Goal: Task Accomplishment & Management: Complete application form

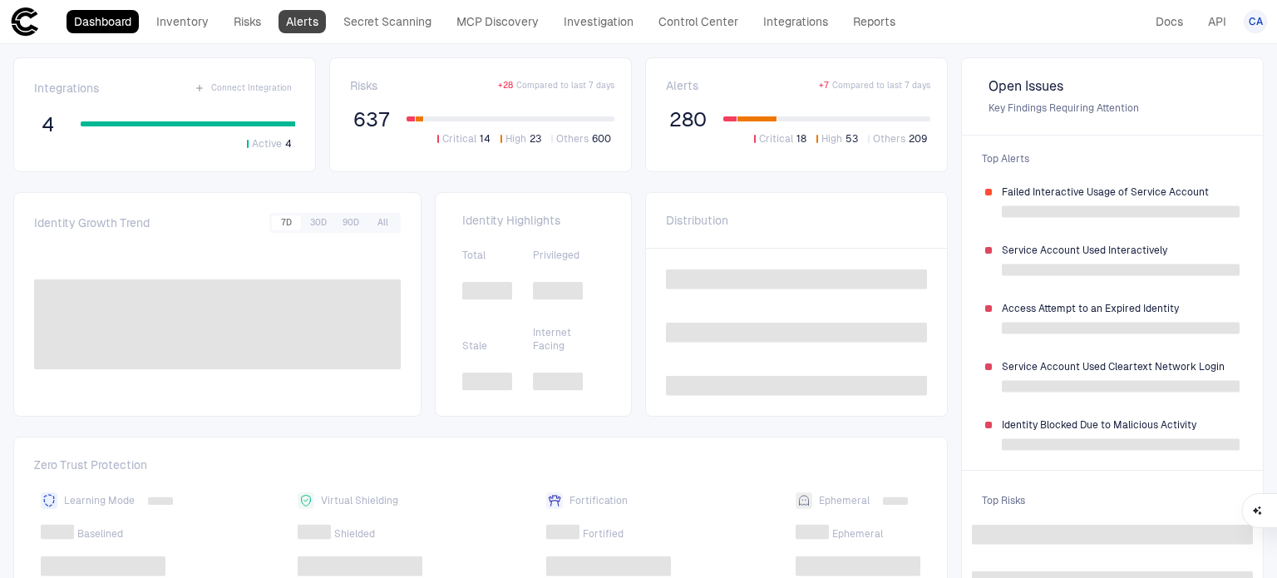
click at [311, 22] on link "Alerts" at bounding box center [302, 21] width 47 height 23
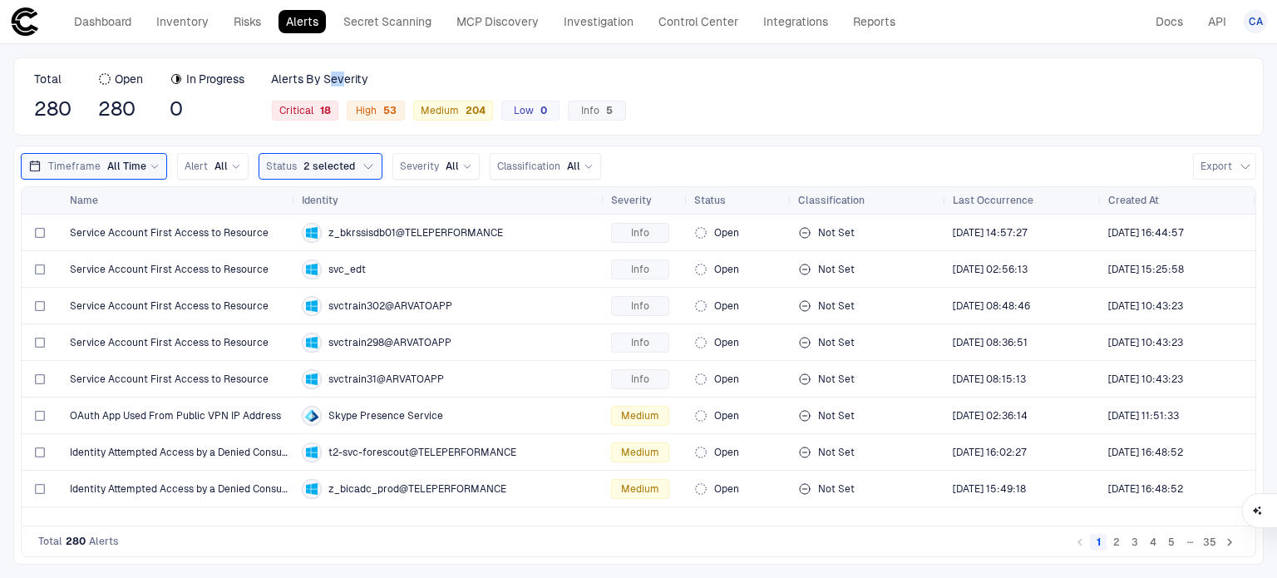
copy span "ev"
drag, startPoint x: 336, startPoint y: 77, endPoint x: 348, endPoint y: 78, distance: 12.5
click at [348, 78] on span "Alerts By Severity" at bounding box center [319, 79] width 97 height 15
click at [466, 72] on div "Alerts By Severity" at bounding box center [449, 79] width 356 height 15
click at [193, 20] on link "Inventory" at bounding box center [182, 21] width 67 height 23
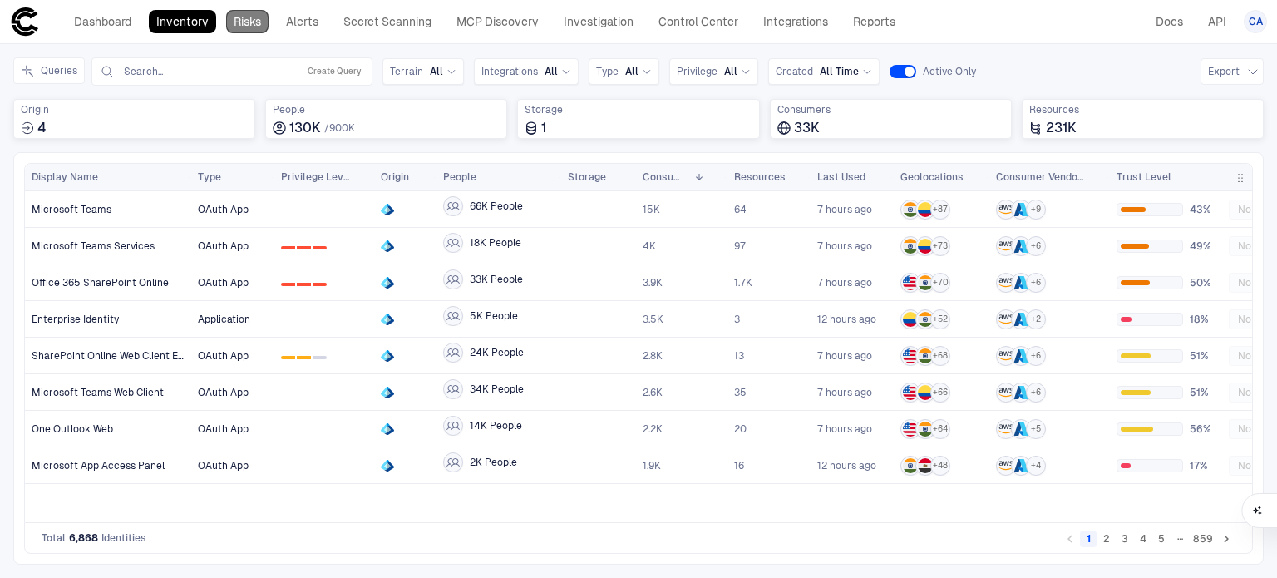
click at [246, 32] on link "Risks" at bounding box center [247, 21] width 42 height 23
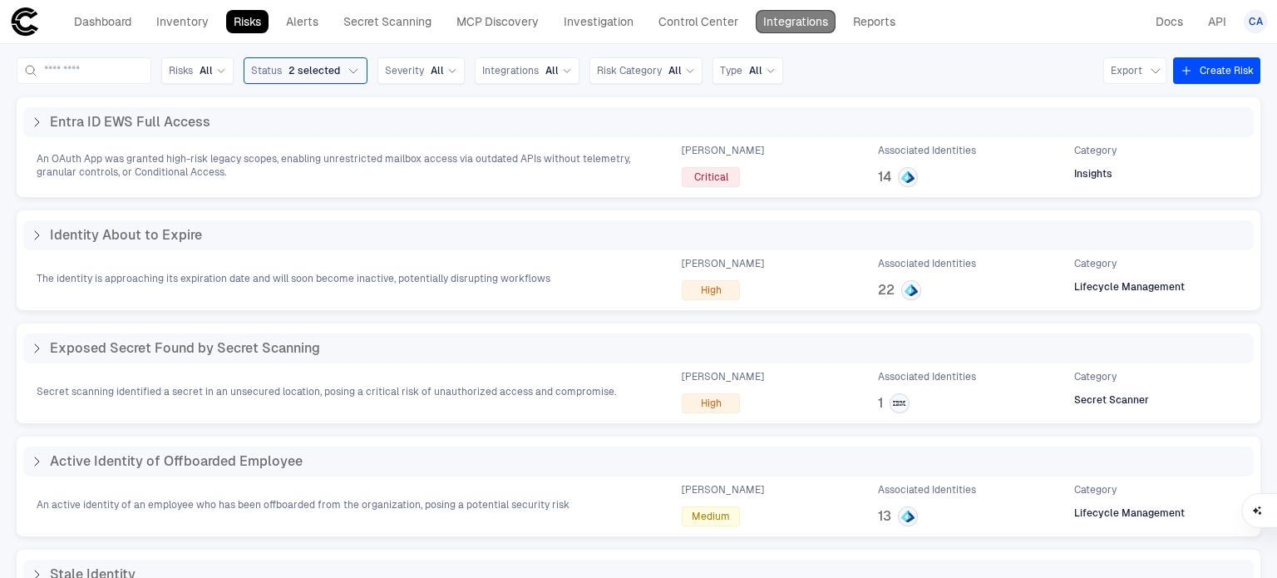
click at [781, 29] on link "Integrations" at bounding box center [796, 21] width 80 height 23
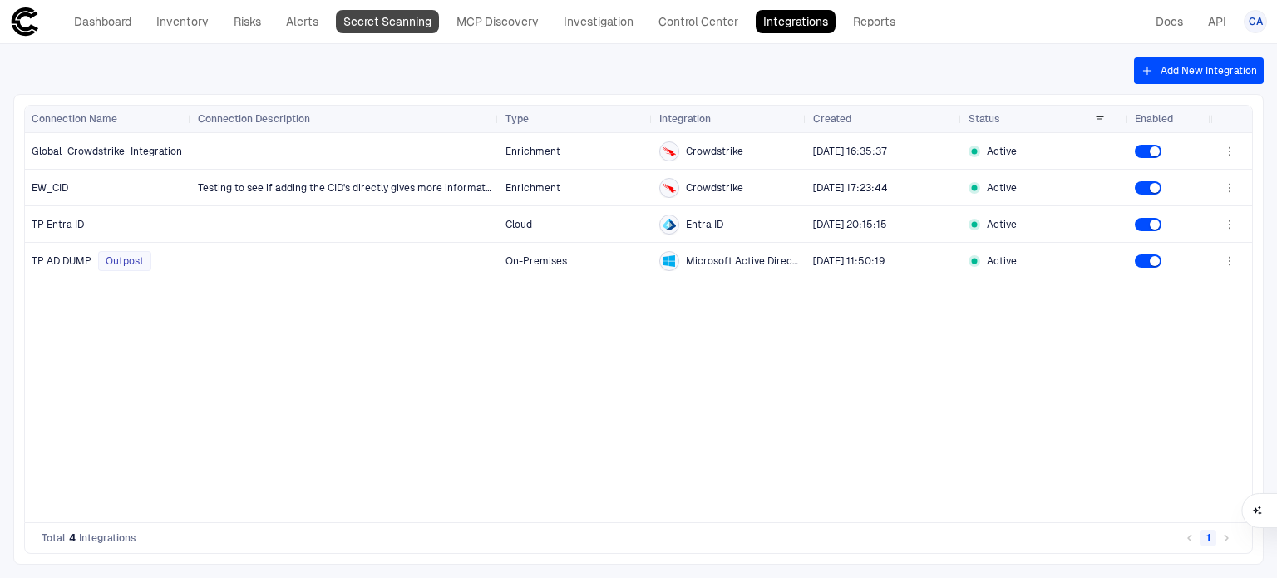
click at [373, 23] on link "Secret Scanning" at bounding box center [387, 21] width 103 height 23
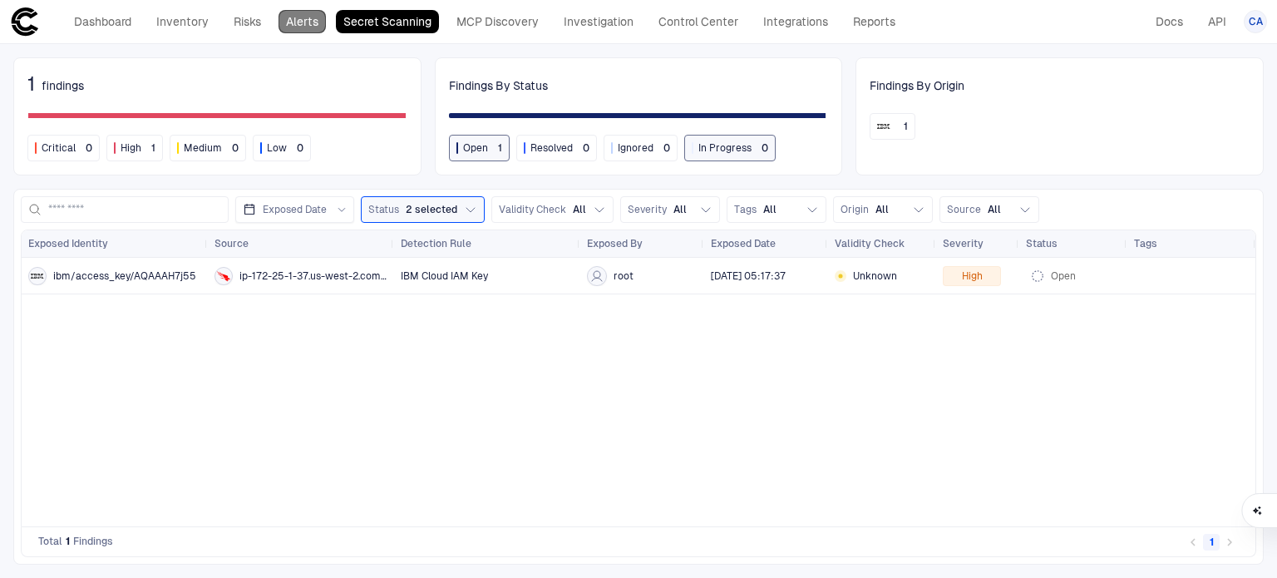
click at [315, 23] on link "Alerts" at bounding box center [302, 21] width 47 height 23
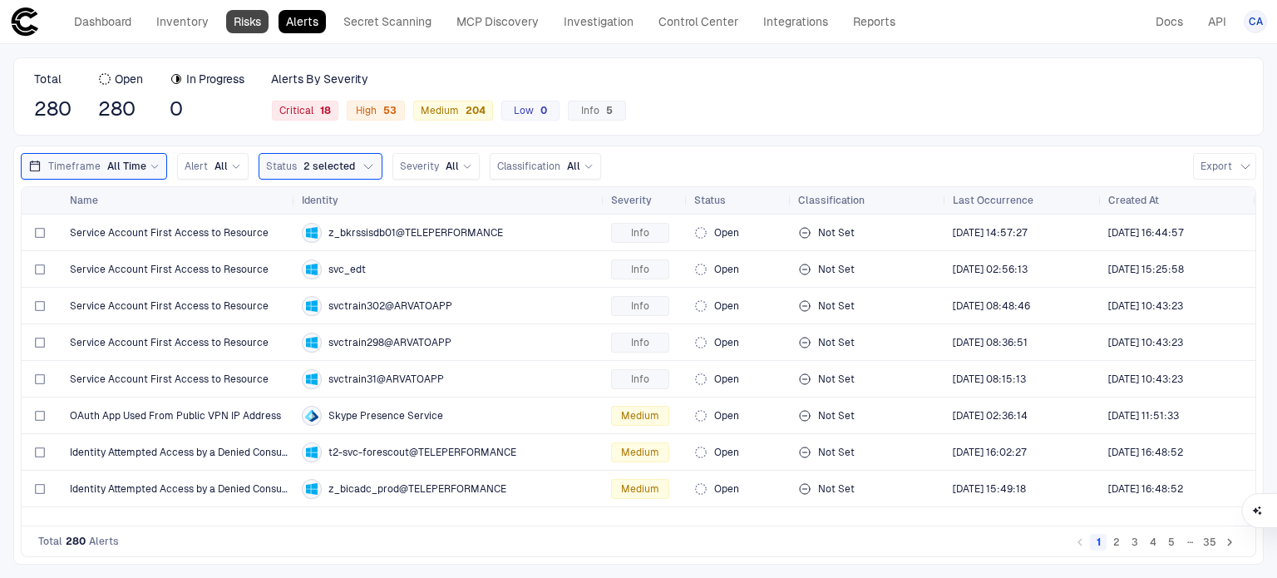
click at [237, 26] on link "Risks" at bounding box center [247, 21] width 42 height 23
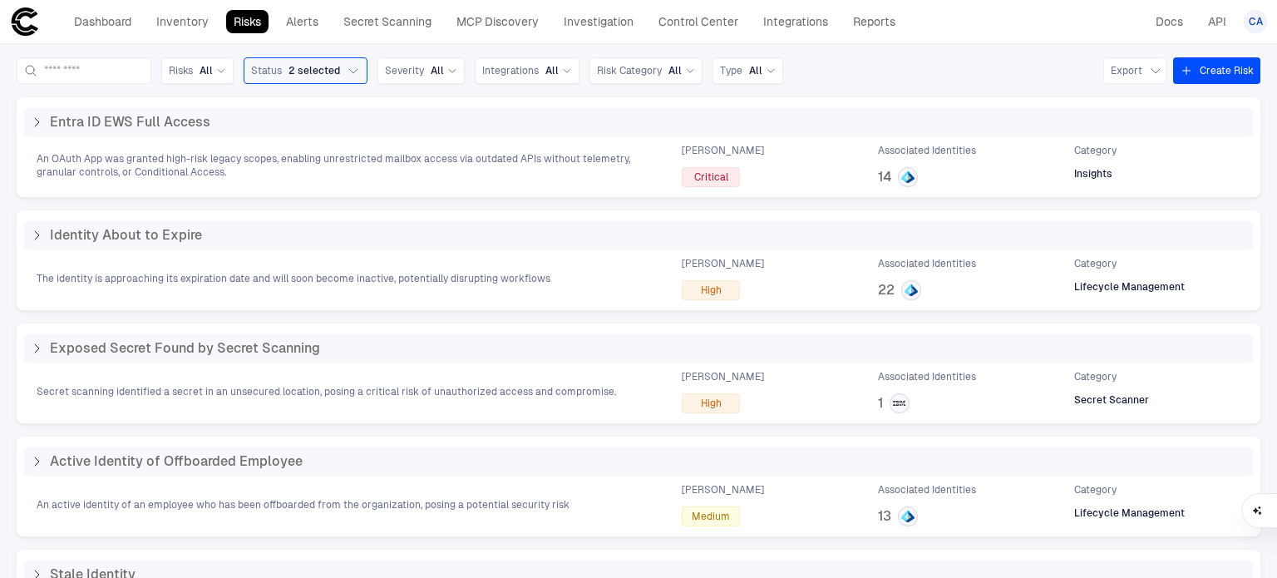
click at [97, 39] on header "Dashboard Inventory Risks Alerts Secret Scanning MCP Discovery Investigation Co…" at bounding box center [638, 22] width 1277 height 44
click at [109, 29] on link "Dashboard" at bounding box center [103, 21] width 72 height 23
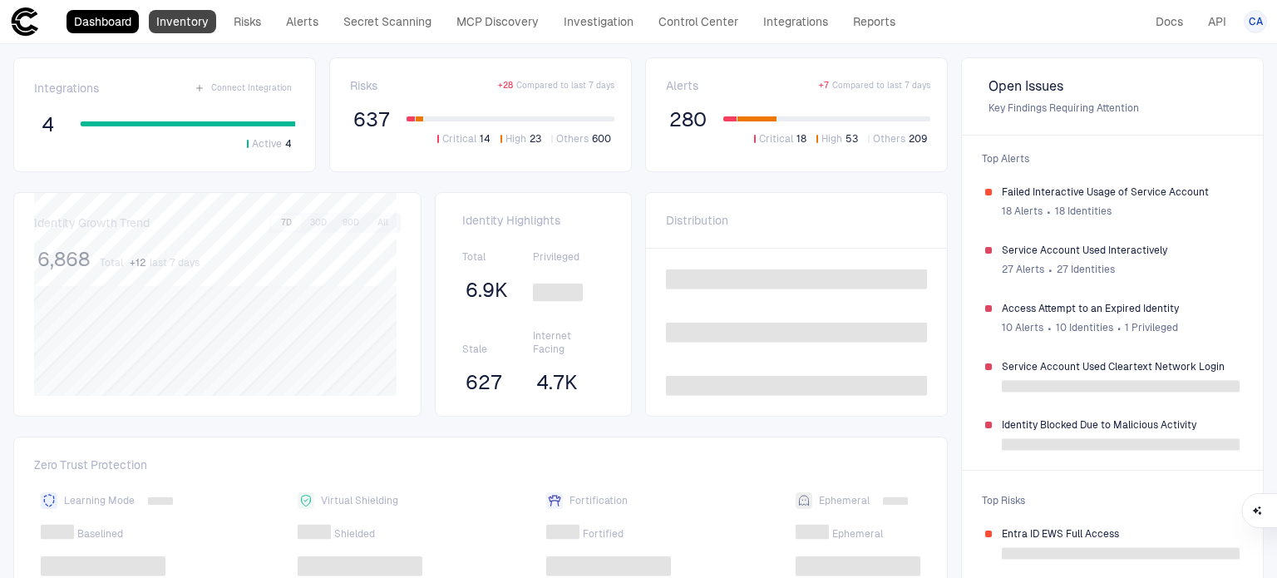
click at [206, 26] on link "Inventory" at bounding box center [182, 21] width 67 height 23
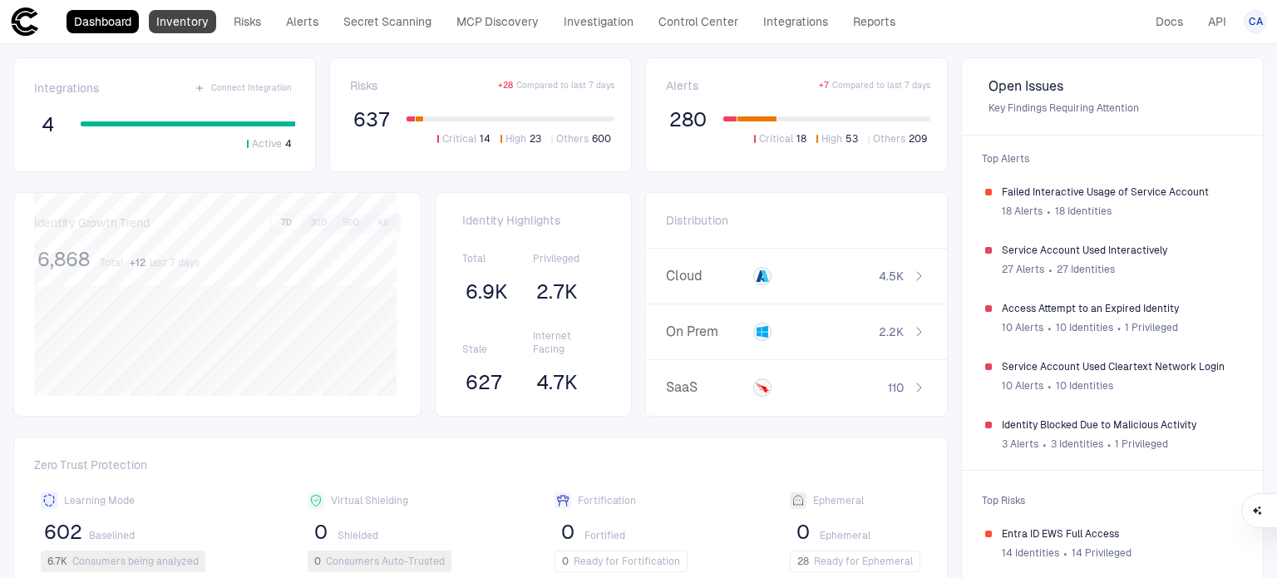
click at [177, 16] on link "Inventory" at bounding box center [182, 21] width 67 height 23
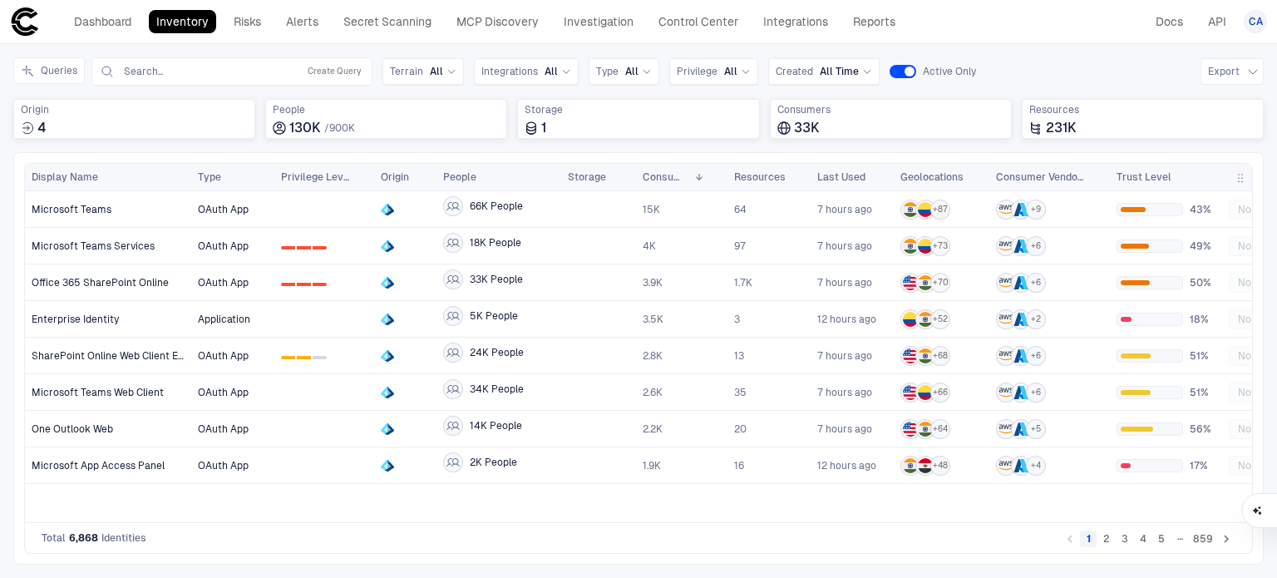
click at [329, 26] on div "Dashboard Inventory Risks Alerts Secret Scanning MCP Discovery Investigation Co…" at bounding box center [485, 21] width 836 height 23
click at [313, 25] on link "Alerts" at bounding box center [302, 21] width 47 height 23
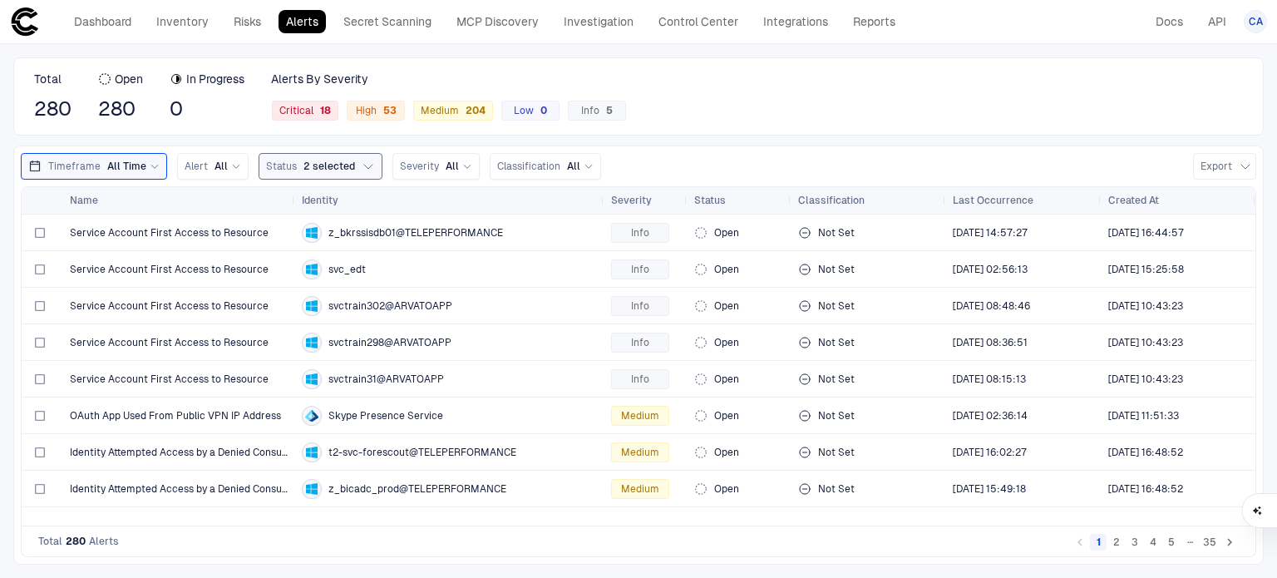
click at [287, 169] on span "Status" at bounding box center [281, 166] width 31 height 13
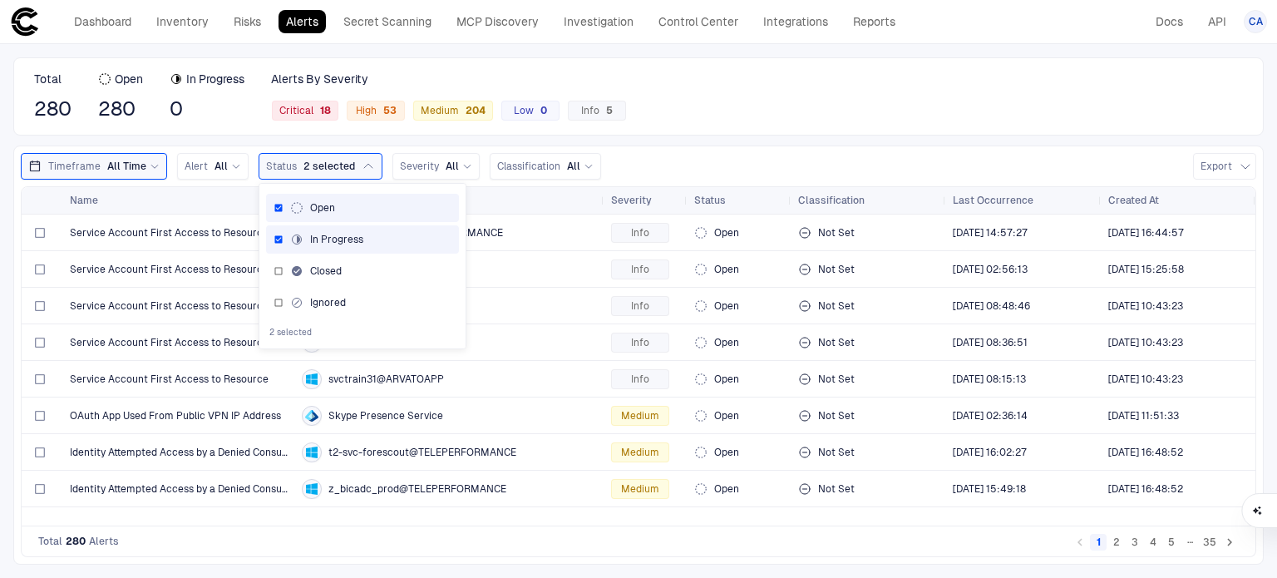
click at [822, 72] on div "Total 280 Open 280 In Progress 0 Alerts By Severity Critical 18 High 53 Medium …" at bounding box center [638, 96] width 1251 height 78
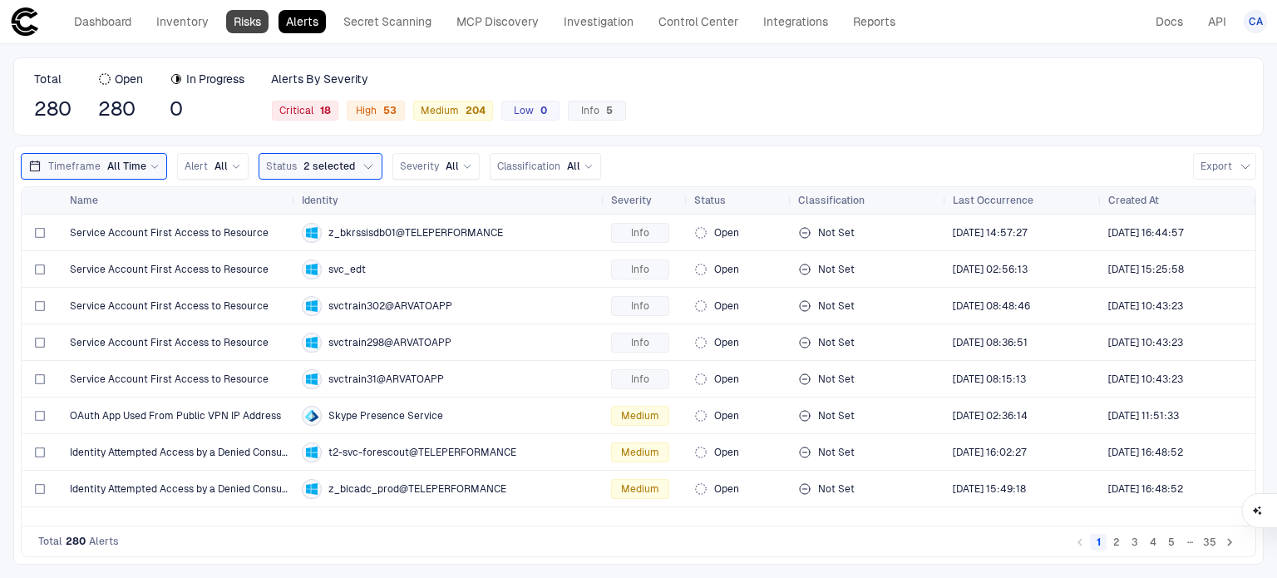
click at [254, 21] on link "Risks" at bounding box center [247, 21] width 42 height 23
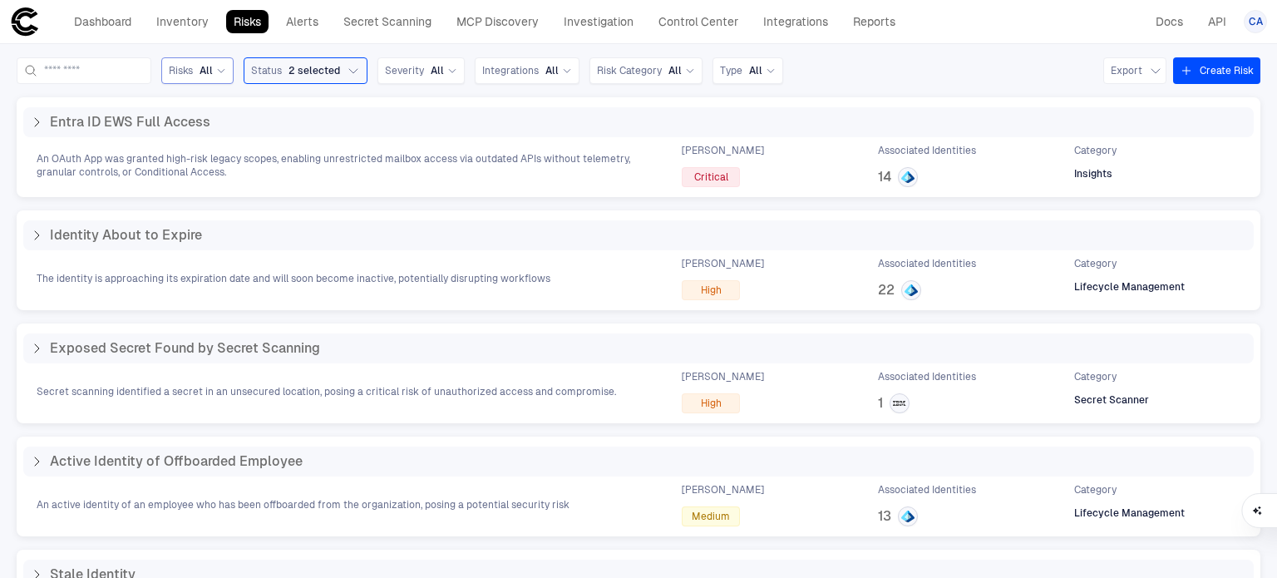
click at [213, 76] on span "All" at bounding box center [206, 70] width 13 height 13
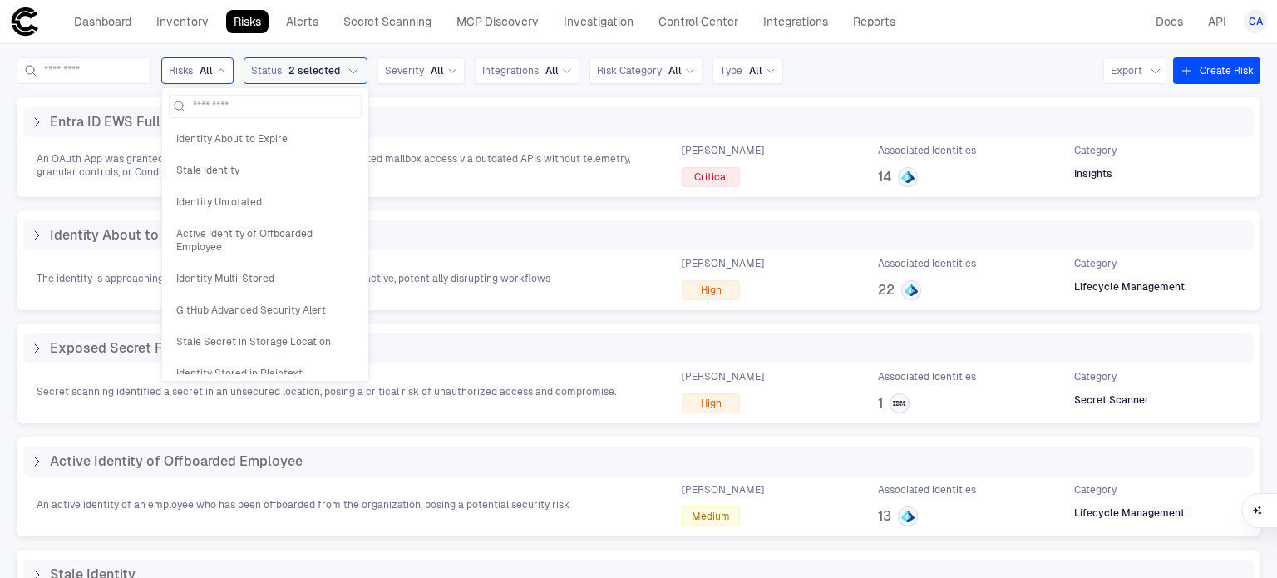
click at [213, 76] on span "All" at bounding box center [206, 70] width 13 height 13
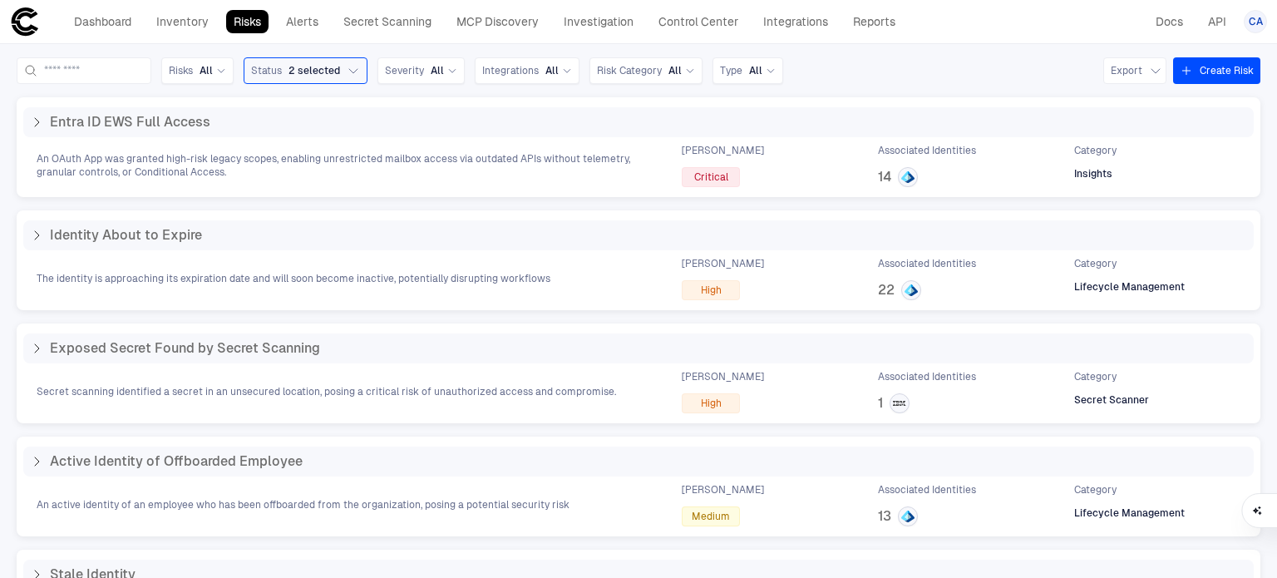
click at [1205, 66] on button "Create Risk" at bounding box center [1216, 70] width 87 height 27
click at [309, 19] on link "Alerts" at bounding box center [302, 21] width 47 height 23
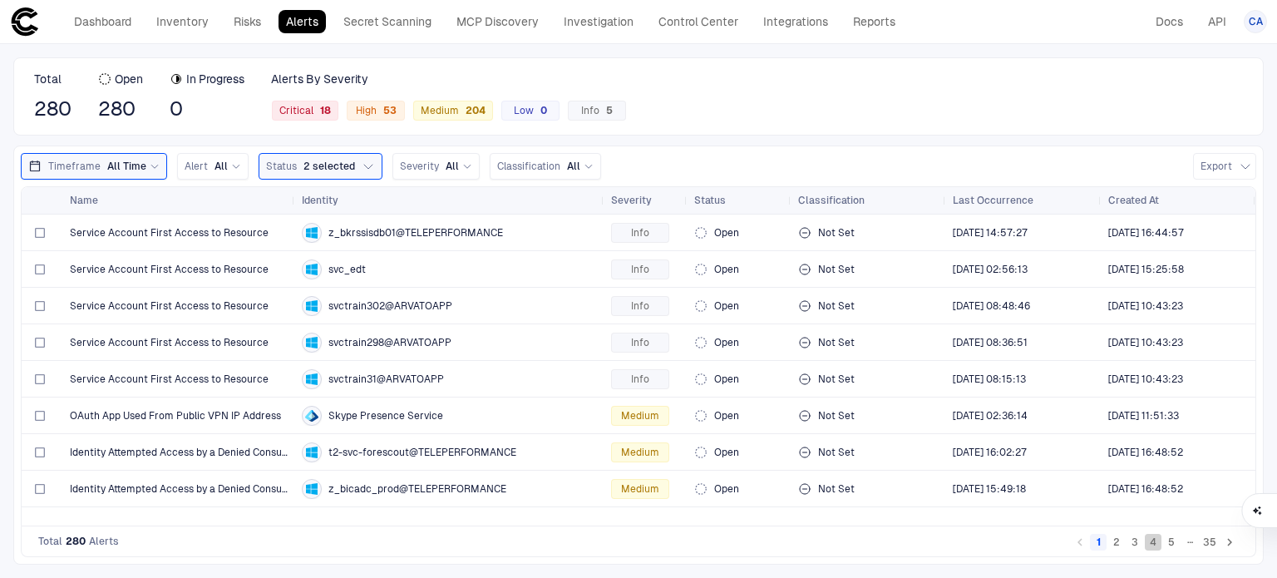
click at [1148, 539] on button "4" at bounding box center [1153, 542] width 17 height 17
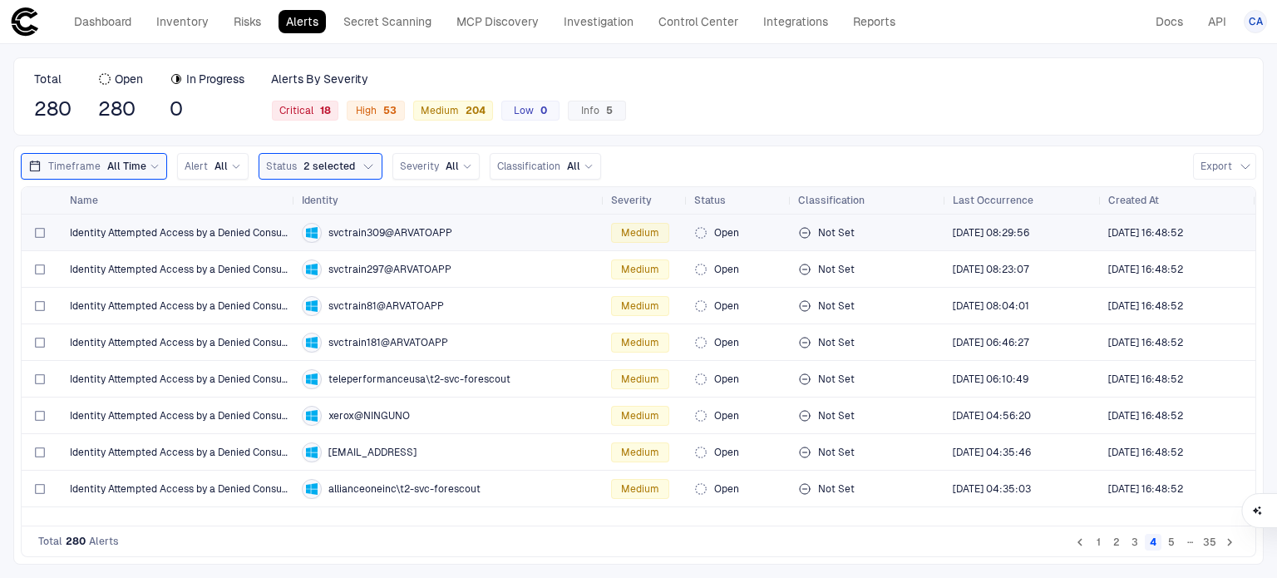
click at [406, 226] on span "svctrain309@ARVATOAPP" at bounding box center [390, 232] width 124 height 13
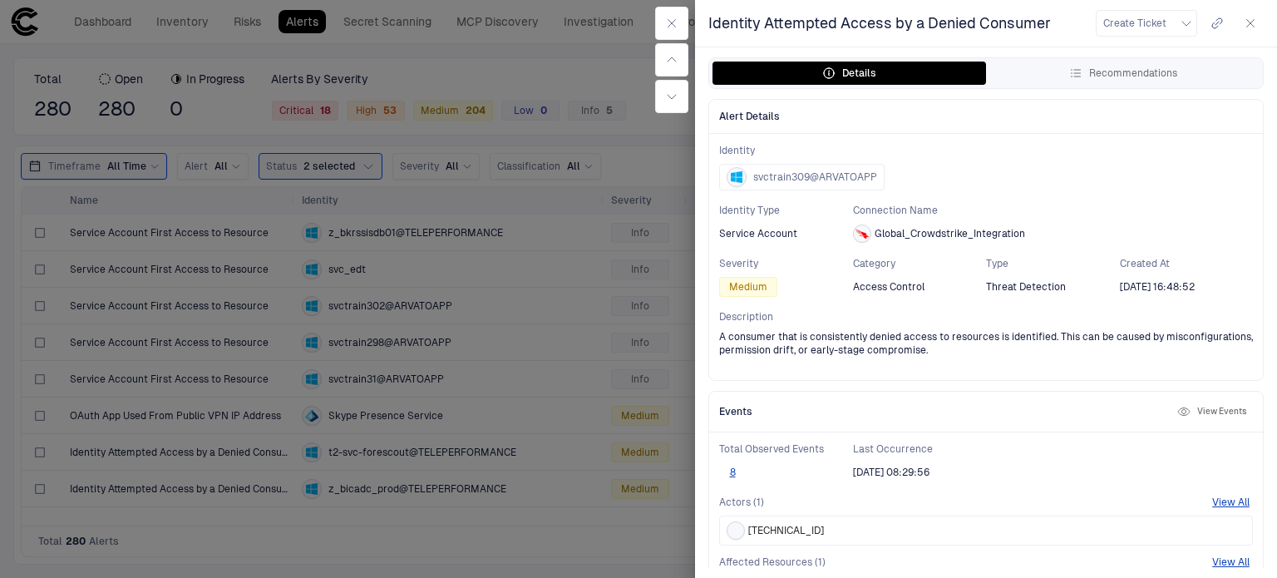
scroll to position [178, 0]
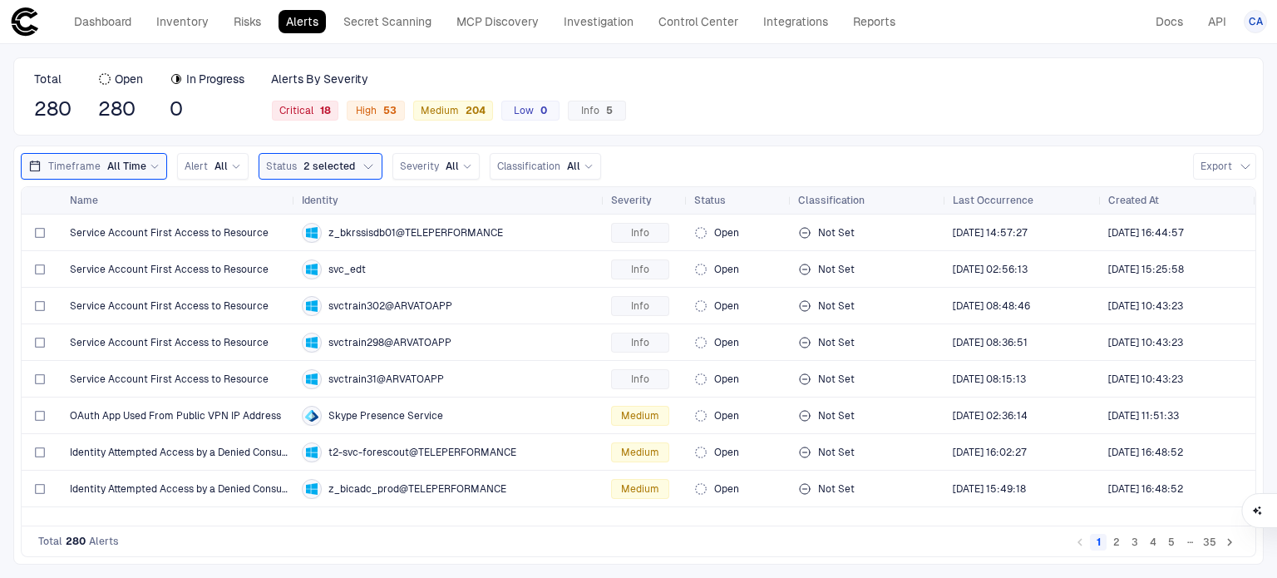
click at [1170, 549] on button "5" at bounding box center [1171, 542] width 17 height 17
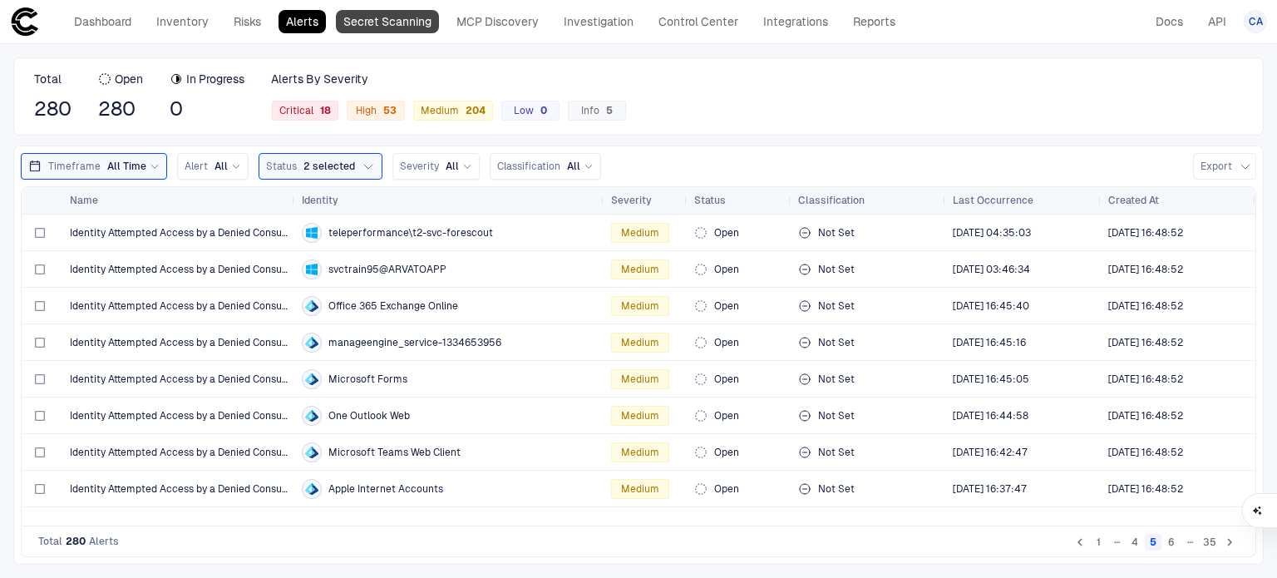
click at [377, 30] on link "Secret Scanning" at bounding box center [387, 21] width 103 height 23
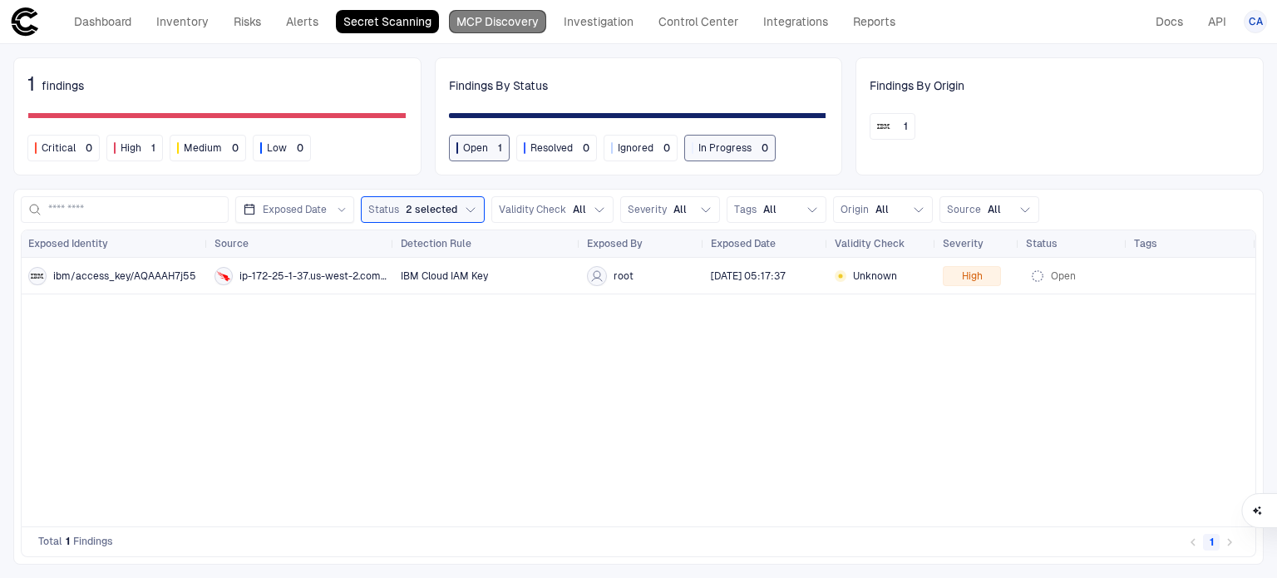
click at [526, 22] on link "MCP Discovery" at bounding box center [497, 21] width 97 height 23
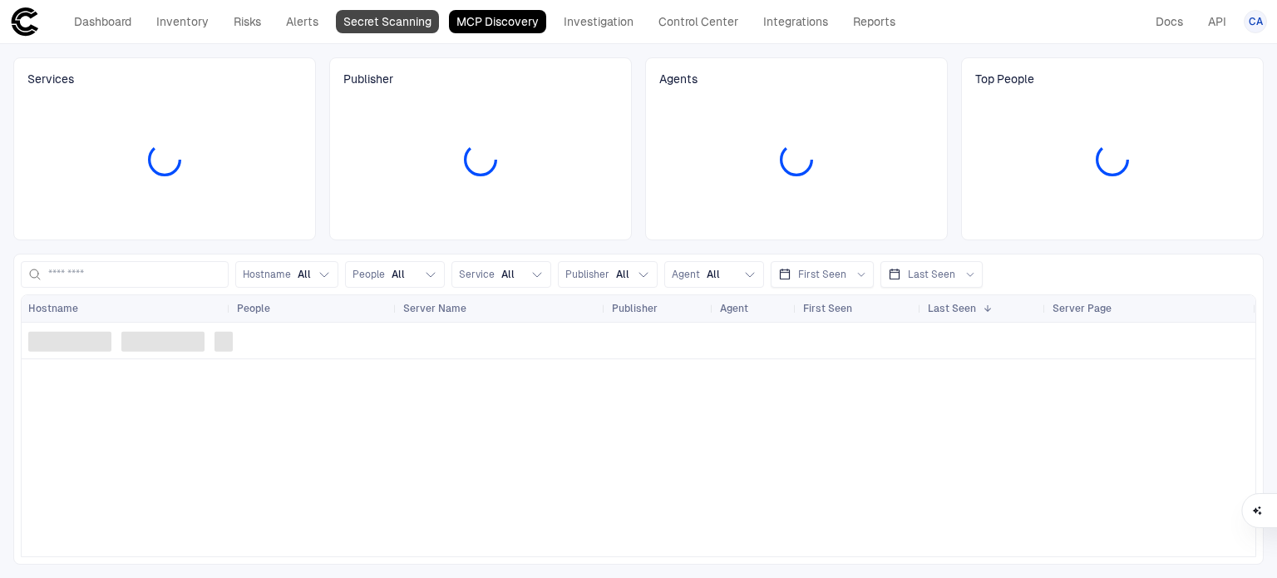
click at [423, 22] on link "Secret Scanning" at bounding box center [387, 21] width 103 height 23
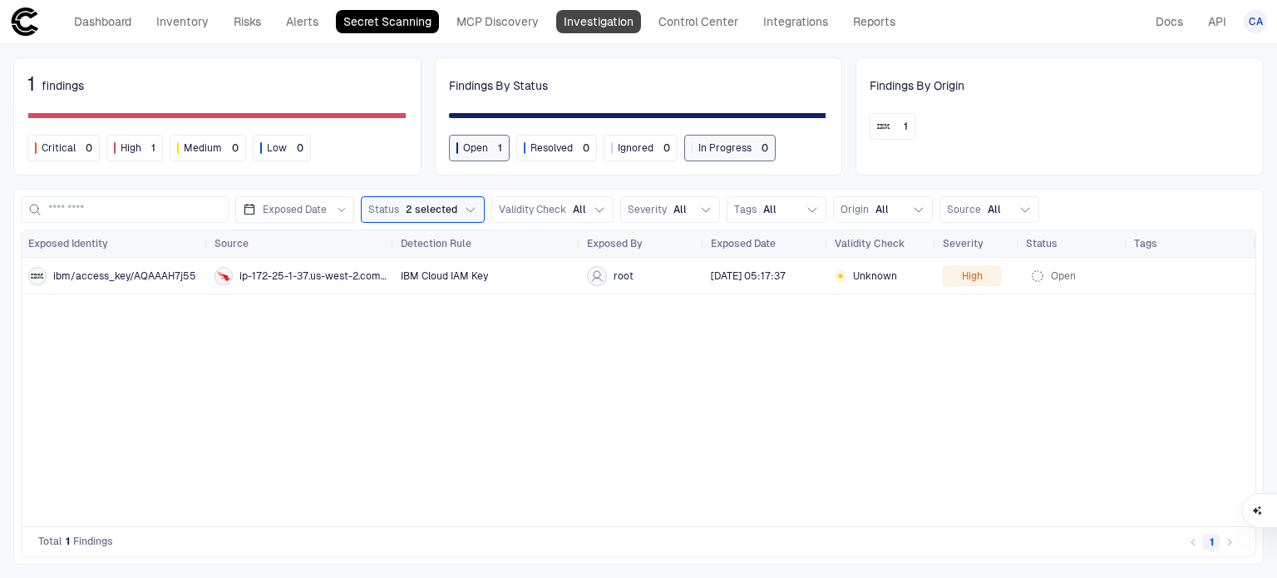
click at [572, 13] on link "Investigation" at bounding box center [598, 21] width 85 height 23
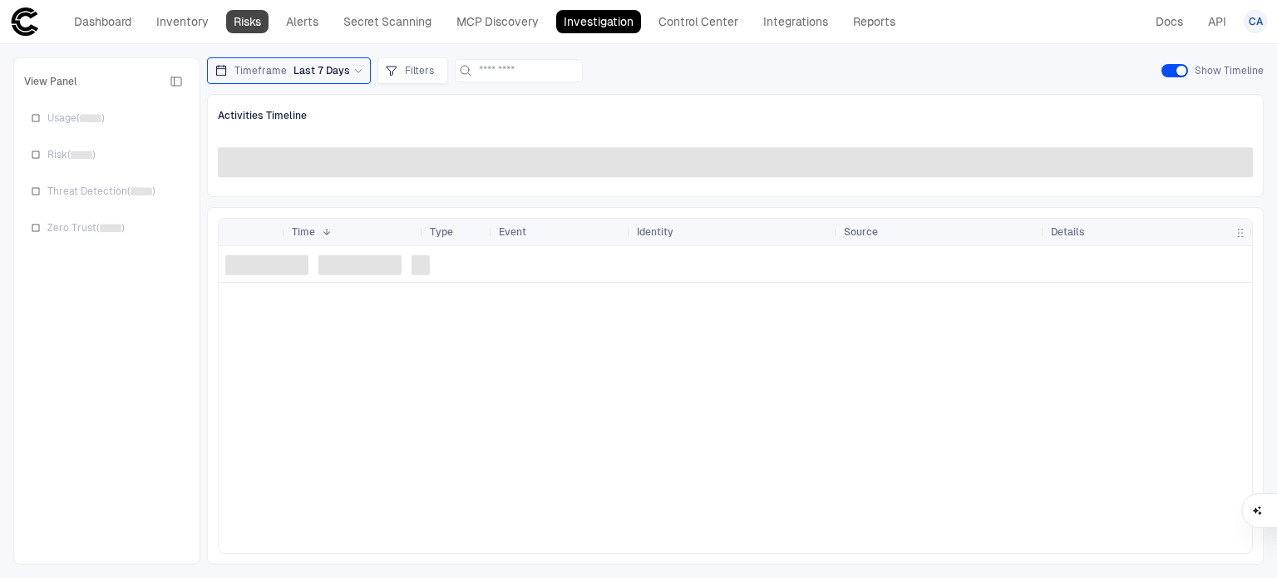
click at [238, 23] on link "Risks" at bounding box center [247, 21] width 42 height 23
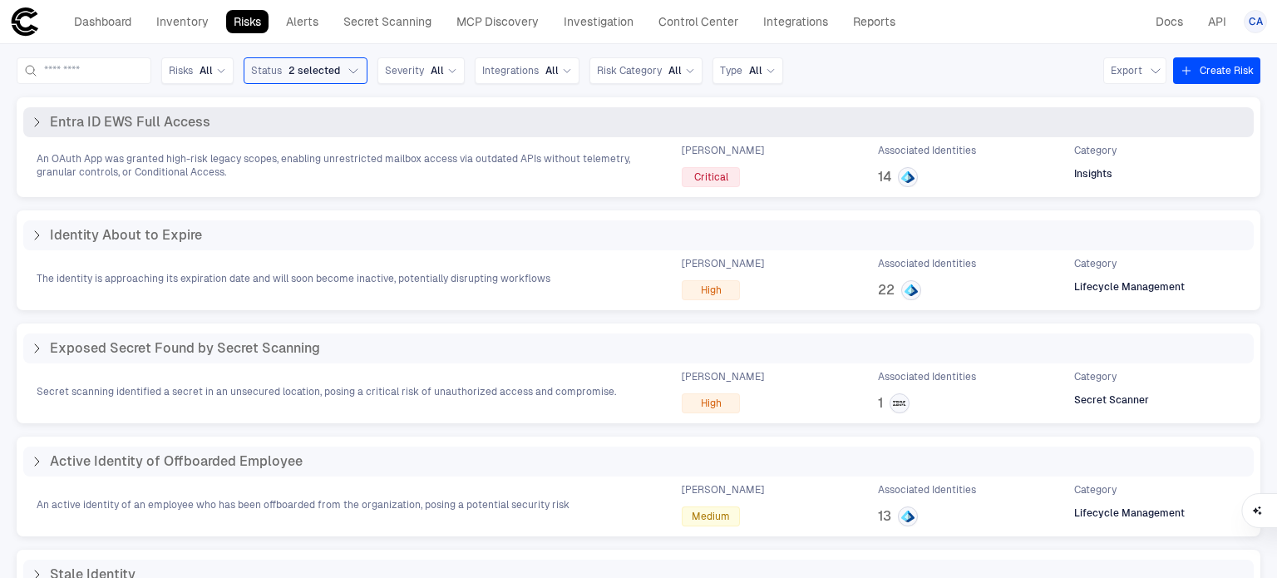
click at [34, 127] on icon at bounding box center [36, 122] width 13 height 13
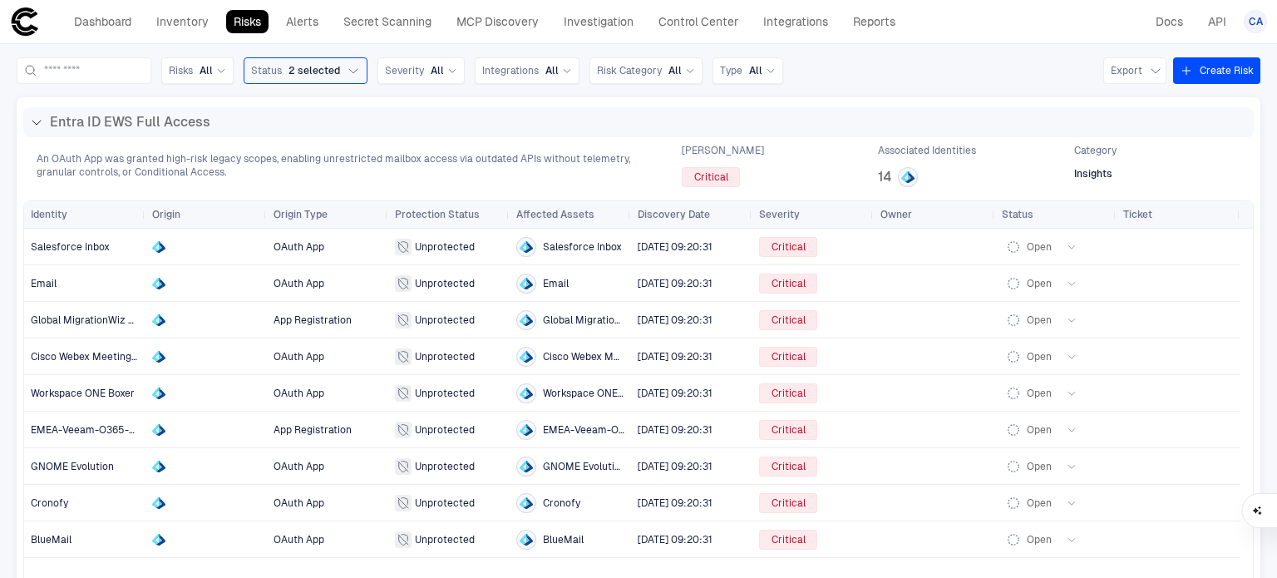
click at [1214, 64] on button "Create Risk" at bounding box center [1216, 70] width 87 height 27
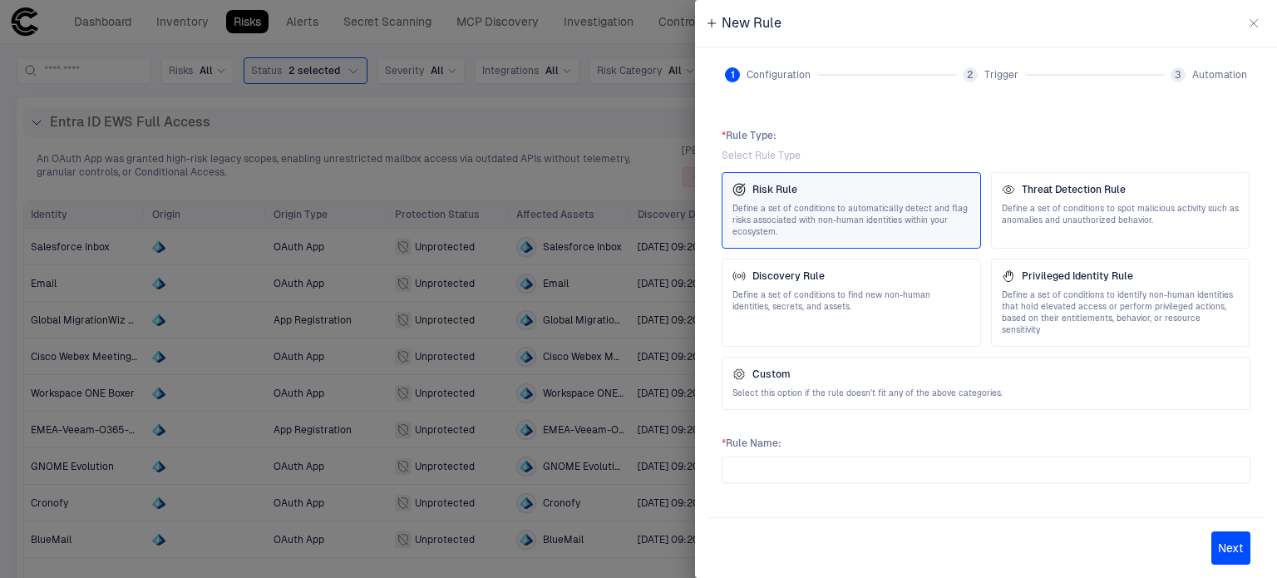
click at [891, 254] on div "Risk Rule Define a set of conditions to automatically detect and flag risks ass…" at bounding box center [986, 291] width 529 height 238
click at [901, 276] on div "Discovery Rule" at bounding box center [852, 275] width 238 height 13
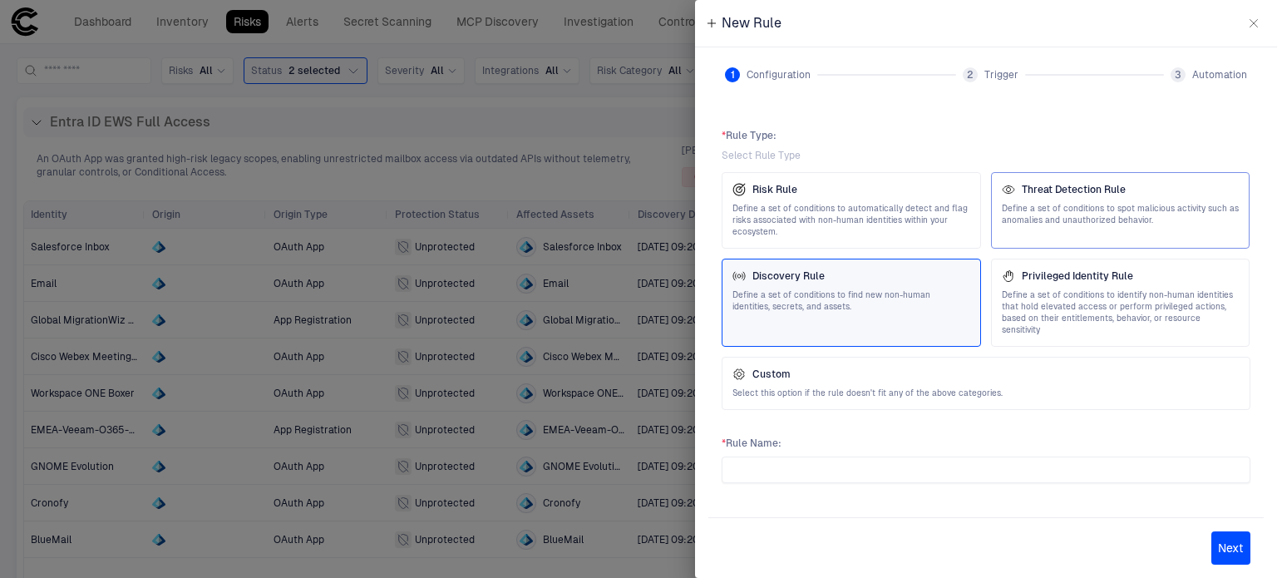
click at [1052, 203] on span "Define a set of conditions to spot malicious activity such as anomalies and una…" at bounding box center [1121, 214] width 238 height 23
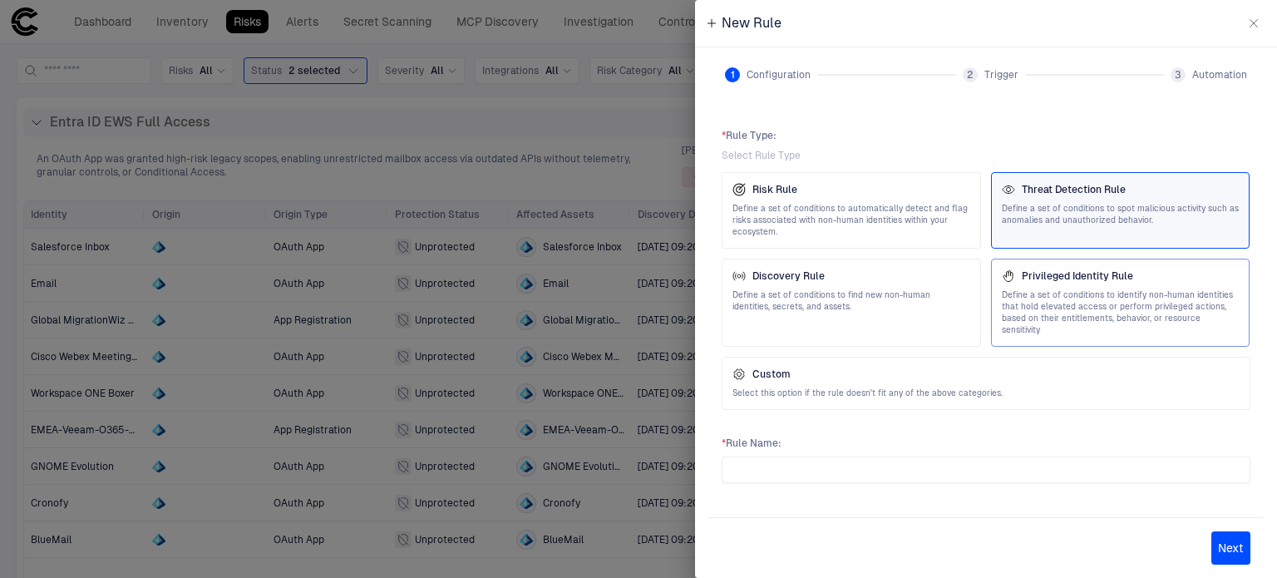
click at [1052, 264] on div "Privileged Identity Rule Define a set of conditions to identify non-human ident…" at bounding box center [1120, 303] width 259 height 88
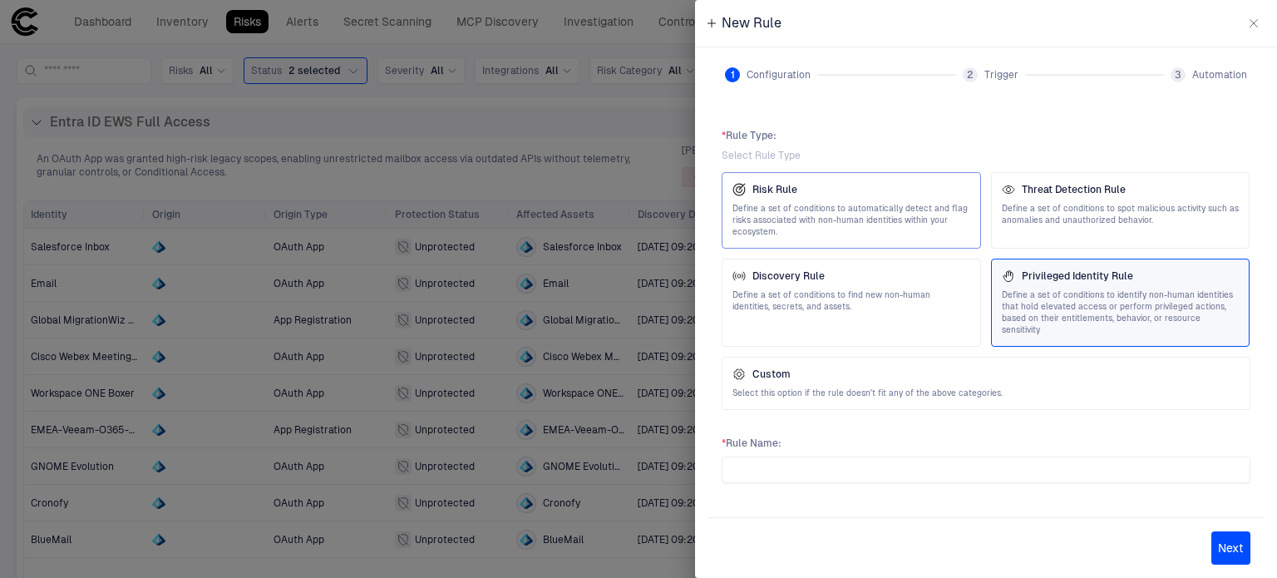
click at [804, 194] on div "Risk Rule" at bounding box center [852, 189] width 238 height 13
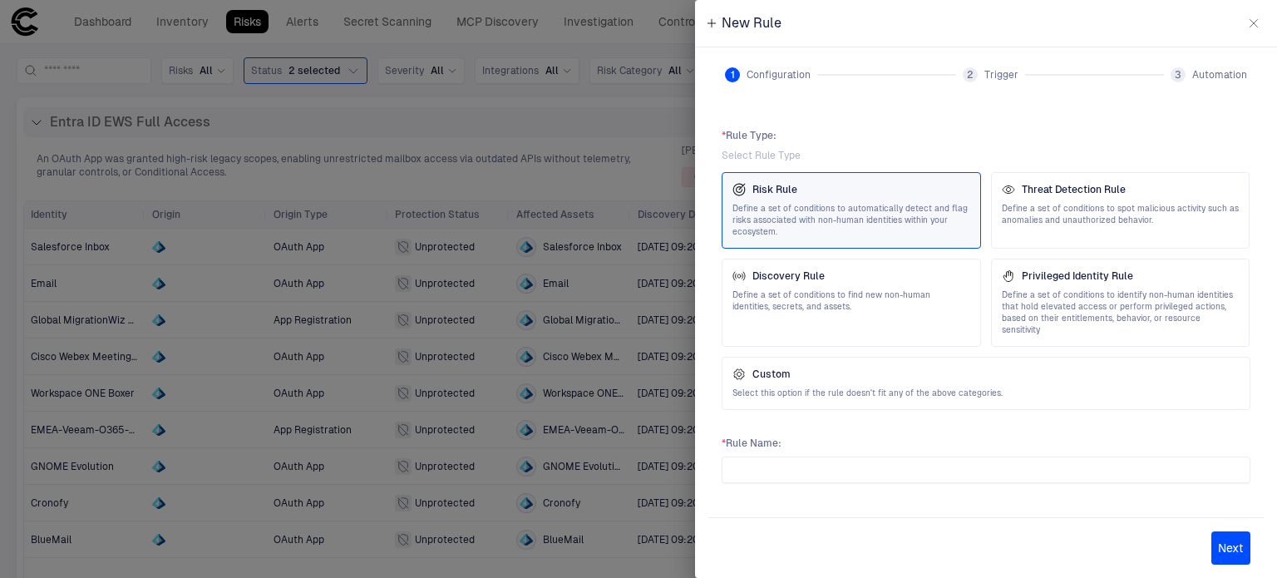
click at [982, 194] on div "Risk Rule Define a set of conditions to automatically detect and flag risks ass…" at bounding box center [986, 291] width 529 height 238
click at [865, 279] on div "Discovery Rule" at bounding box center [852, 275] width 238 height 13
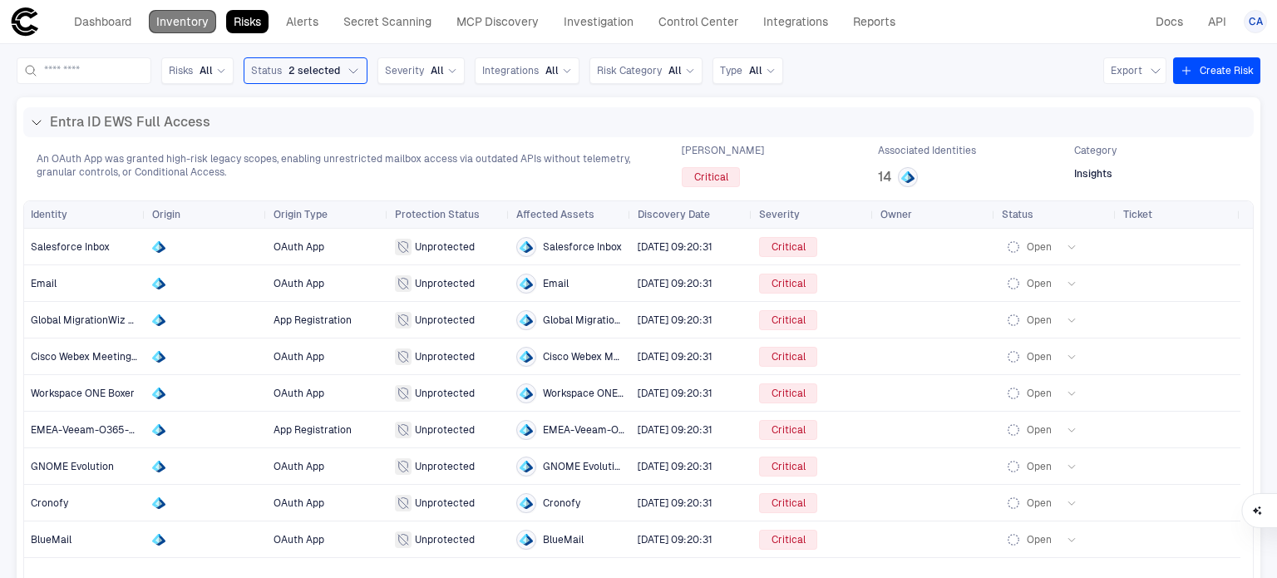
click at [208, 21] on link "Inventory" at bounding box center [182, 21] width 67 height 23
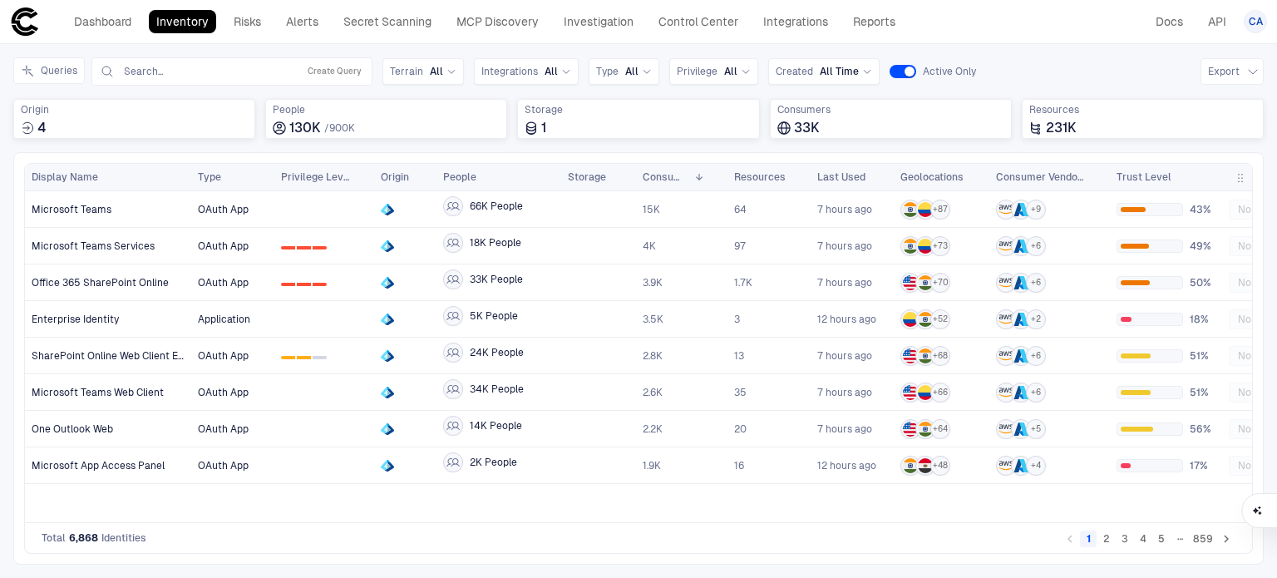
click at [190, 19] on link "Inventory" at bounding box center [182, 21] width 67 height 23
click at [403, 71] on span "Terrain" at bounding box center [406, 71] width 33 height 13
click at [490, 72] on span "Integrations" at bounding box center [509, 71] width 57 height 13
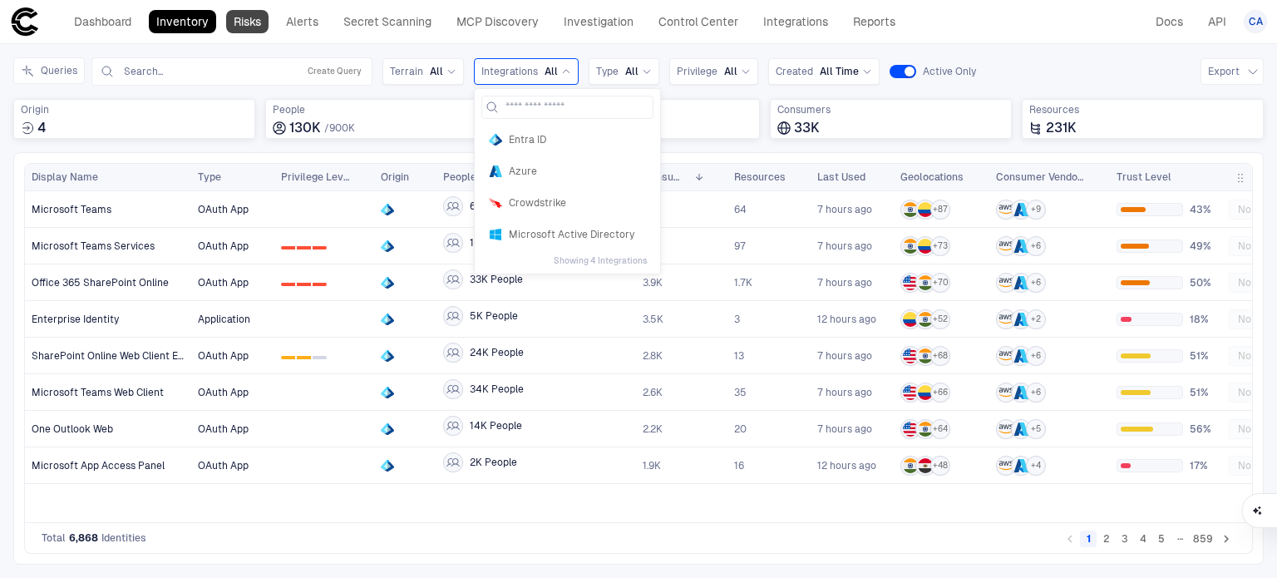
click at [244, 15] on link "Risks" at bounding box center [247, 21] width 42 height 23
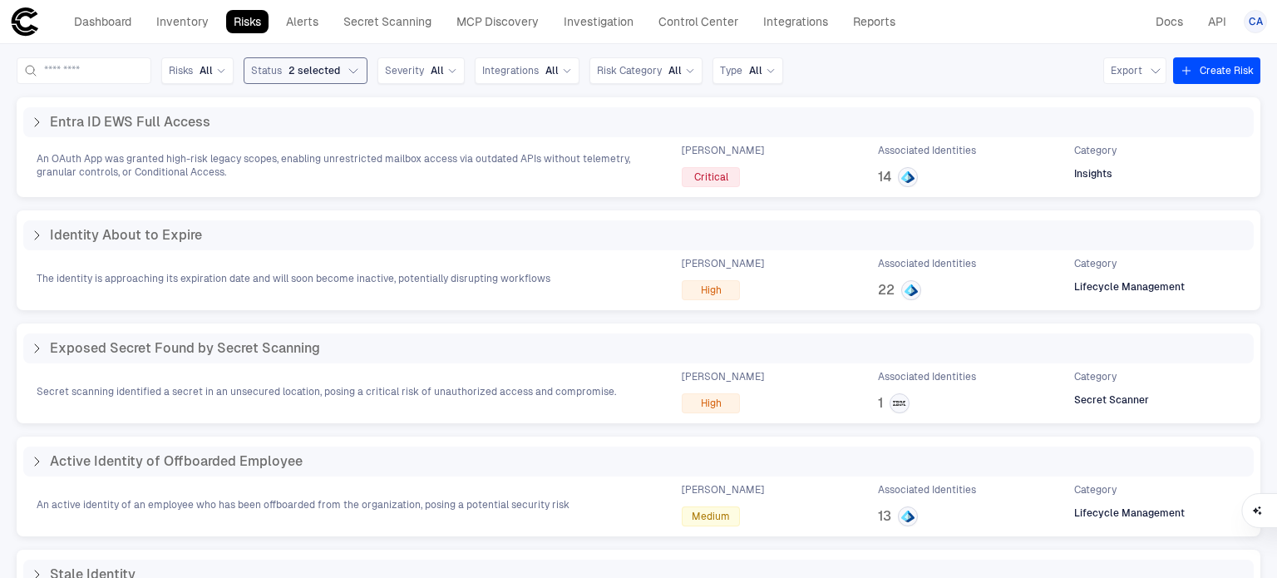
click at [340, 68] on span "2 selected" at bounding box center [315, 70] width 52 height 13
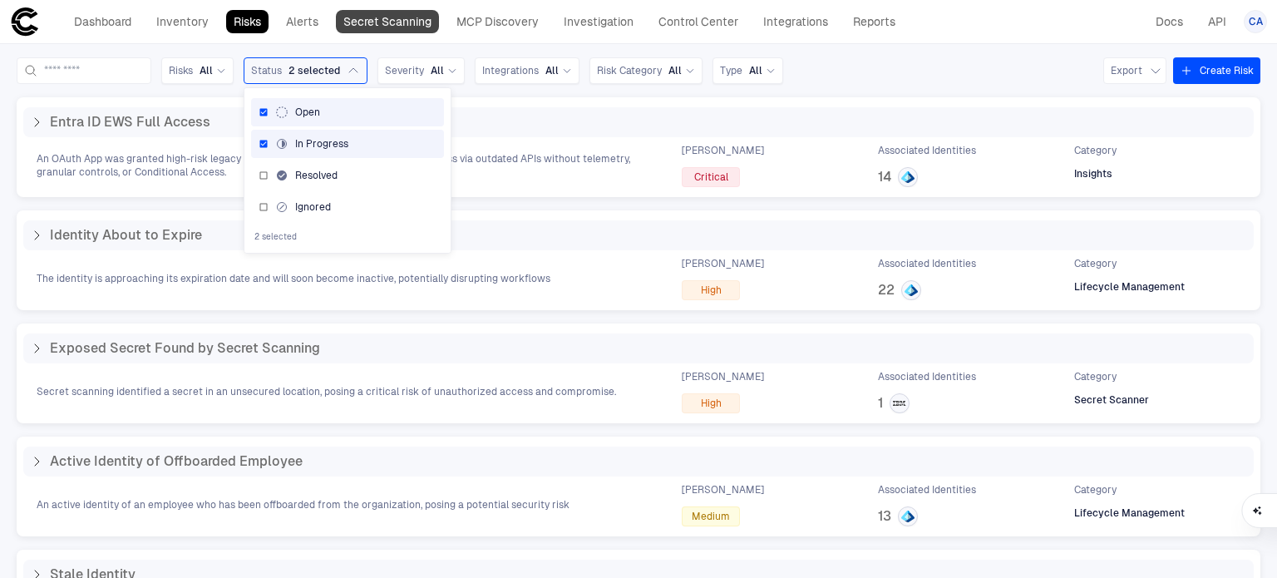
click at [378, 29] on link "Secret Scanning" at bounding box center [387, 21] width 103 height 23
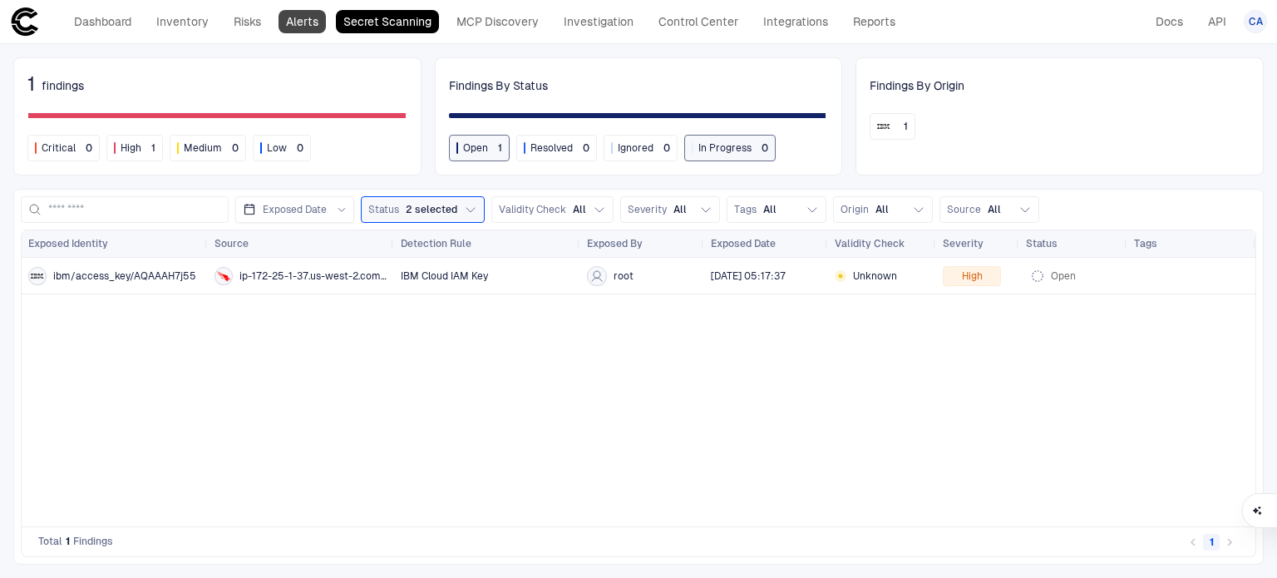
click at [289, 30] on link "Alerts" at bounding box center [302, 21] width 47 height 23
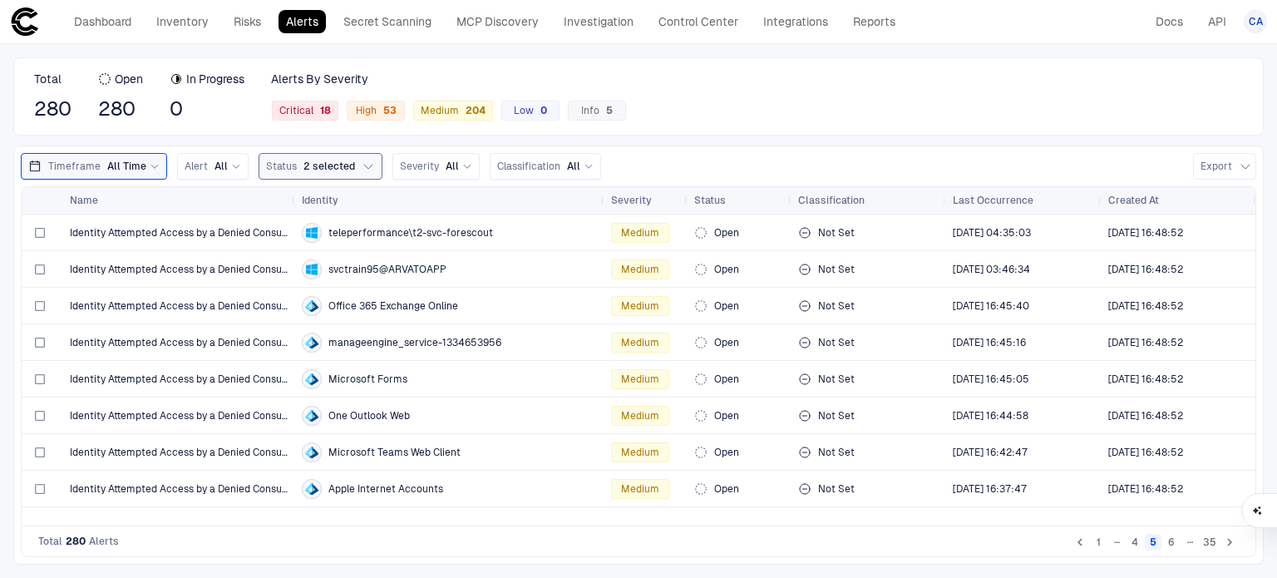
click at [313, 161] on span "2 selected" at bounding box center [329, 166] width 52 height 13
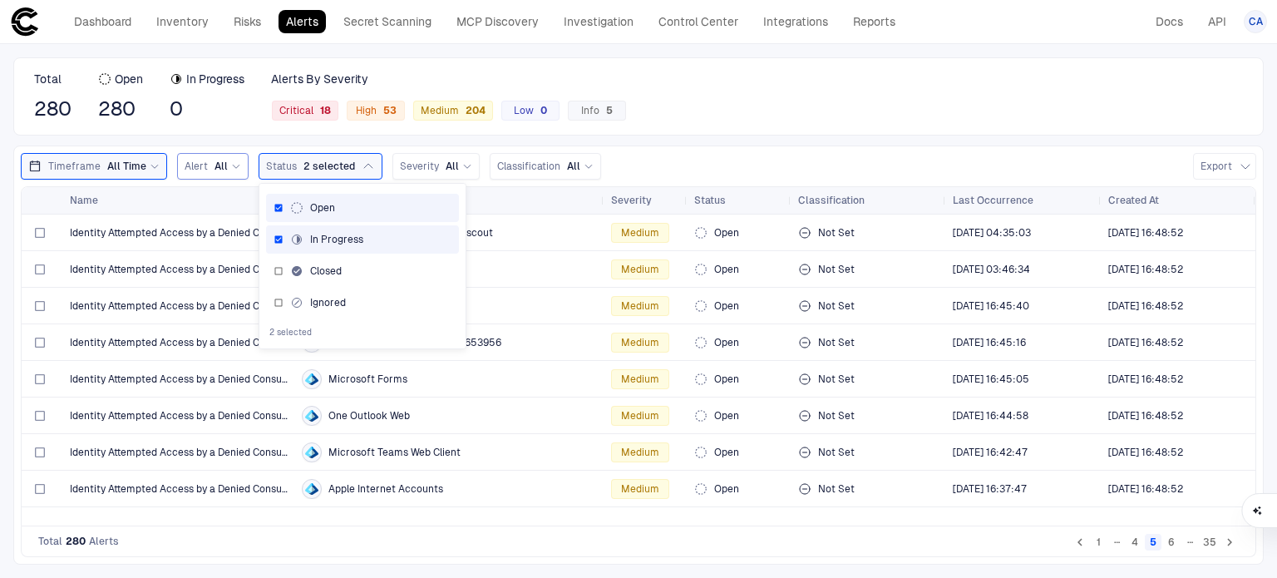
click at [226, 171] on div "All" at bounding box center [228, 166] width 27 height 13
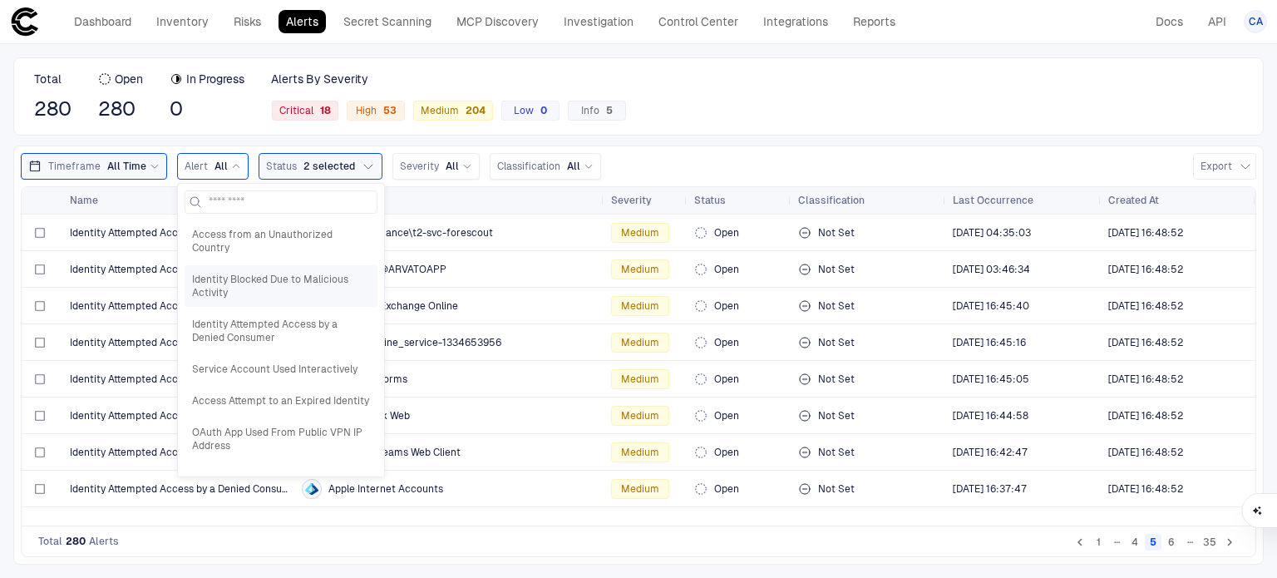
click at [282, 284] on span "Identity Blocked Due to Malicious Activity" at bounding box center [281, 286] width 178 height 27
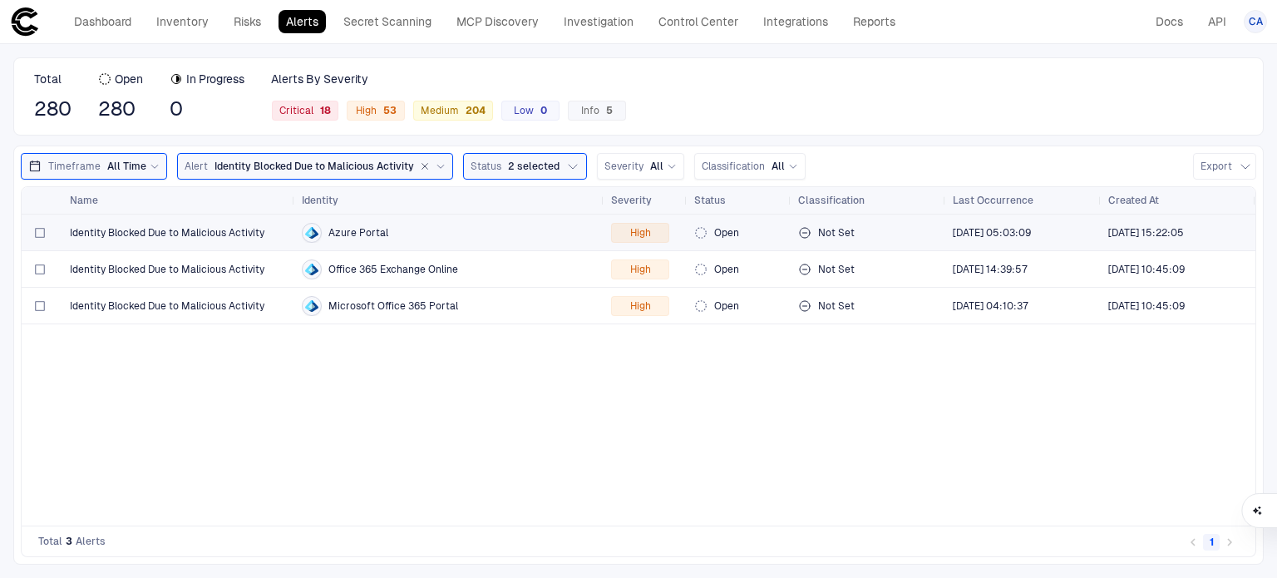
click at [196, 229] on span "Identity Blocked Due to Malicious Activity" at bounding box center [167, 232] width 195 height 13
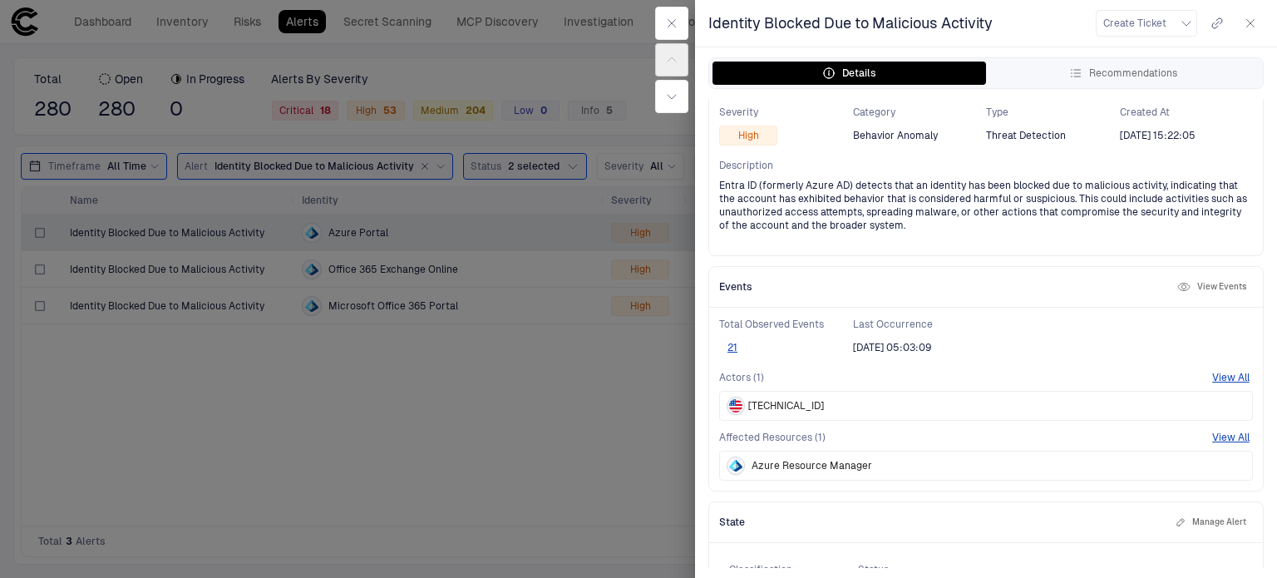
scroll to position [205, 0]
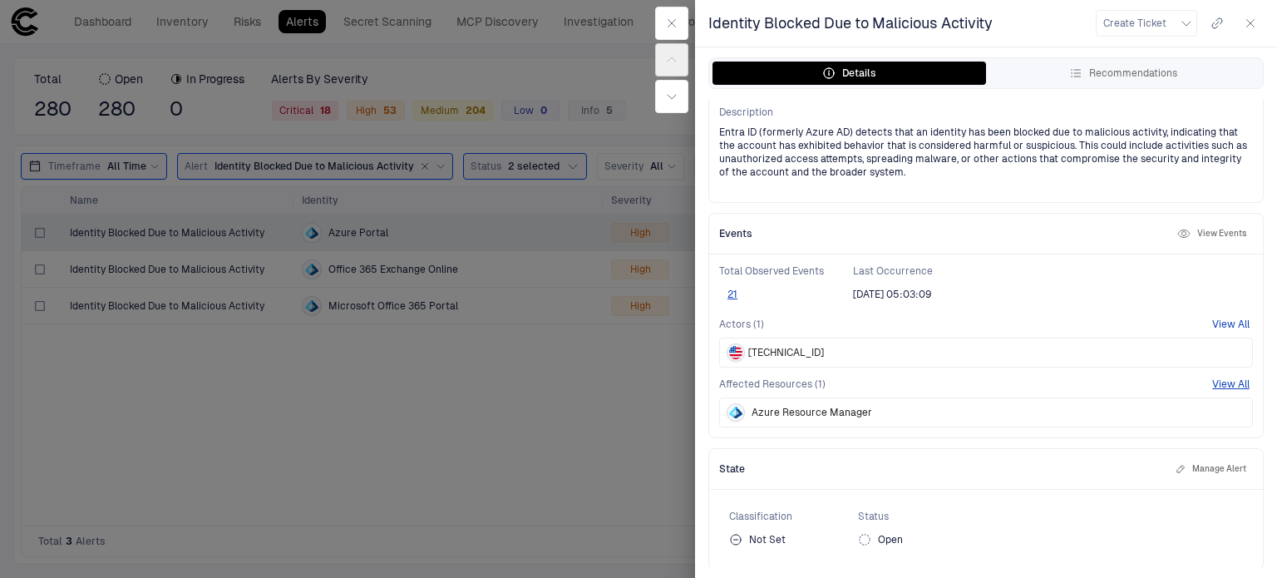
click at [1225, 318] on button "View All" at bounding box center [1230, 324] width 37 height 13
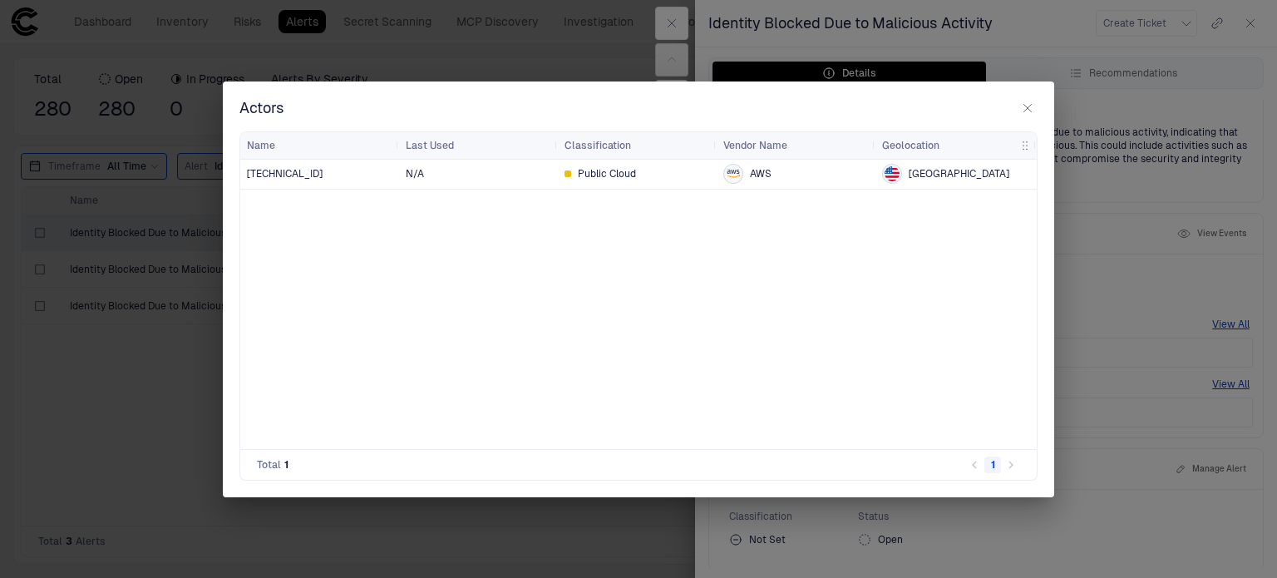
click at [1031, 98] on button "button" at bounding box center [1028, 108] width 20 height 20
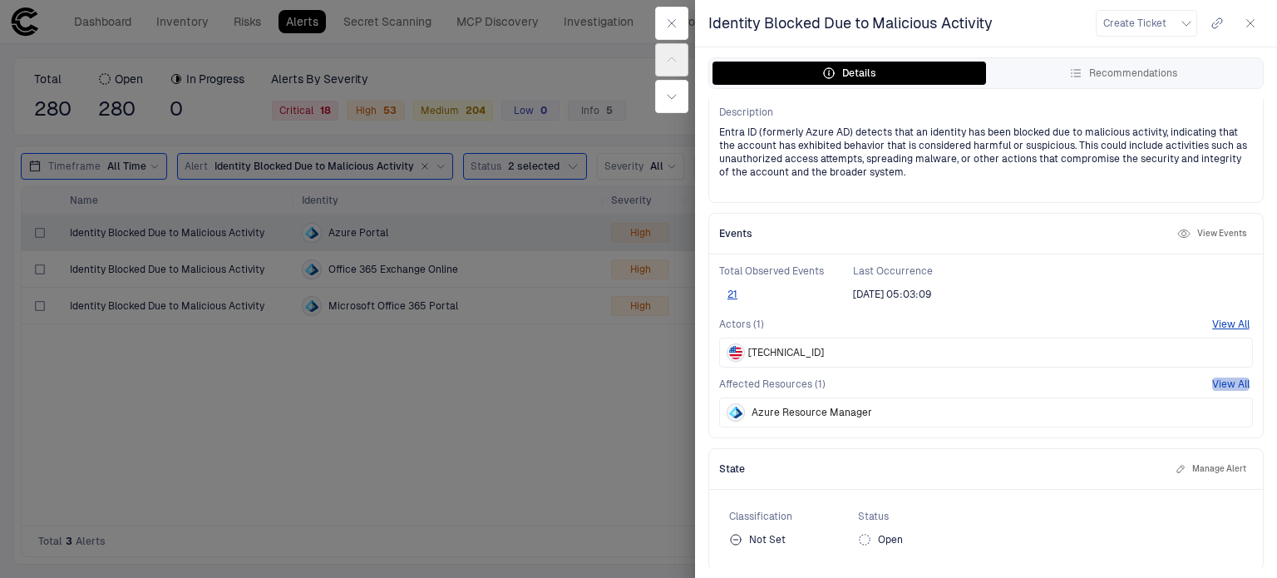
click at [1212, 377] on button "View All" at bounding box center [1230, 383] width 37 height 13
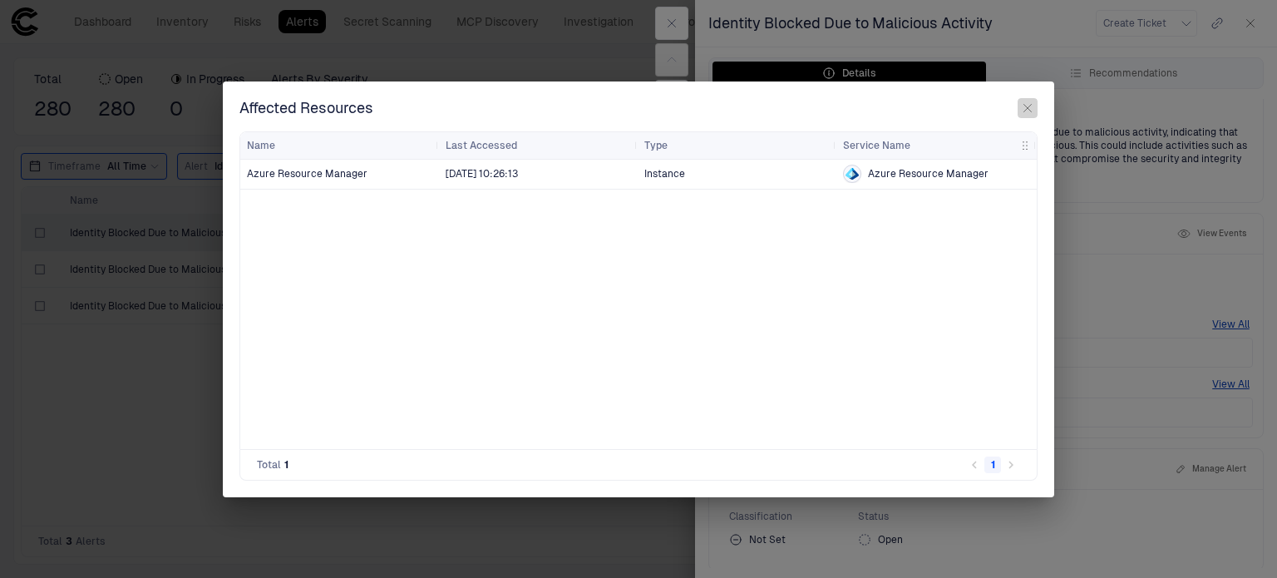
click at [1029, 108] on icon "button" at bounding box center [1027, 107] width 13 height 13
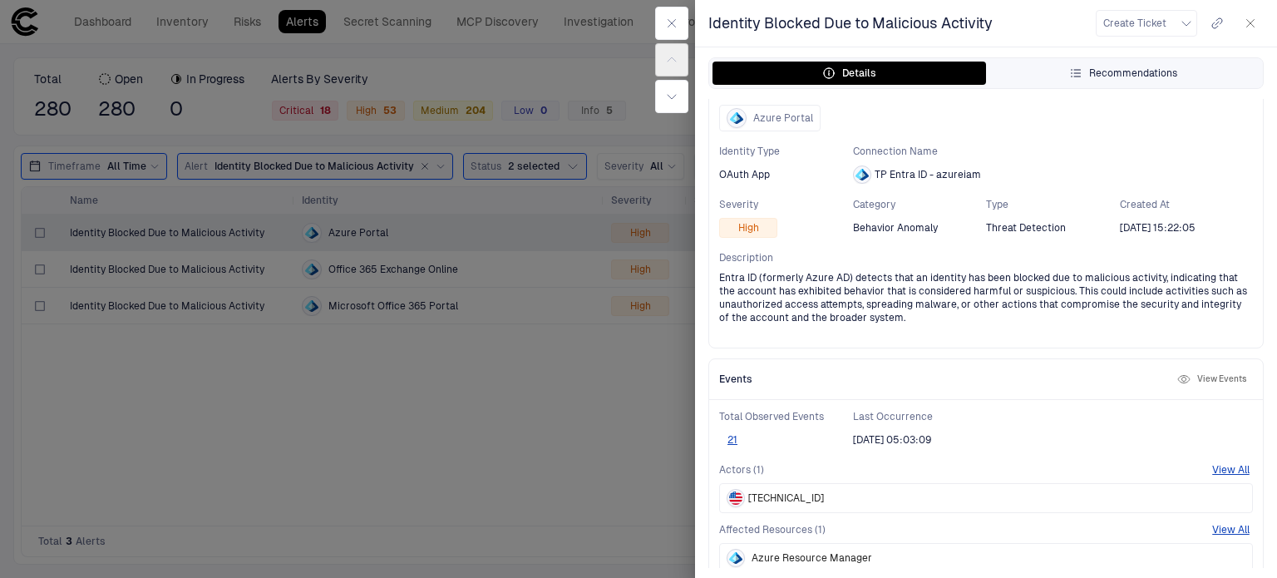
scroll to position [0, 0]
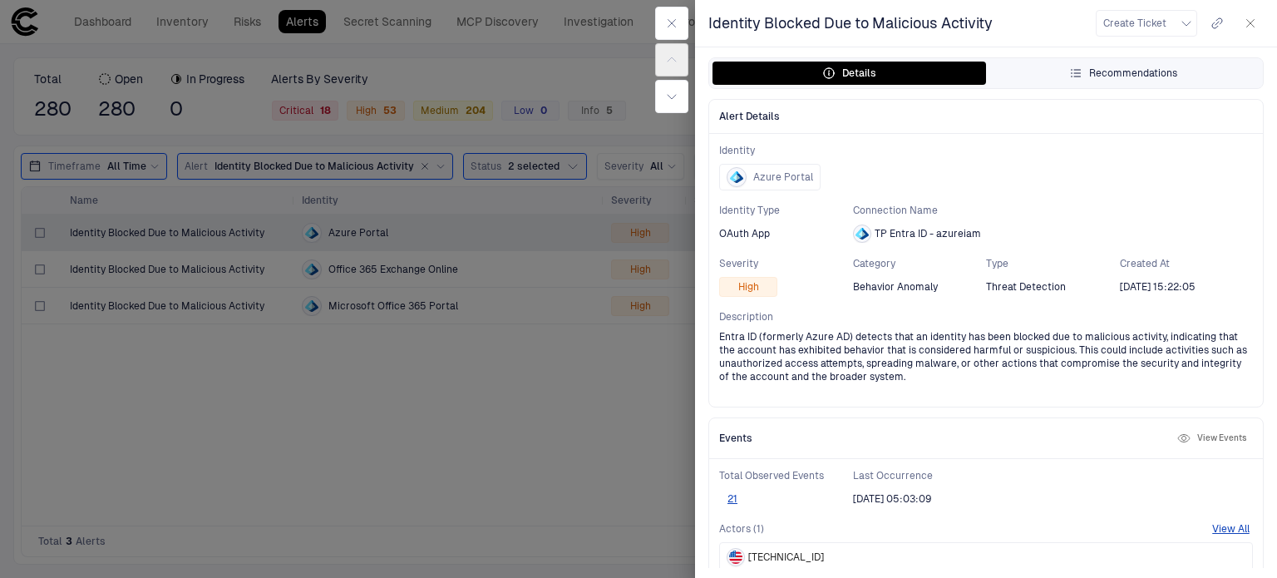
click at [1063, 70] on button "Recommendations" at bounding box center [1123, 73] width 274 height 23
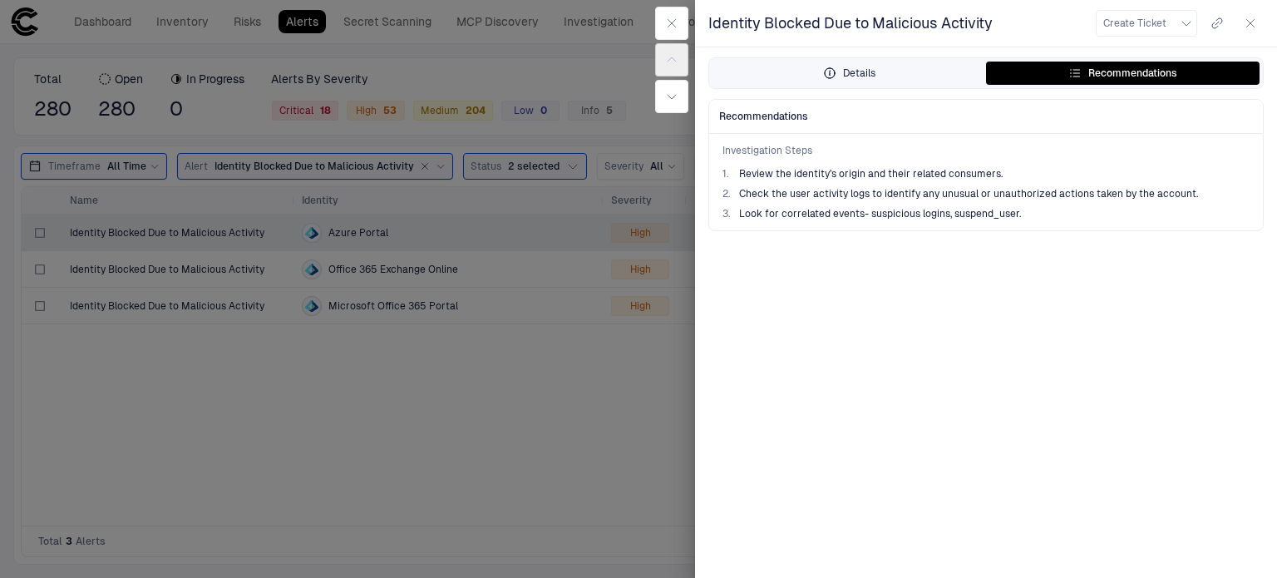
click at [827, 81] on button "Details" at bounding box center [850, 73] width 274 height 23
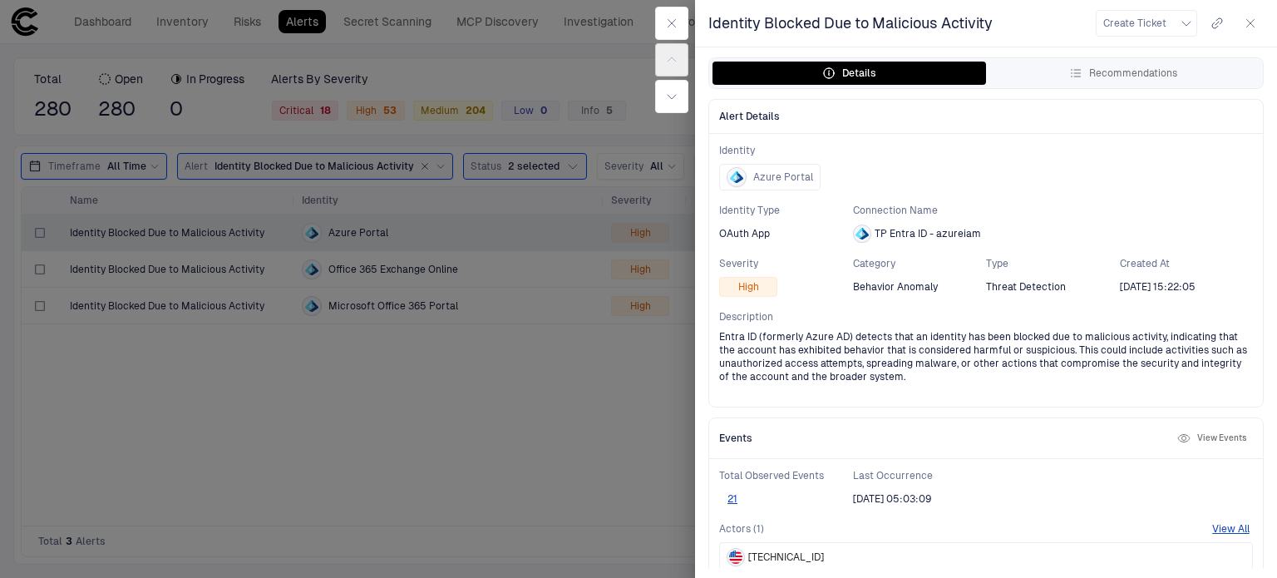
click at [1201, 16] on div "Create Ticket" at bounding box center [1180, 23] width 168 height 27
click at [1184, 24] on icon "button" at bounding box center [1186, 23] width 13 height 13
click at [1074, 195] on div at bounding box center [638, 289] width 1277 height 578
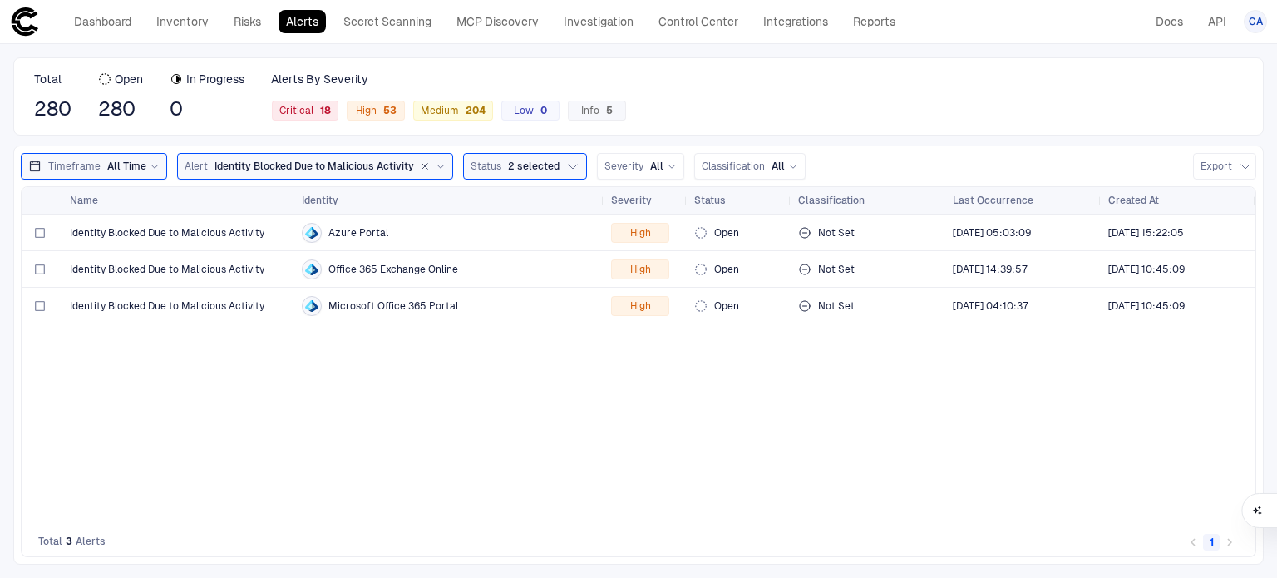
click at [230, 33] on div "Dashboard Inventory Risks Alerts Secret Scanning MCP Discovery Investigation Co…" at bounding box center [456, 22] width 893 height 30
click at [243, 27] on link "Risks" at bounding box center [247, 21] width 42 height 23
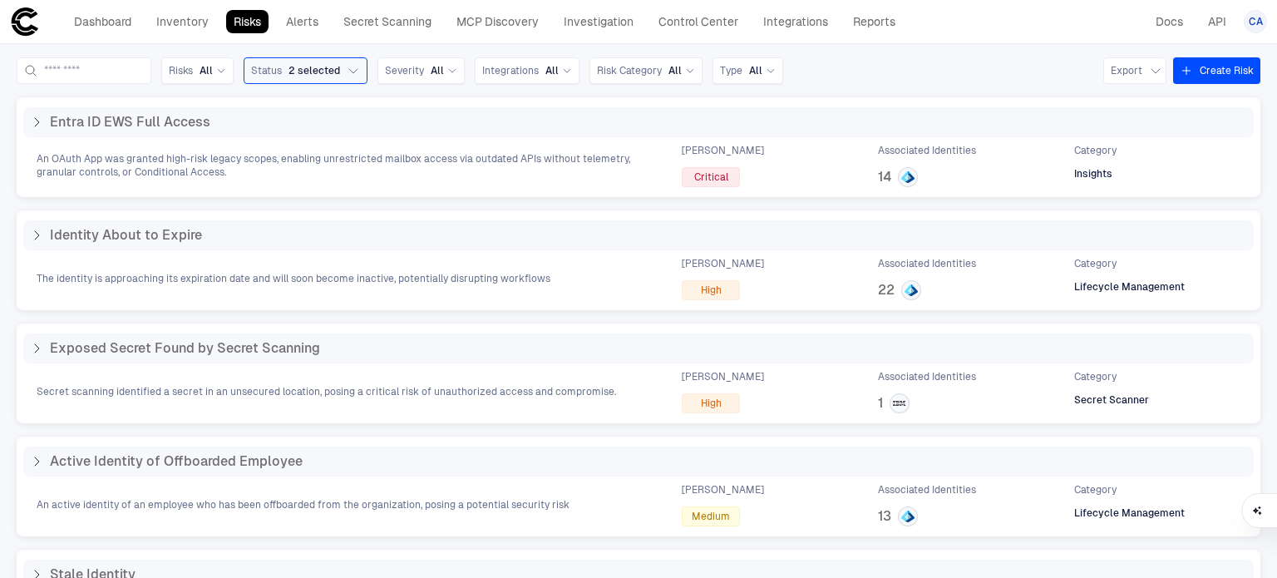
click at [17, 119] on div "Risks All Status 2 selected Severity All Integrations All Risk Category All Typ…" at bounding box center [638, 311] width 1277 height 534
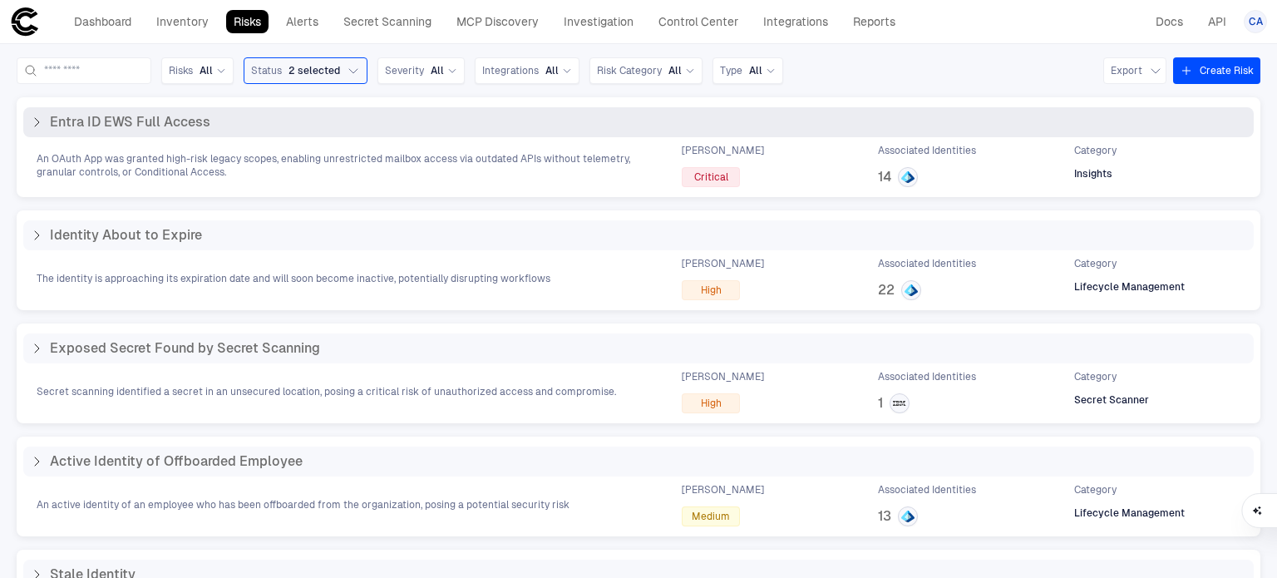
click at [30, 121] on div "Entra ID EWS Full Access" at bounding box center [638, 122] width 1231 height 30
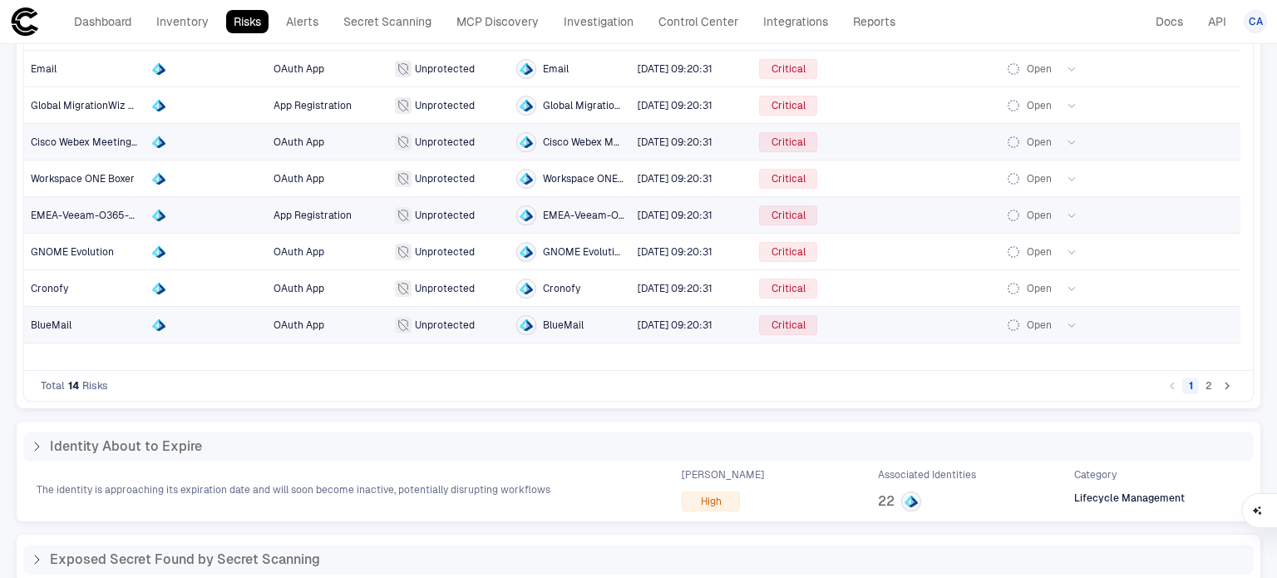
scroll to position [249, 0]
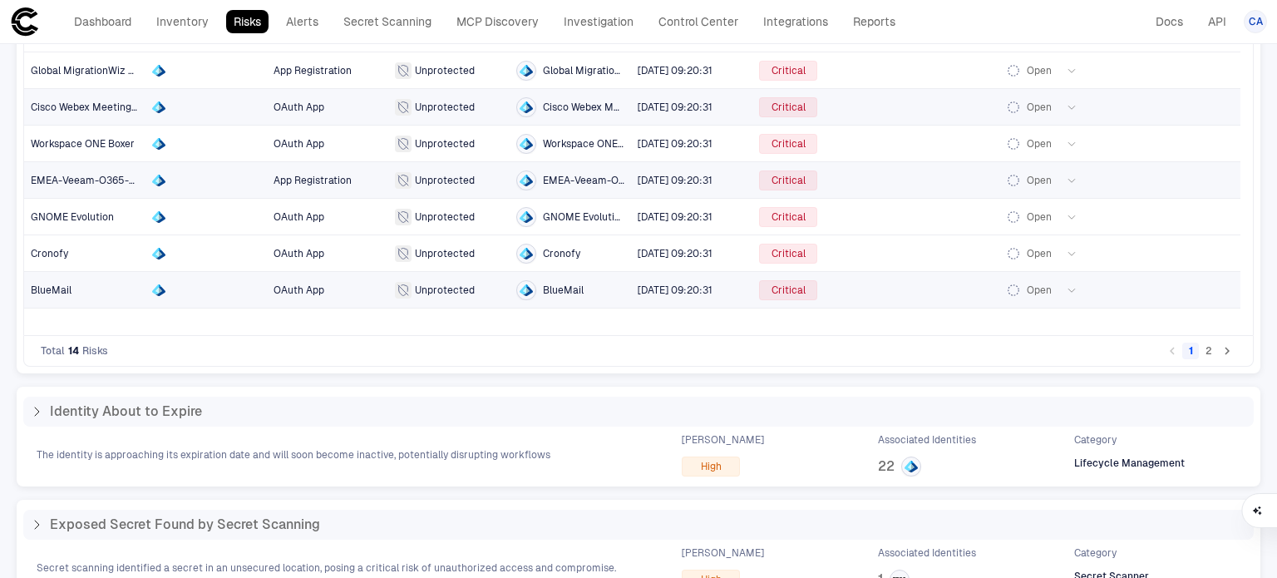
click at [55, 285] on span "BlueMail" at bounding box center [51, 290] width 41 height 12
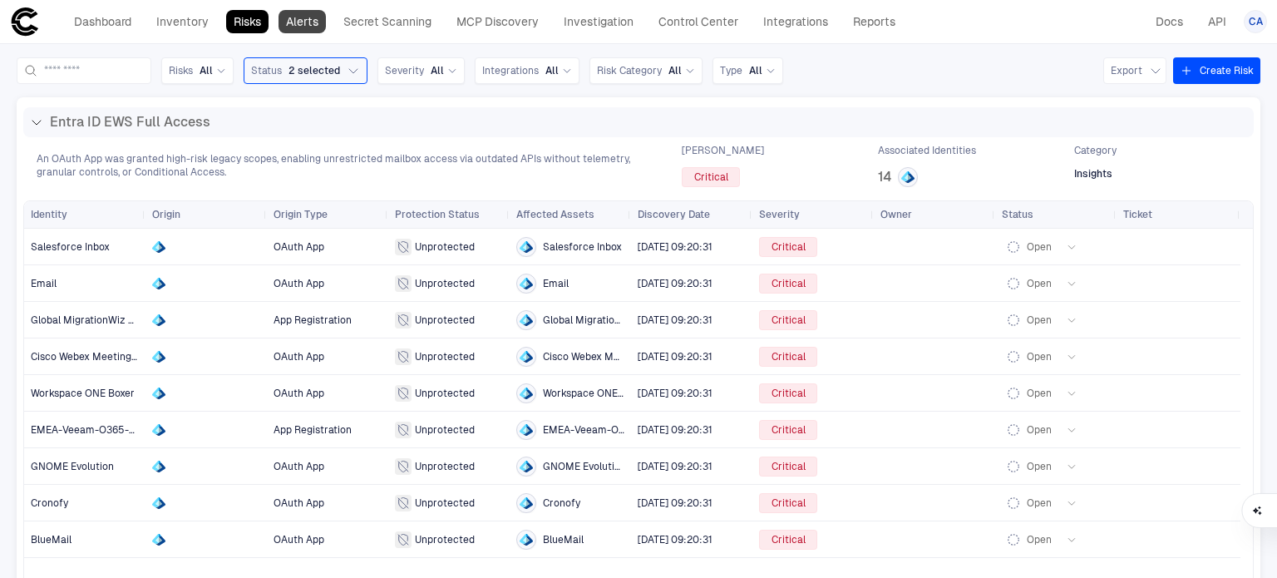
click at [309, 20] on link "Alerts" at bounding box center [302, 21] width 47 height 23
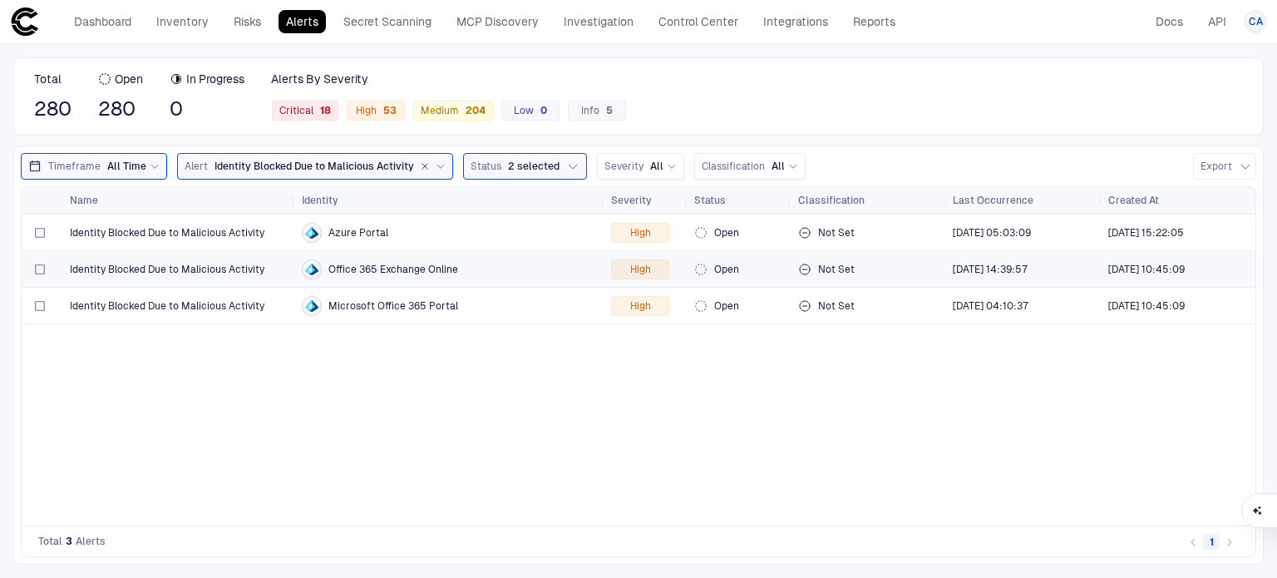
click at [134, 247] on div "Identity Blocked Due to Malicious Activity" at bounding box center [179, 232] width 219 height 34
click at [436, 164] on icon at bounding box center [441, 166] width 10 height 10
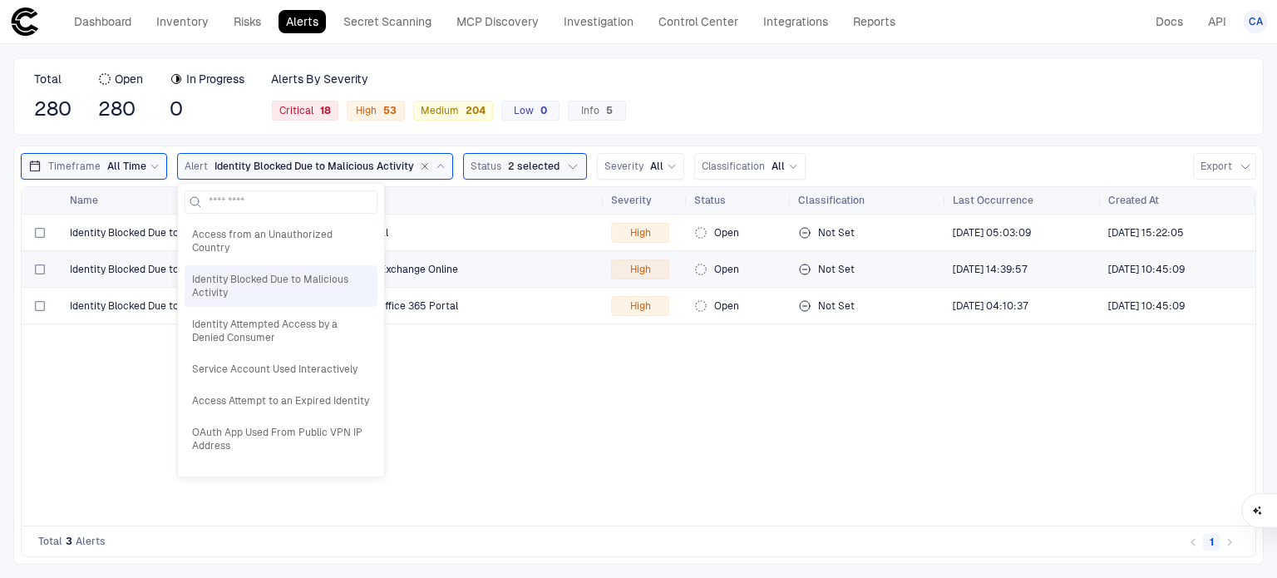
click at [128, 266] on span "Identity Blocked Due to Malicious Activity" at bounding box center [167, 269] width 195 height 13
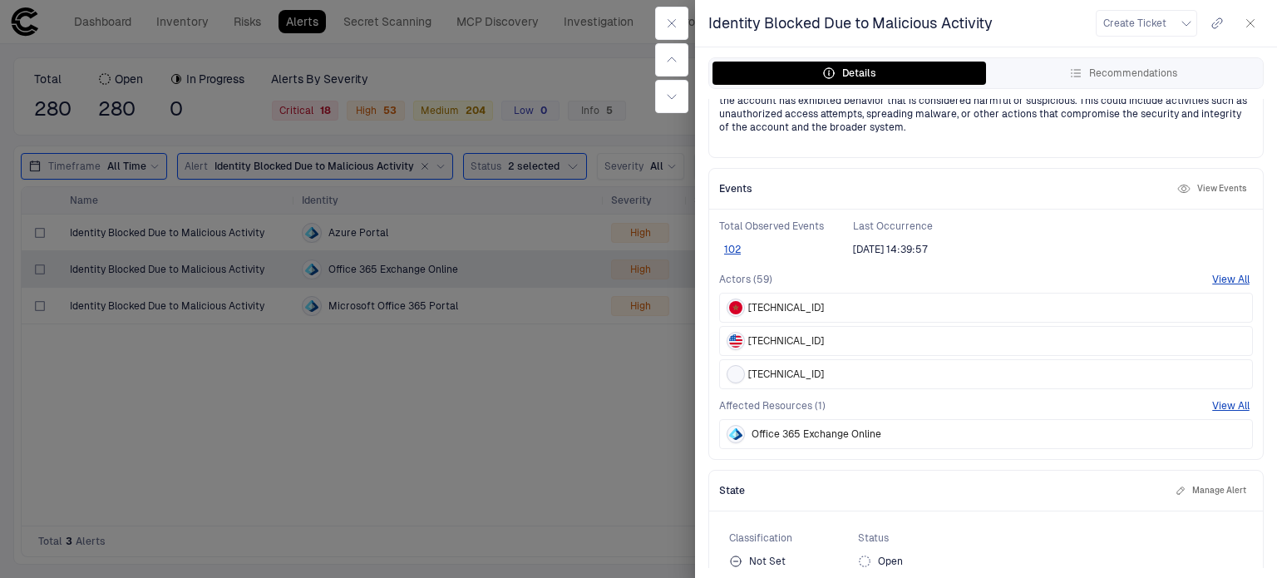
scroll to position [271, 0]
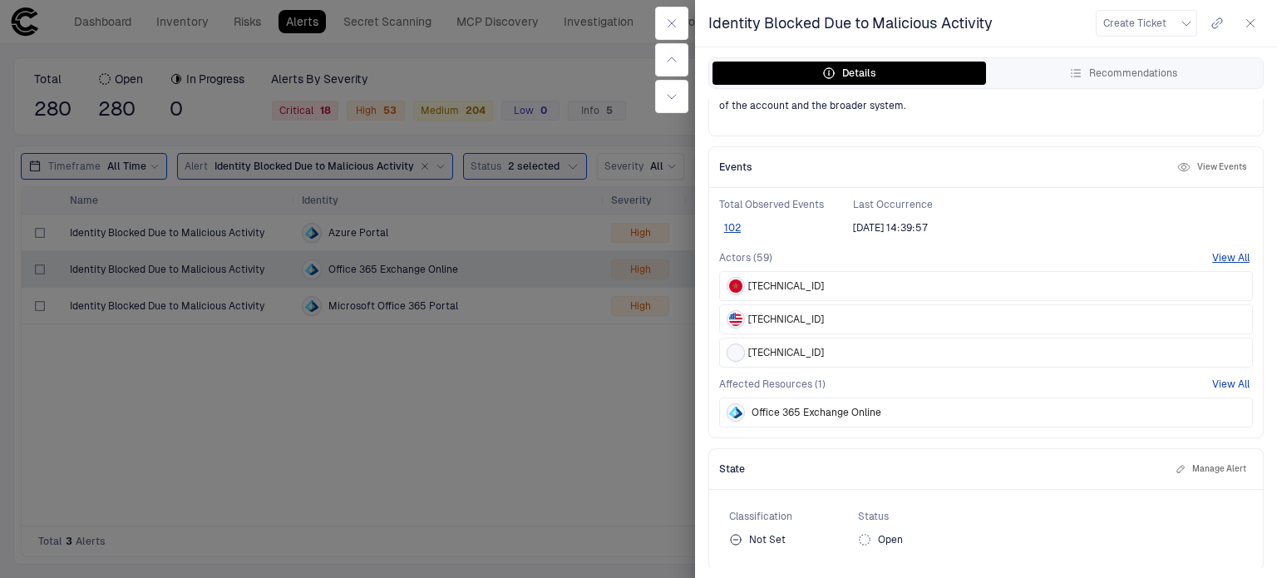
click at [1212, 385] on button "View All" at bounding box center [1230, 383] width 37 height 13
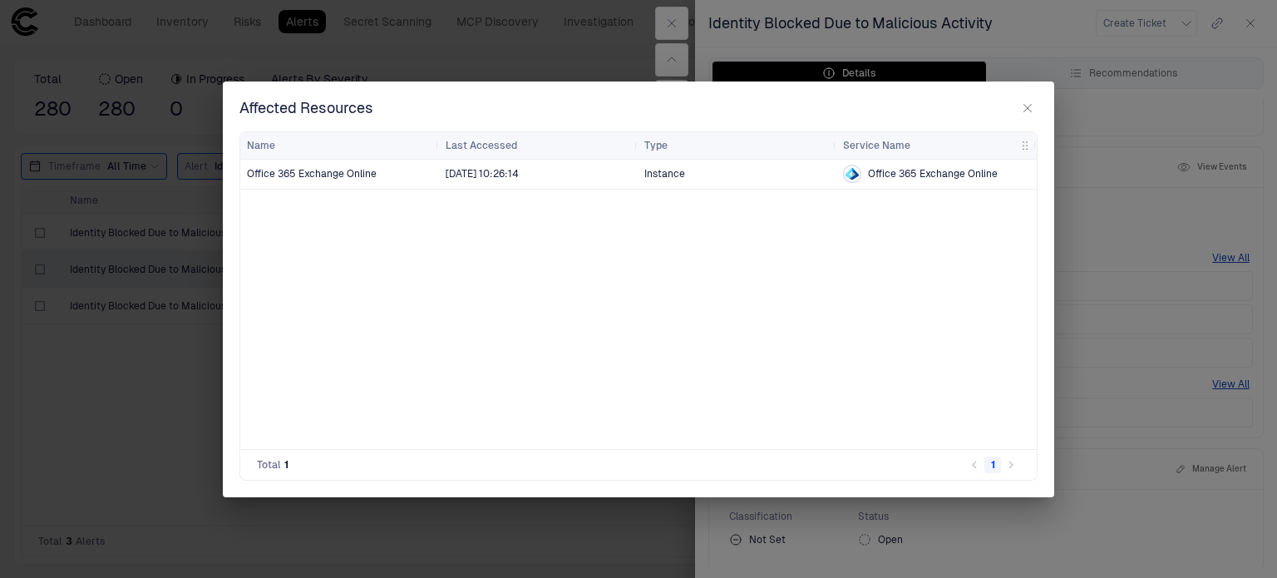
click at [329, 179] on span "Office 365 Exchange Online" at bounding box center [312, 173] width 130 height 13
click at [333, 174] on span "Office 365 Exchange Online" at bounding box center [312, 173] width 130 height 13
click at [570, 171] on span "[DATE] 10:26:14" at bounding box center [538, 173] width 185 height 33
click at [722, 177] on span "Instance" at bounding box center [736, 173] width 185 height 33
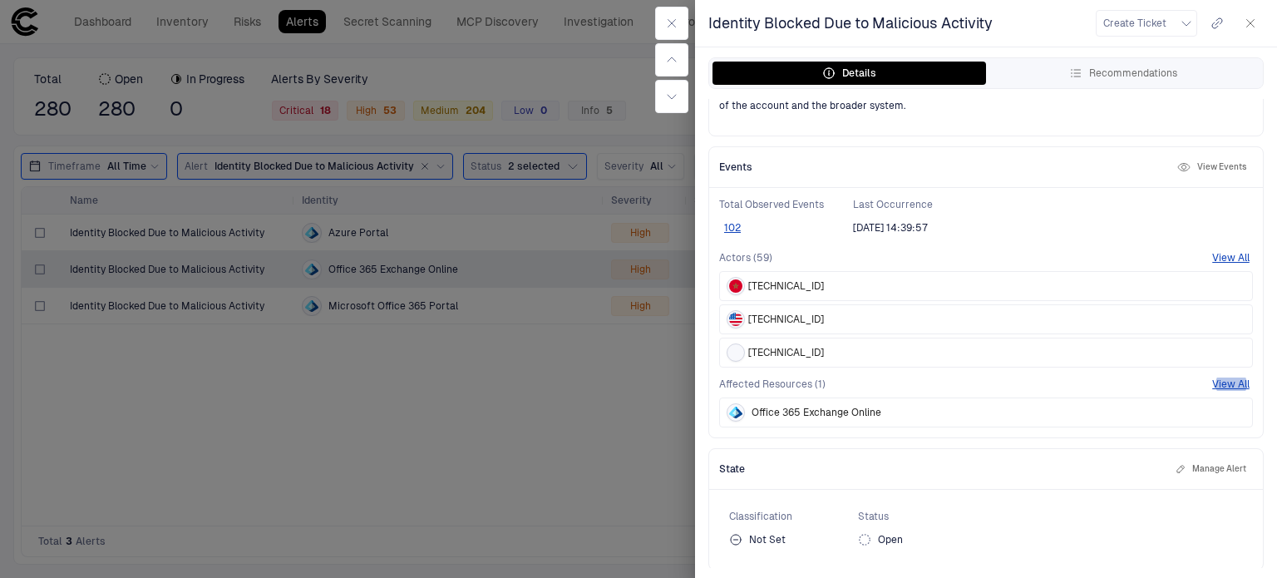
click at [191, 55] on div at bounding box center [638, 289] width 1277 height 578
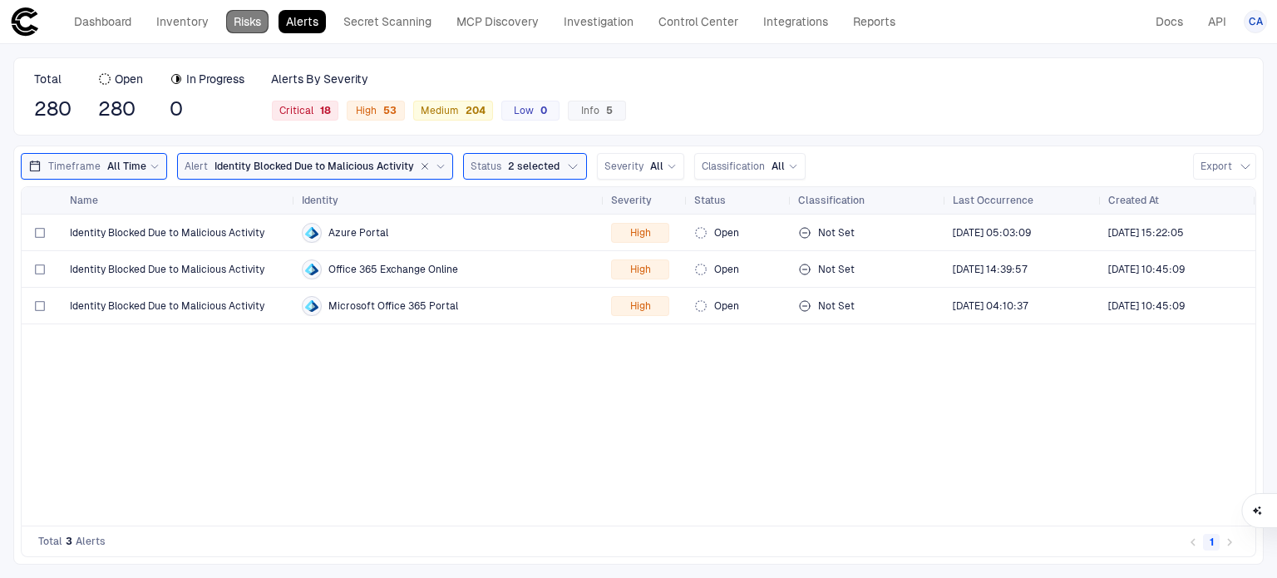
click at [245, 23] on link "Risks" at bounding box center [247, 21] width 42 height 23
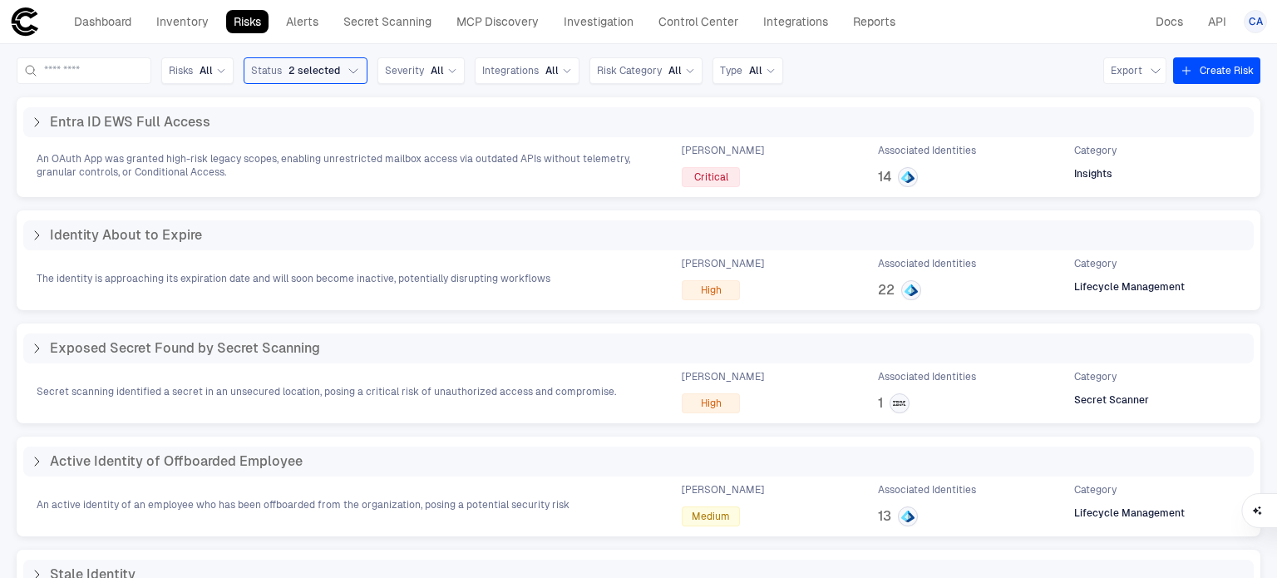
click at [1177, 77] on button "Create Risk" at bounding box center [1216, 70] width 87 height 27
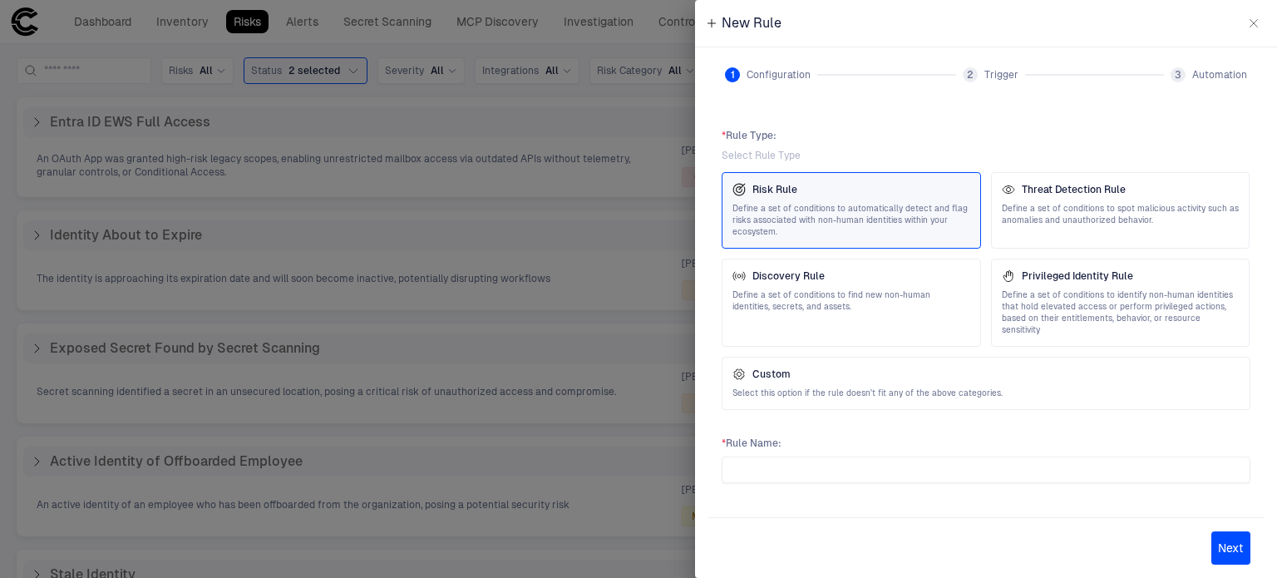
click at [1236, 551] on button "Next" at bounding box center [1230, 547] width 39 height 33
click at [946, 441] on div "* Rule Name :" at bounding box center [986, 460] width 529 height 47
click at [953, 457] on input "text" at bounding box center [986, 469] width 514 height 25
type input "****"
click at [1232, 552] on button "Next" at bounding box center [1230, 547] width 39 height 33
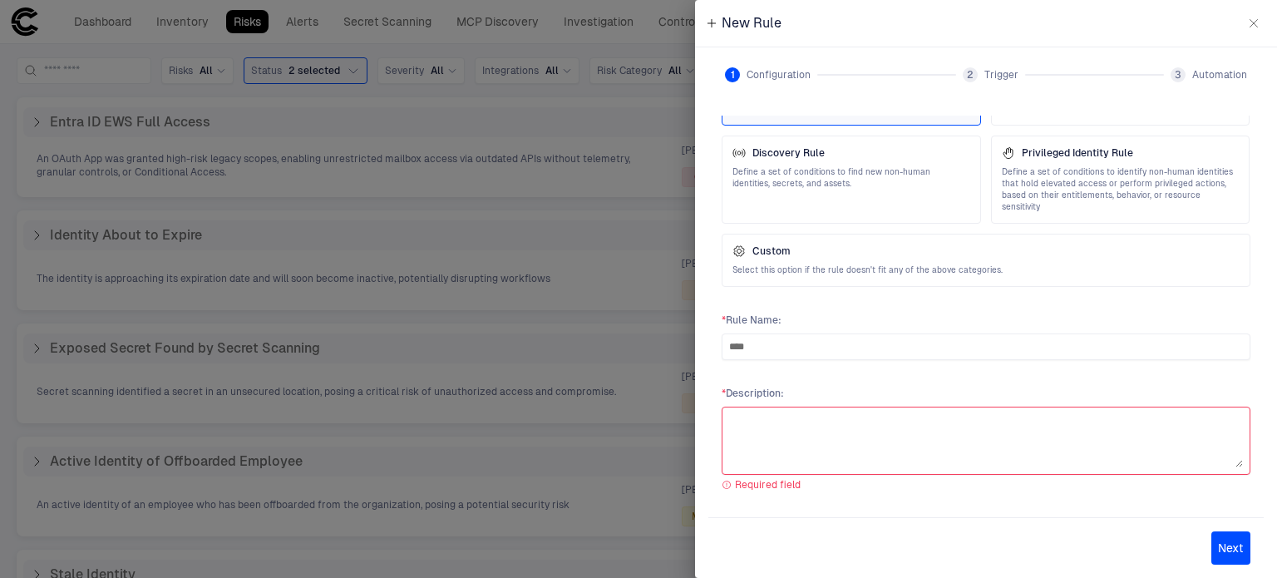
click at [917, 422] on textarea at bounding box center [986, 440] width 514 height 53
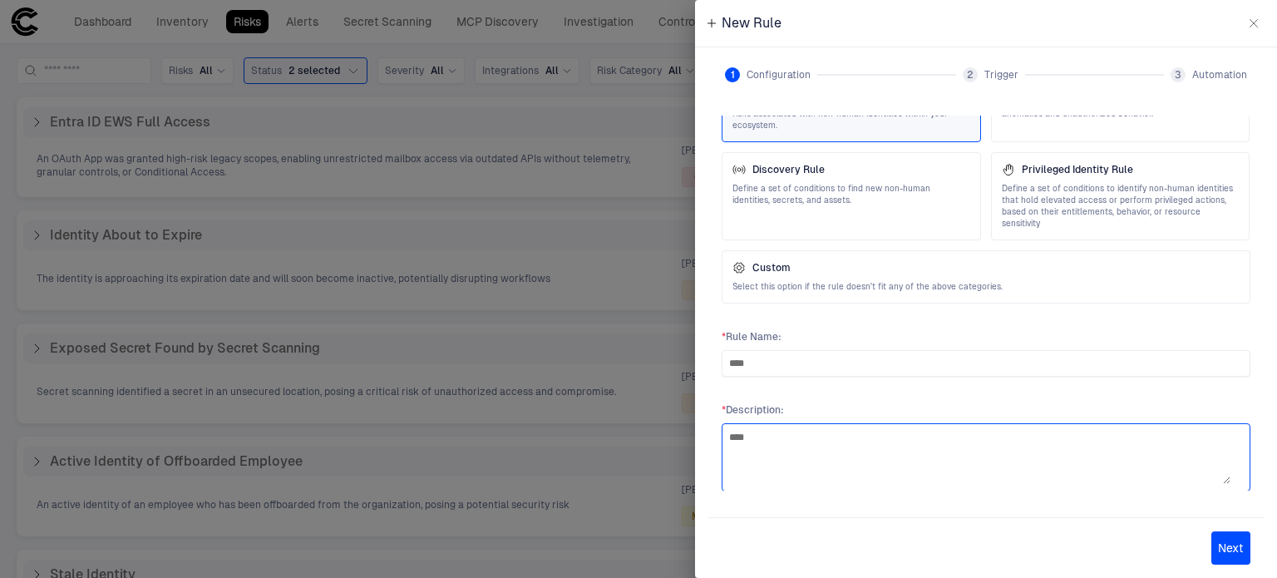
type textarea "****"
click at [1230, 551] on button "Next" at bounding box center [1230, 547] width 39 height 33
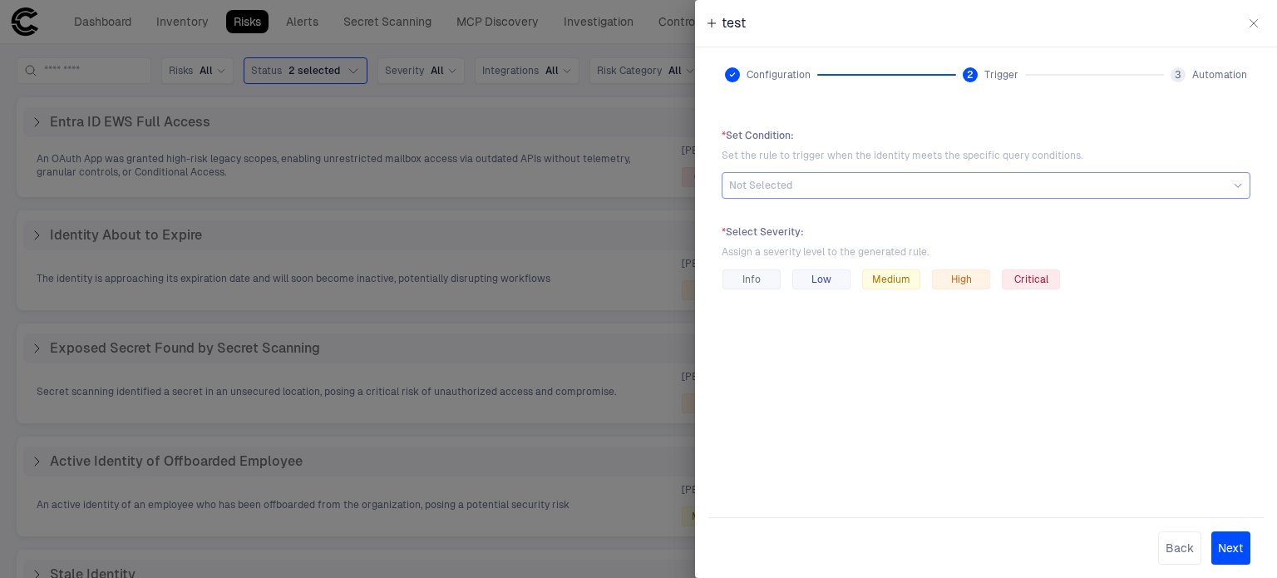
click at [832, 195] on div "Not Selected" at bounding box center [986, 185] width 529 height 27
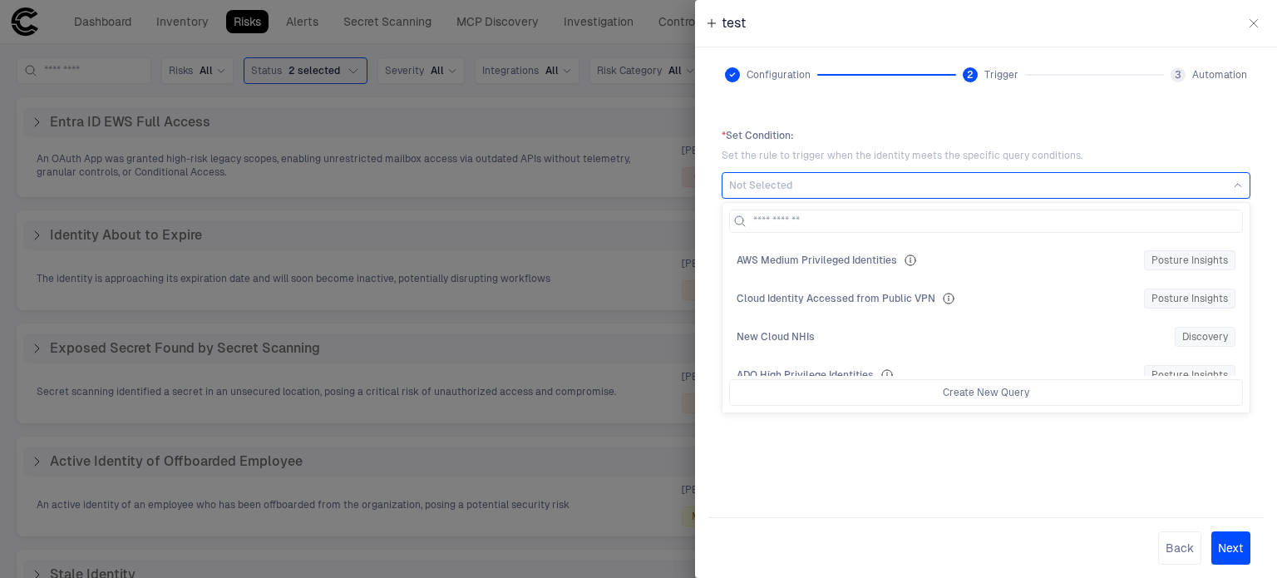
scroll to position [1497, 0]
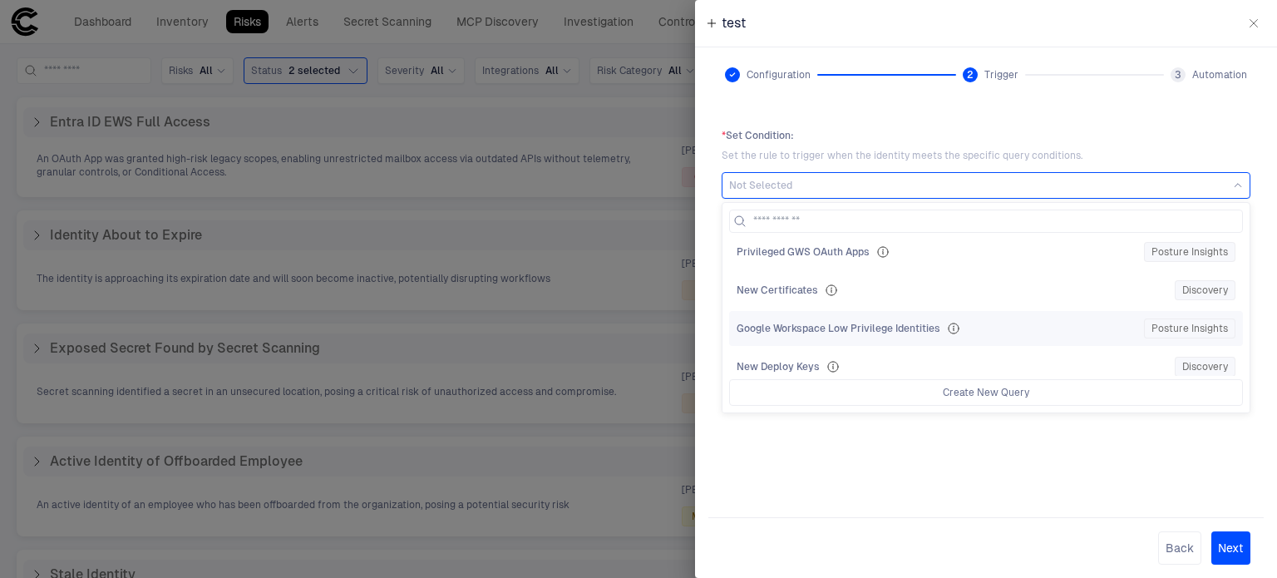
click at [875, 322] on span "Google Workspace Low Privilege Identities" at bounding box center [839, 328] width 204 height 13
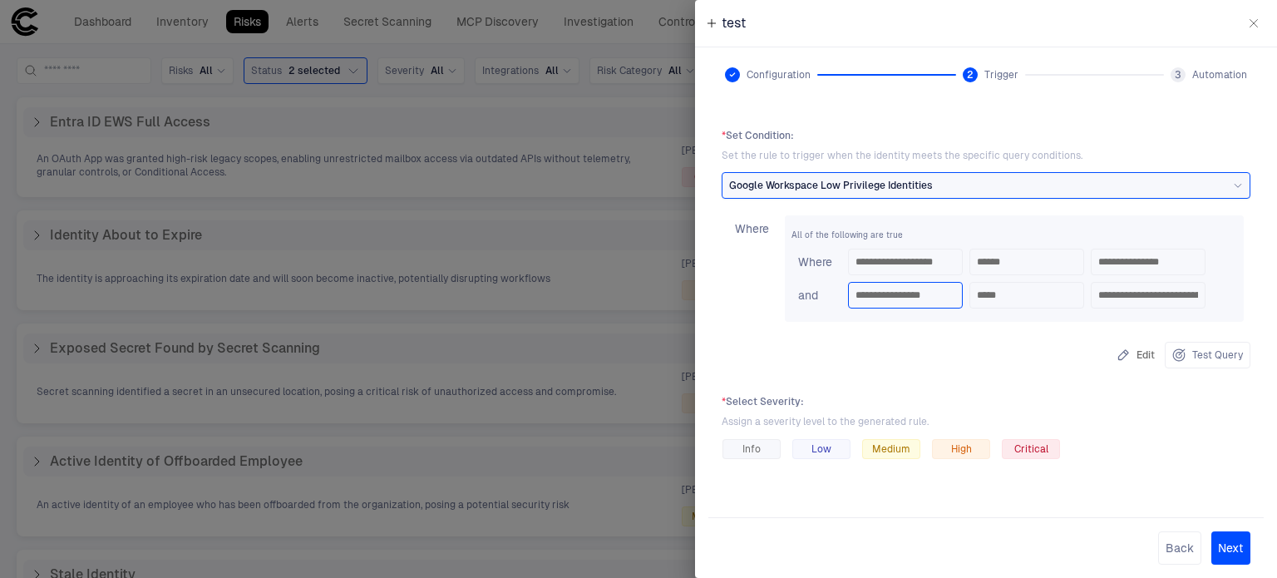
click at [905, 303] on input "**********" at bounding box center [906, 295] width 100 height 25
click at [989, 307] on input "*****" at bounding box center [1027, 295] width 100 height 25
click at [889, 254] on input "**********" at bounding box center [906, 261] width 100 height 25
click at [1013, 271] on input "******" at bounding box center [1027, 261] width 100 height 25
click at [863, 308] on div "**********" at bounding box center [905, 295] width 115 height 27
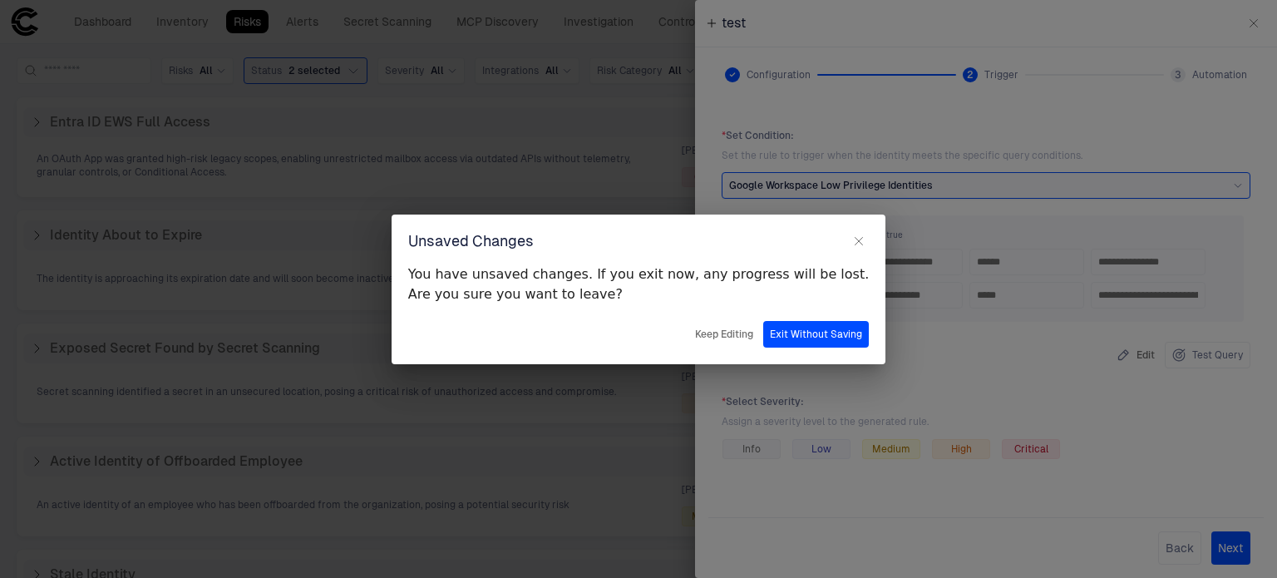
click at [83, 26] on div "Unsaved Changes You have unsaved changes. If you exit now, any progress will be…" at bounding box center [638, 289] width 1277 height 578
click at [765, 335] on button "Exit Without Saving" at bounding box center [816, 334] width 106 height 27
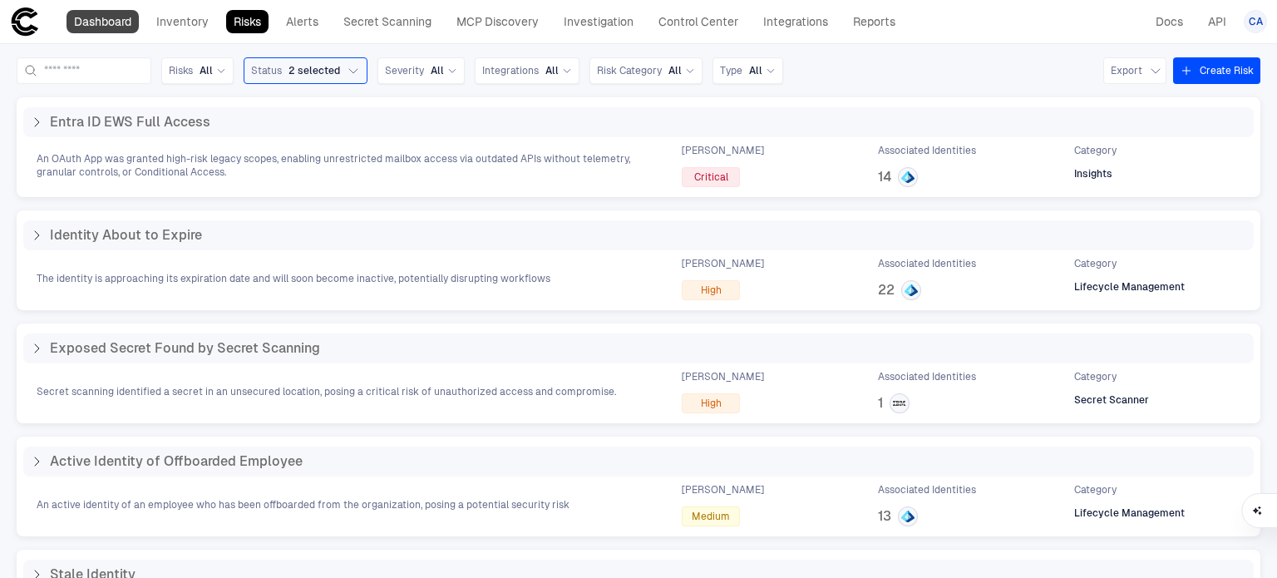
click at [96, 26] on link "Dashboard" at bounding box center [103, 21] width 72 height 23
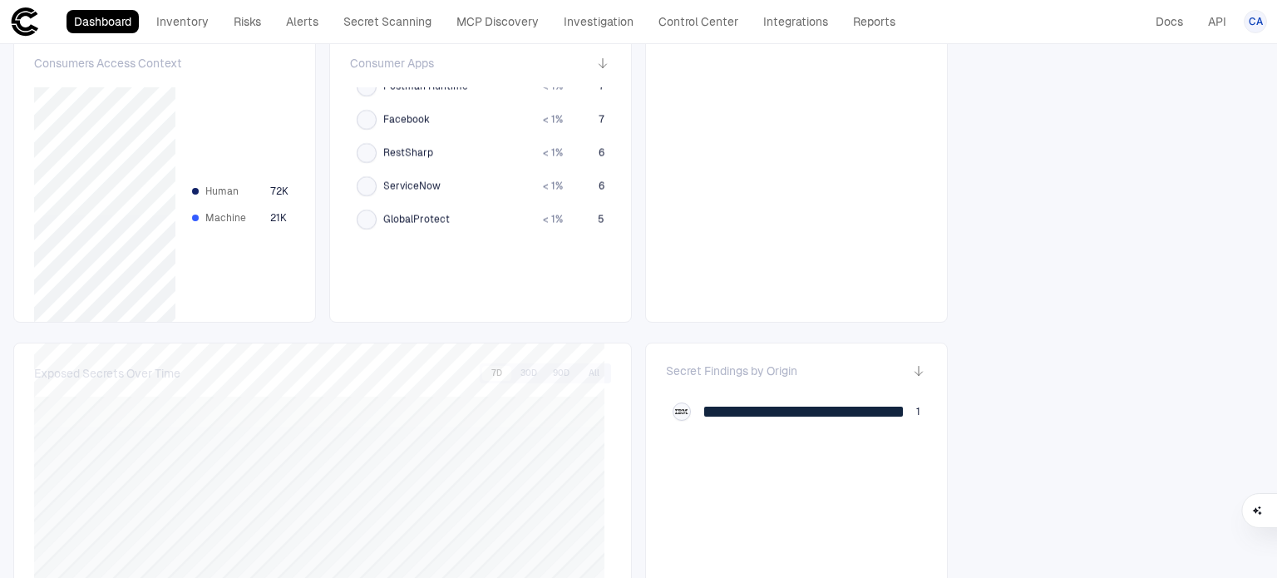
scroll to position [1158, 0]
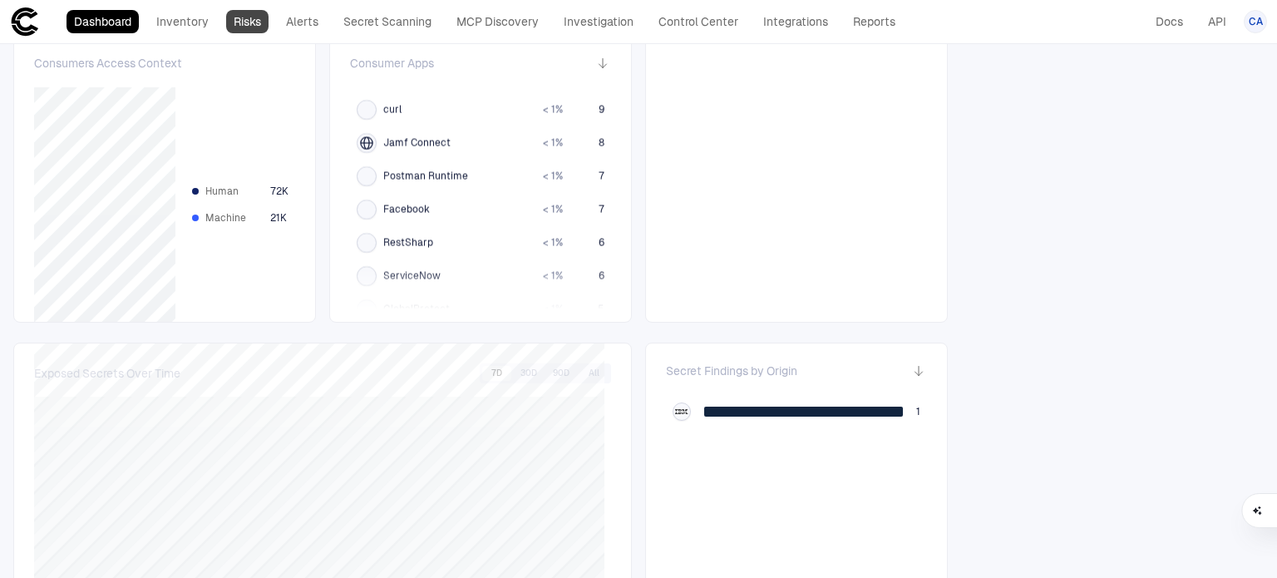
click at [259, 18] on link "Risks" at bounding box center [247, 21] width 42 height 23
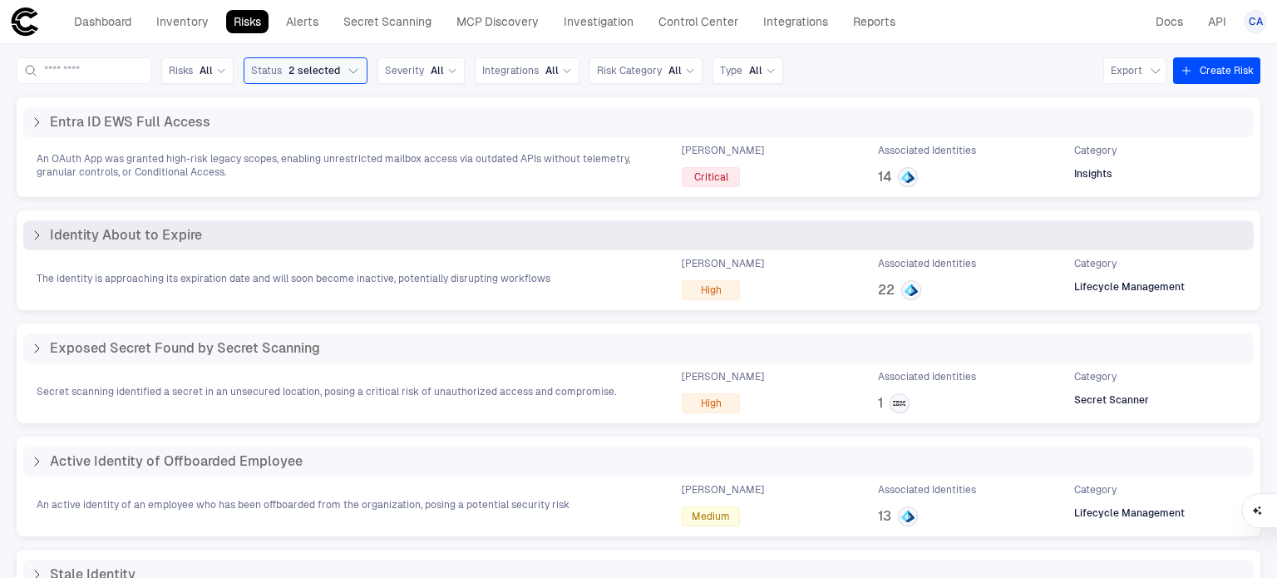
click at [37, 244] on div "Identity About to Expire" at bounding box center [638, 235] width 1231 height 30
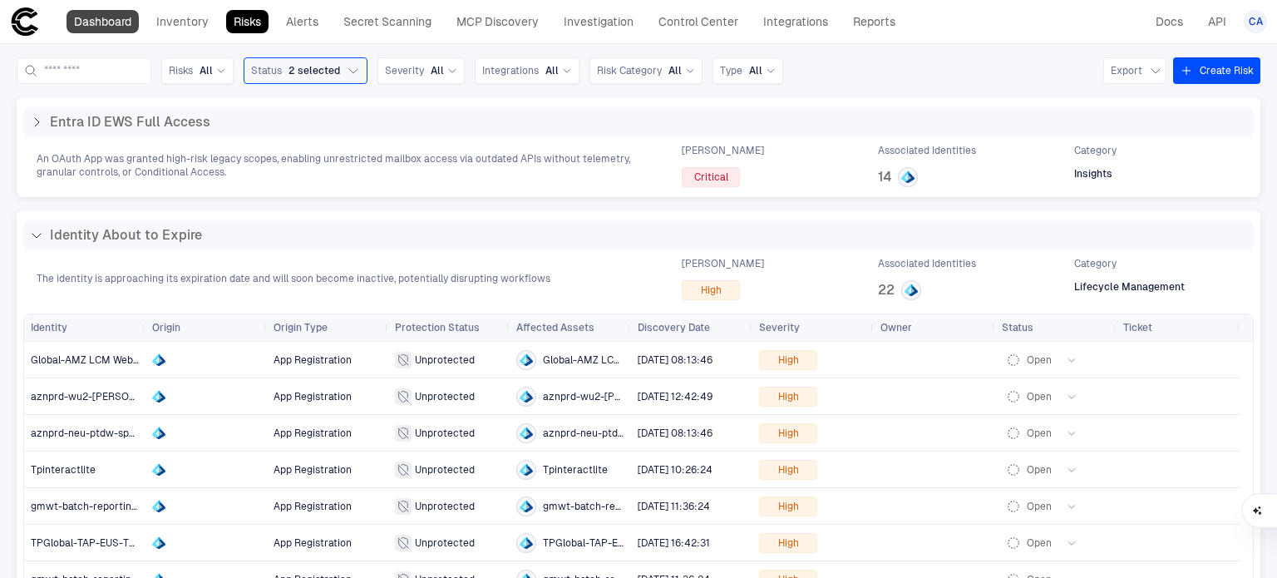
click at [83, 24] on link "Dashboard" at bounding box center [103, 21] width 72 height 23
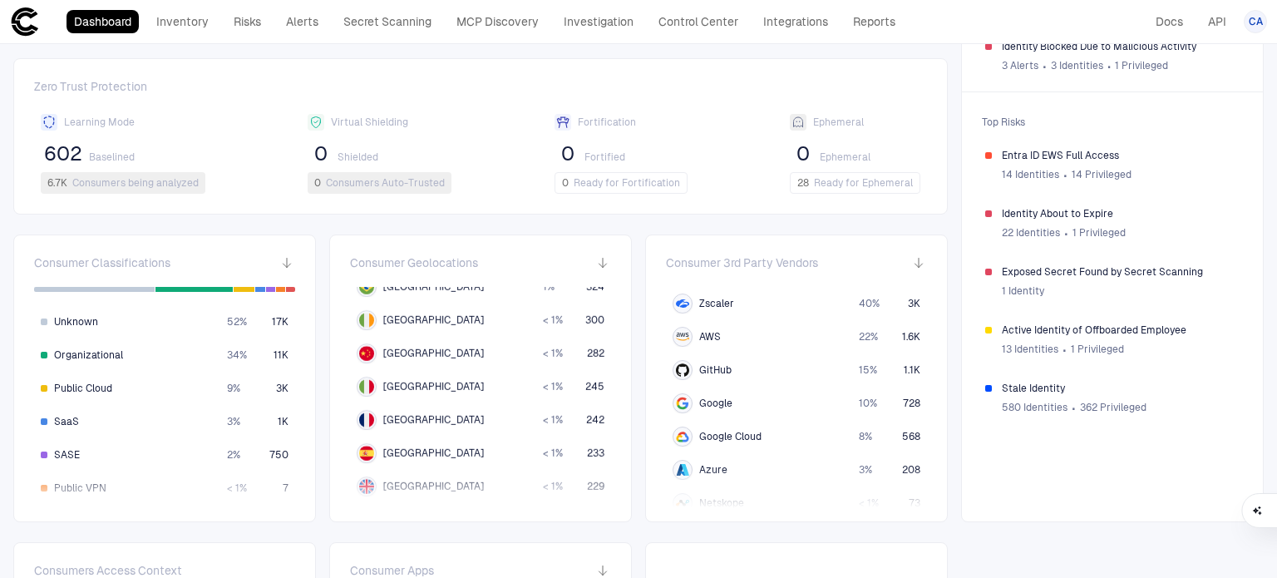
scroll to position [665, 0]
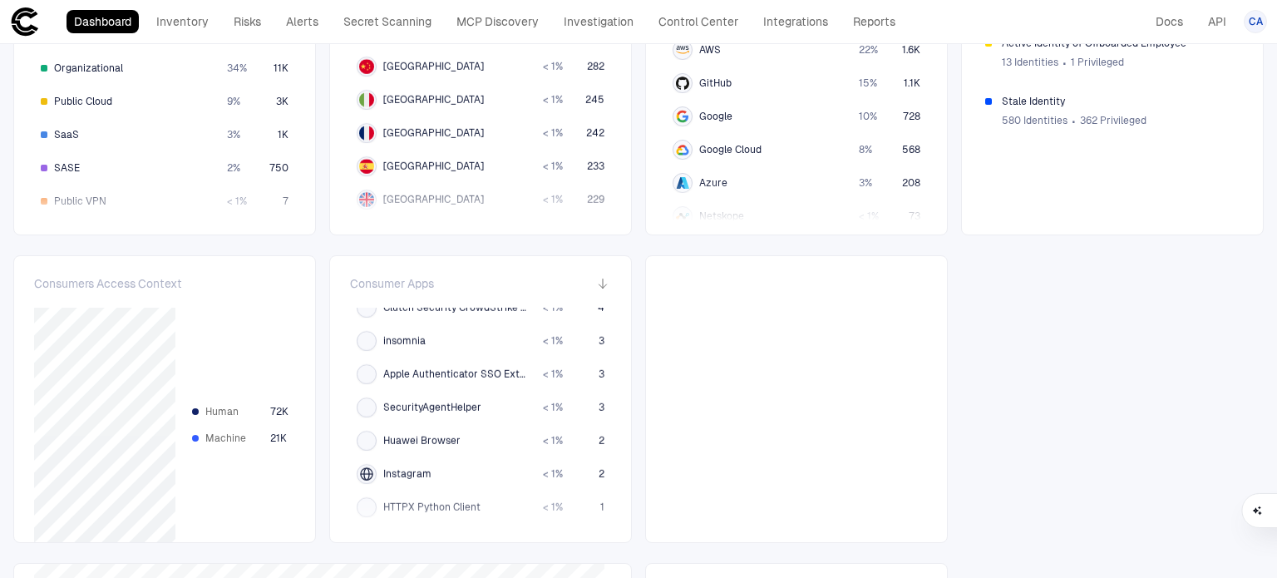
click at [394, 279] on span "Consumer Apps" at bounding box center [392, 283] width 84 height 15
click at [775, 326] on div at bounding box center [796, 399] width 303 height 288
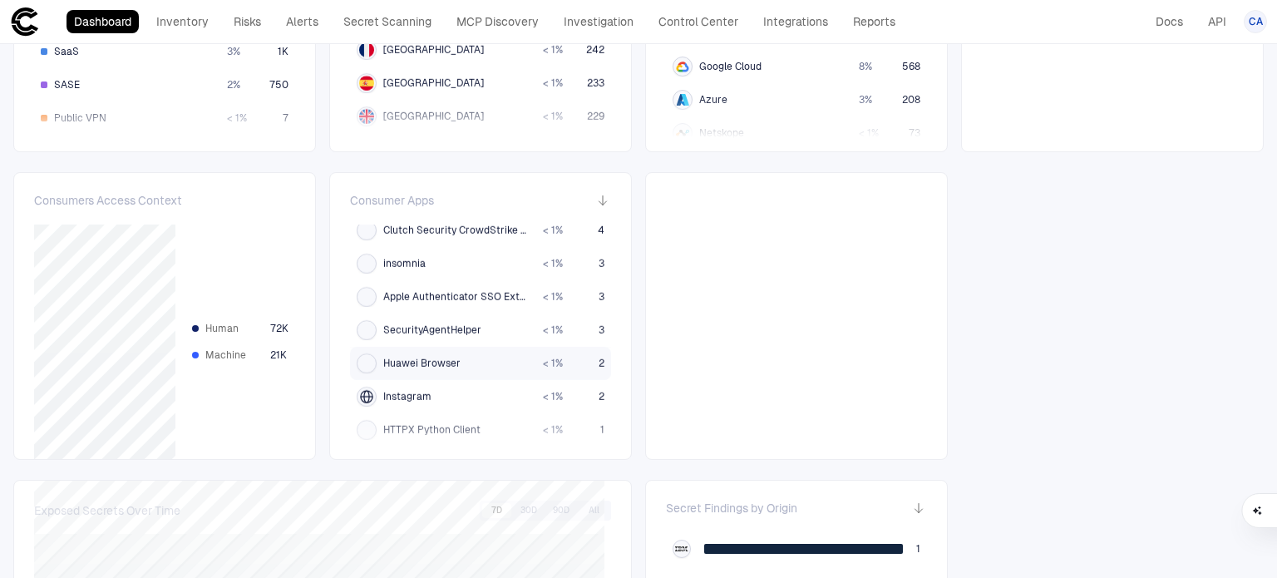
scroll to position [1657, 0]
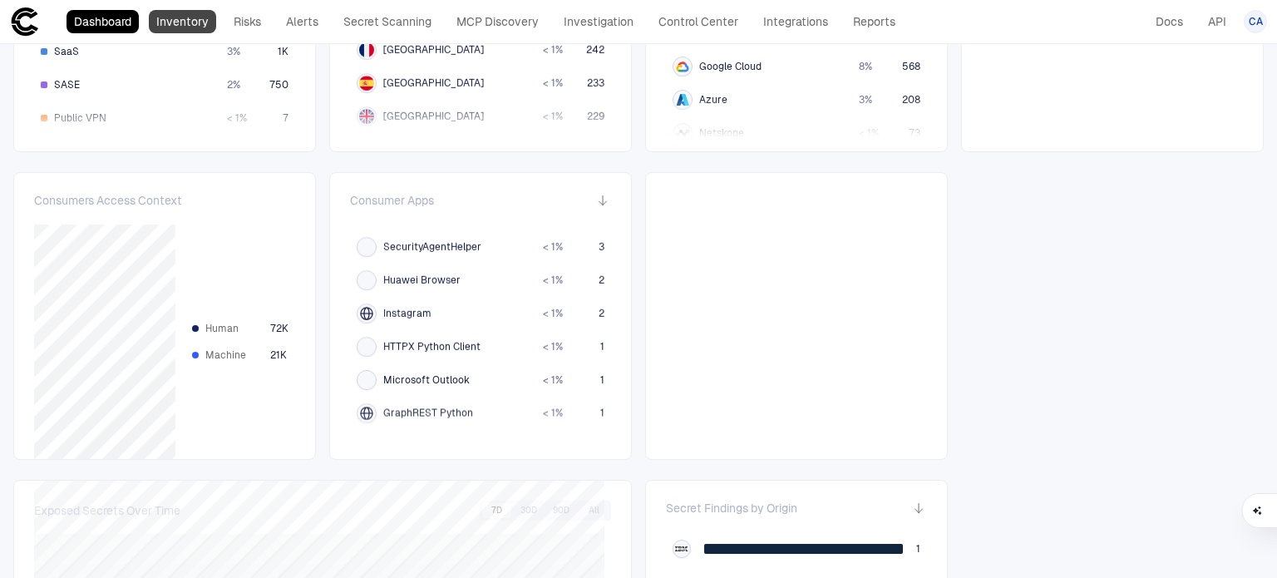
click at [180, 32] on link "Inventory" at bounding box center [182, 21] width 67 height 23
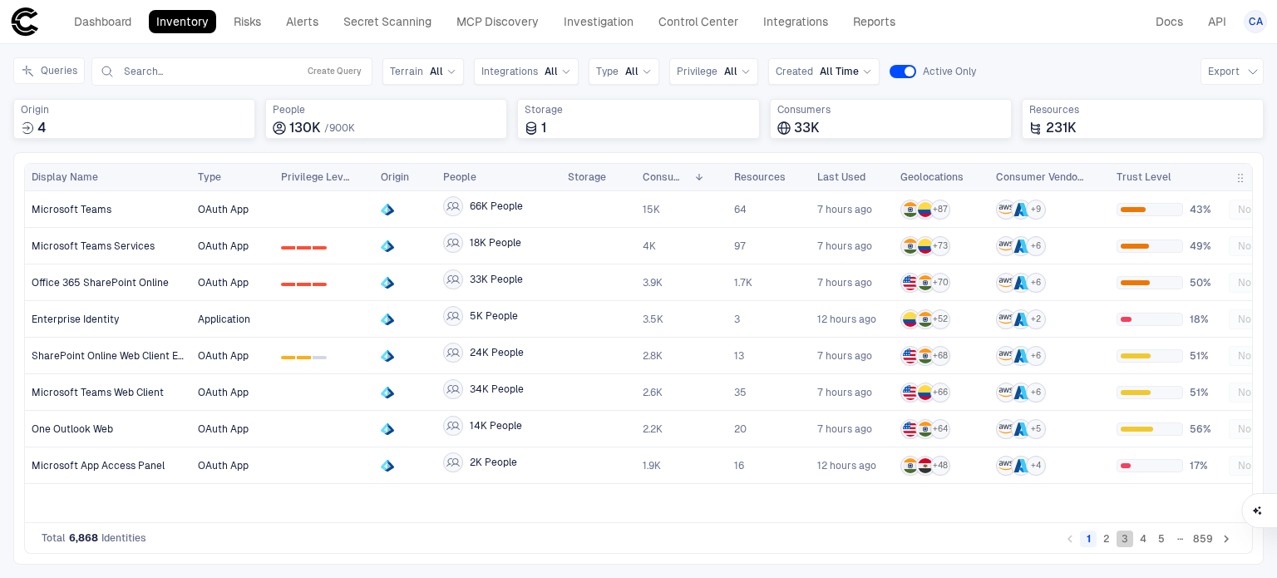
click at [1131, 540] on button "3" at bounding box center [1125, 538] width 17 height 17
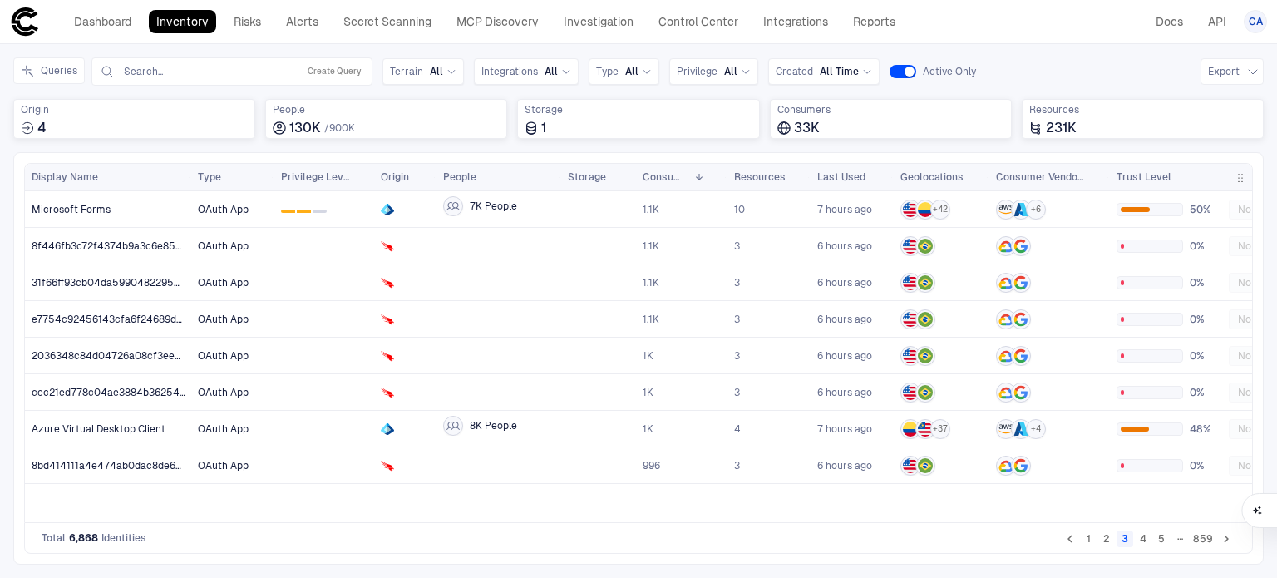
click at [1154, 544] on button "5" at bounding box center [1161, 538] width 17 height 17
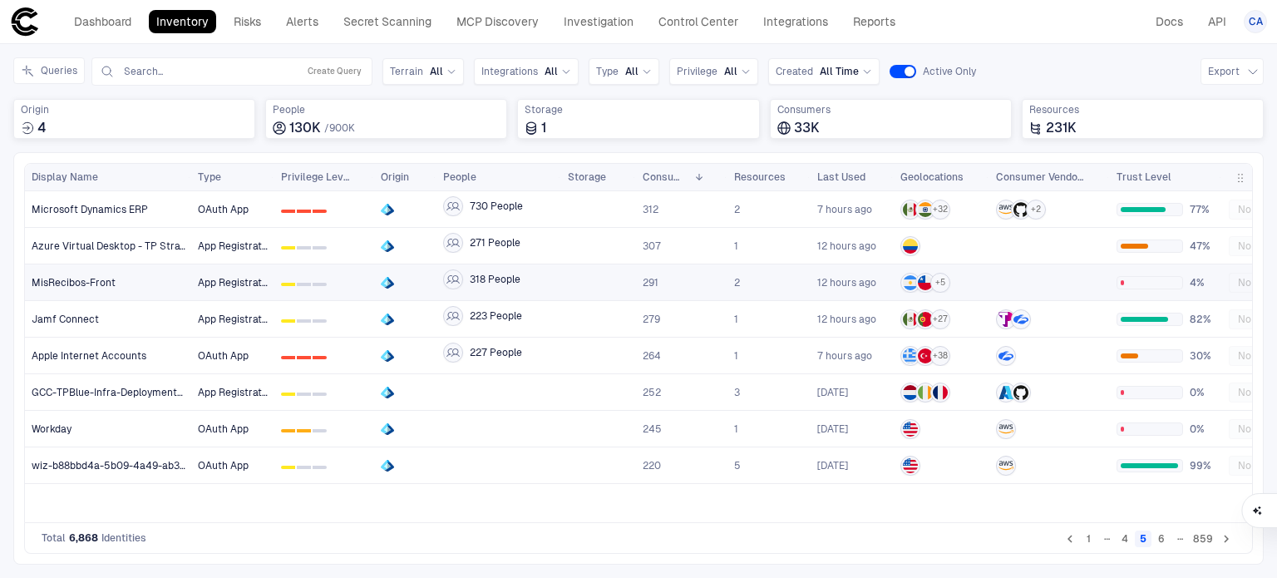
click at [1172, 538] on li "…" at bounding box center [1180, 538] width 18 height 17
click at [1165, 541] on button "6" at bounding box center [1161, 538] width 17 height 17
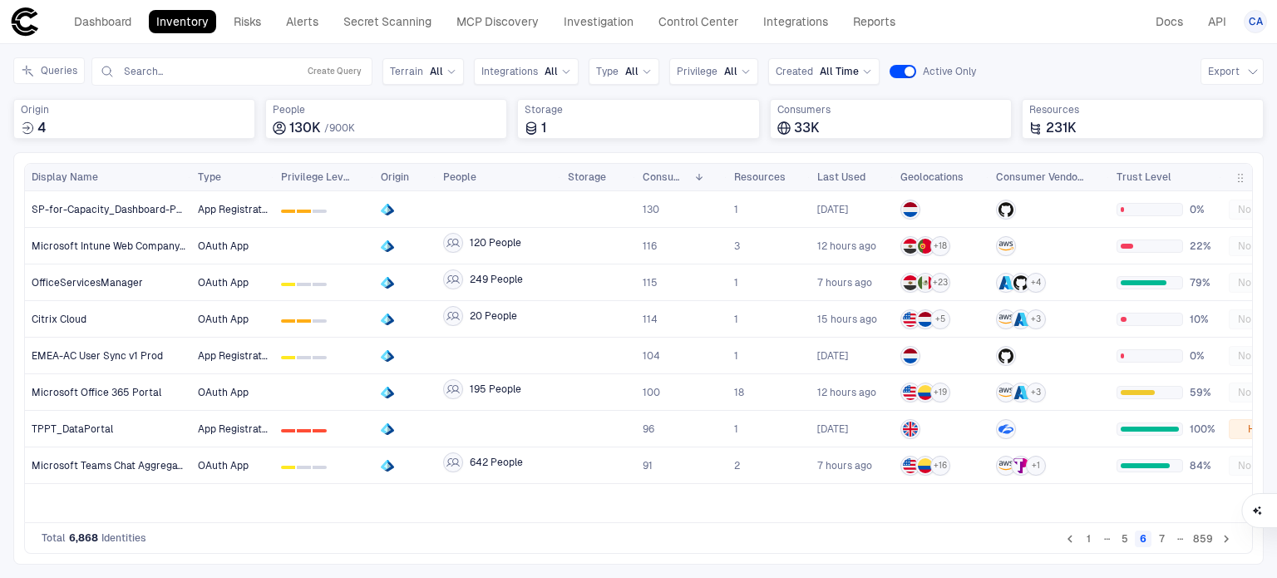
click at [1168, 541] on button "7" at bounding box center [1161, 538] width 17 height 17
click at [1167, 542] on button "7" at bounding box center [1161, 538] width 17 height 17
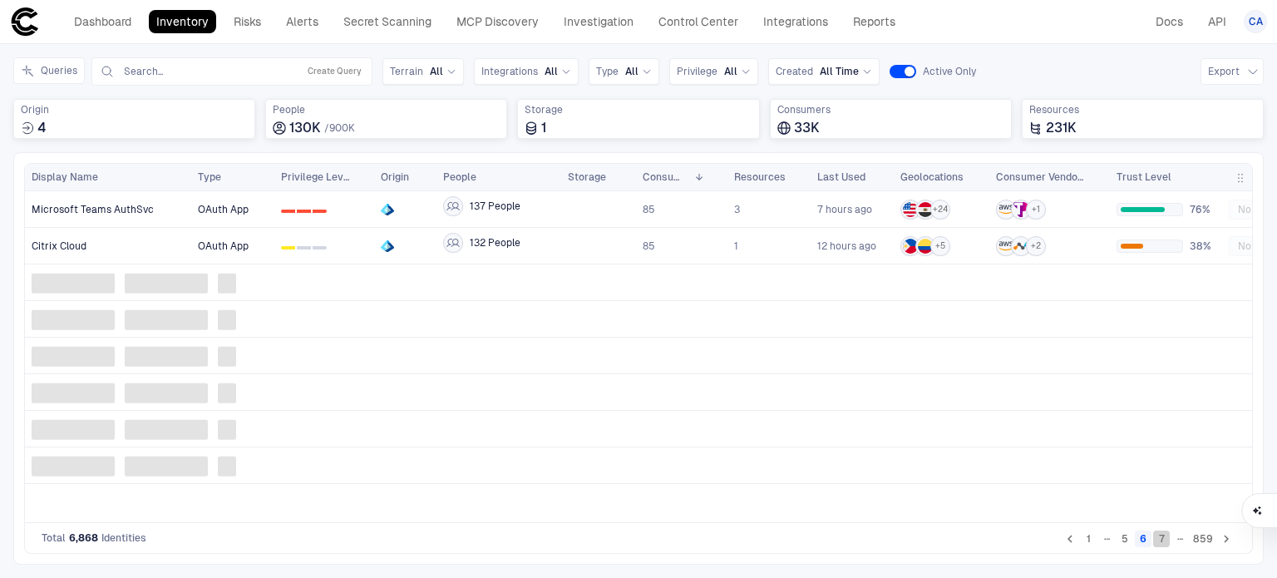
click at [1167, 542] on button "7" at bounding box center [1161, 538] width 17 height 17
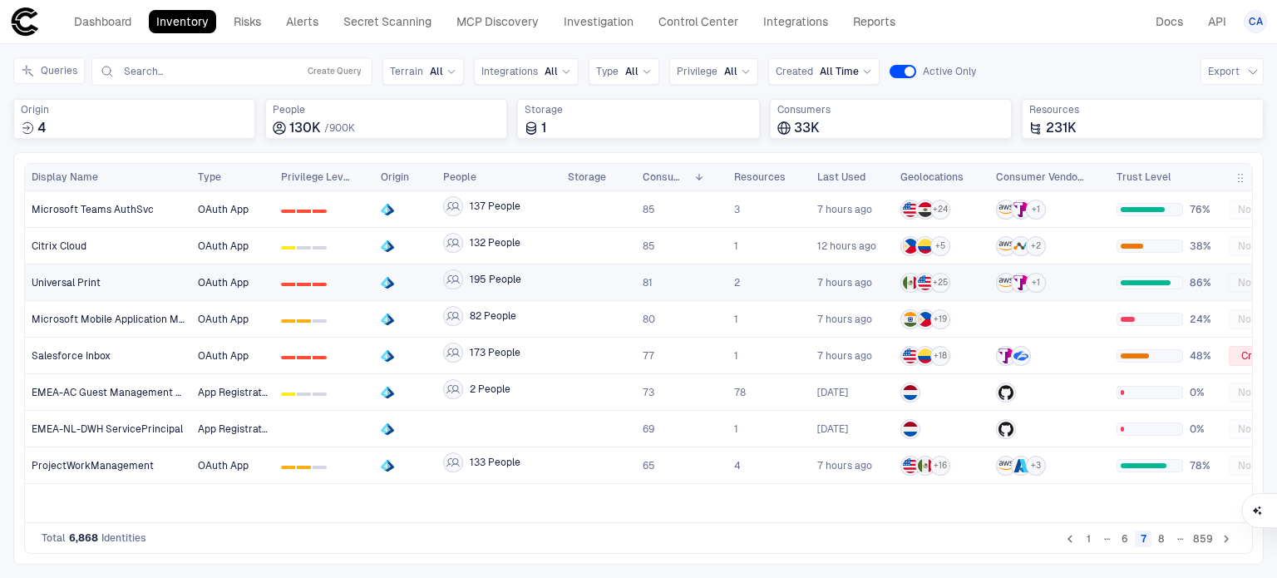
click at [59, 273] on div "Universal Print" at bounding box center [109, 282] width 154 height 34
click at [254, 39] on header "Dashboard Inventory Risks Alerts Secret Scanning MCP Discovery Investigation Co…" at bounding box center [638, 22] width 1277 height 44
click at [253, 27] on link "Risks" at bounding box center [247, 21] width 42 height 23
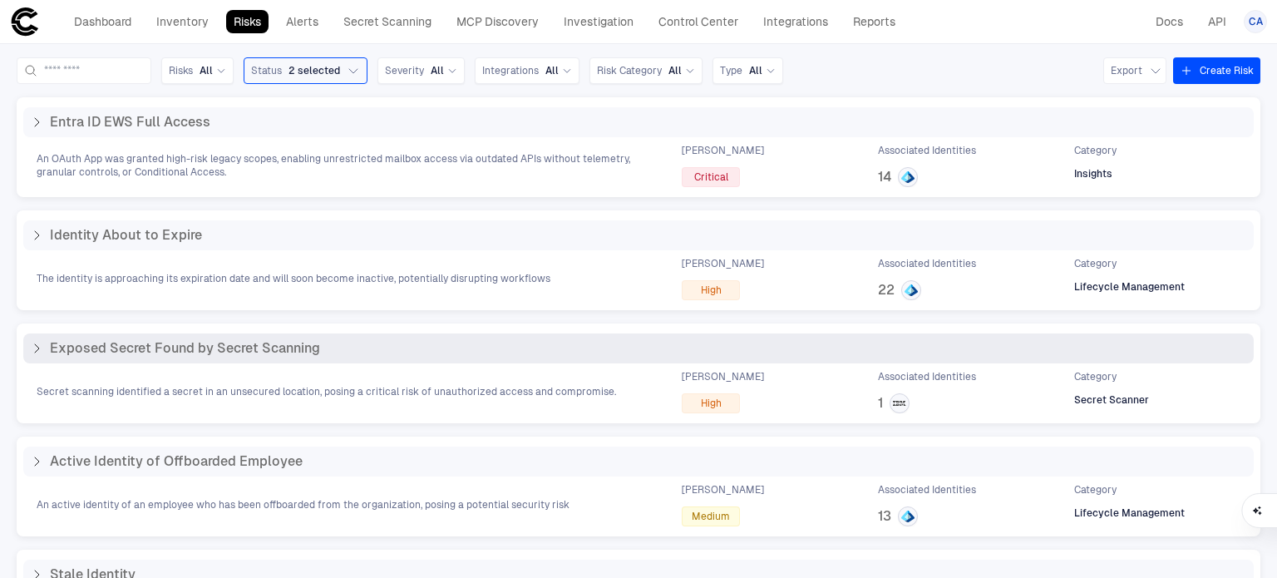
scroll to position [84, 0]
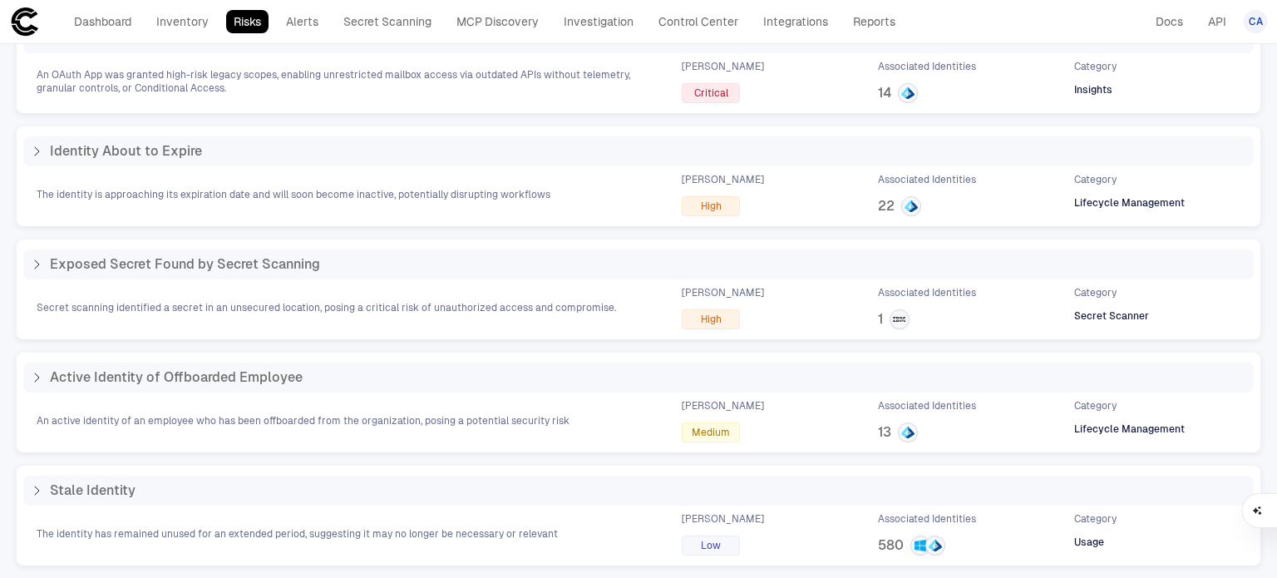
click at [22, 261] on div "Exposed Secret Found by Secret Scanning Secret scanning identified a secret in …" at bounding box center [639, 289] width 1244 height 100
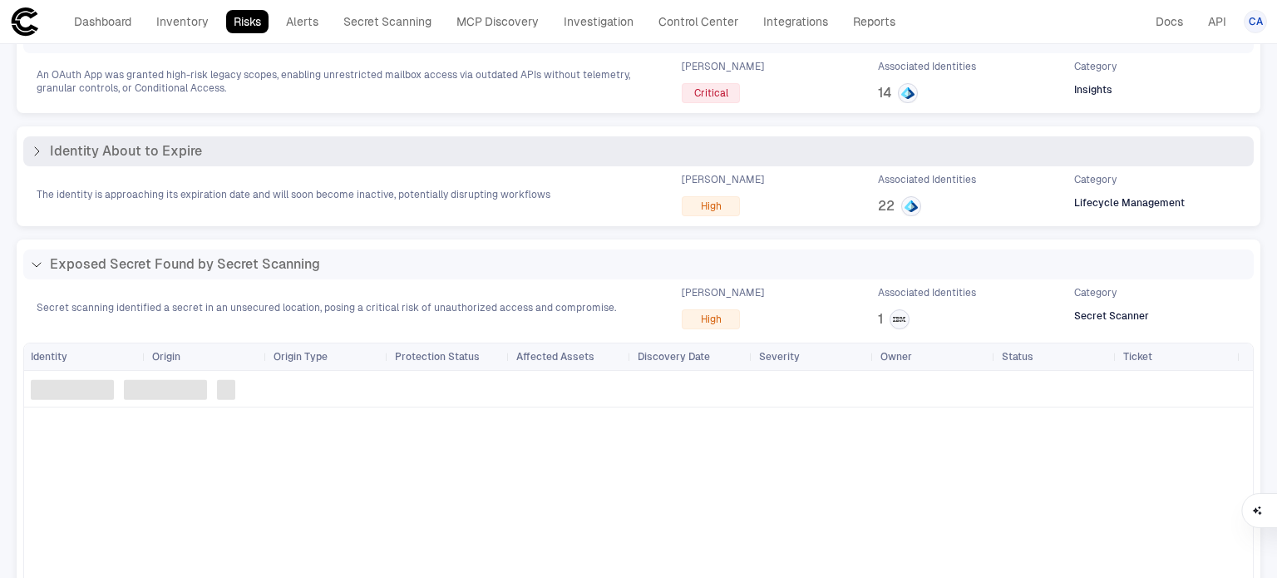
click at [43, 181] on div "The identity is approaching its expiration date and will soon become inactive, …" at bounding box center [638, 194] width 1231 height 43
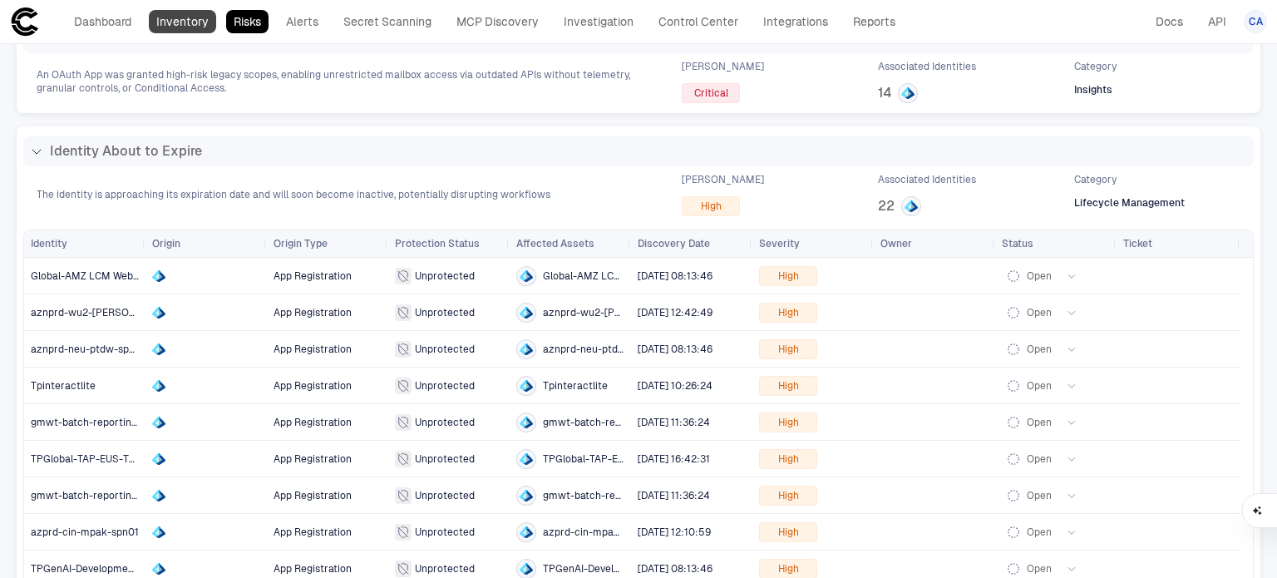
click at [205, 22] on link "Inventory" at bounding box center [182, 21] width 67 height 23
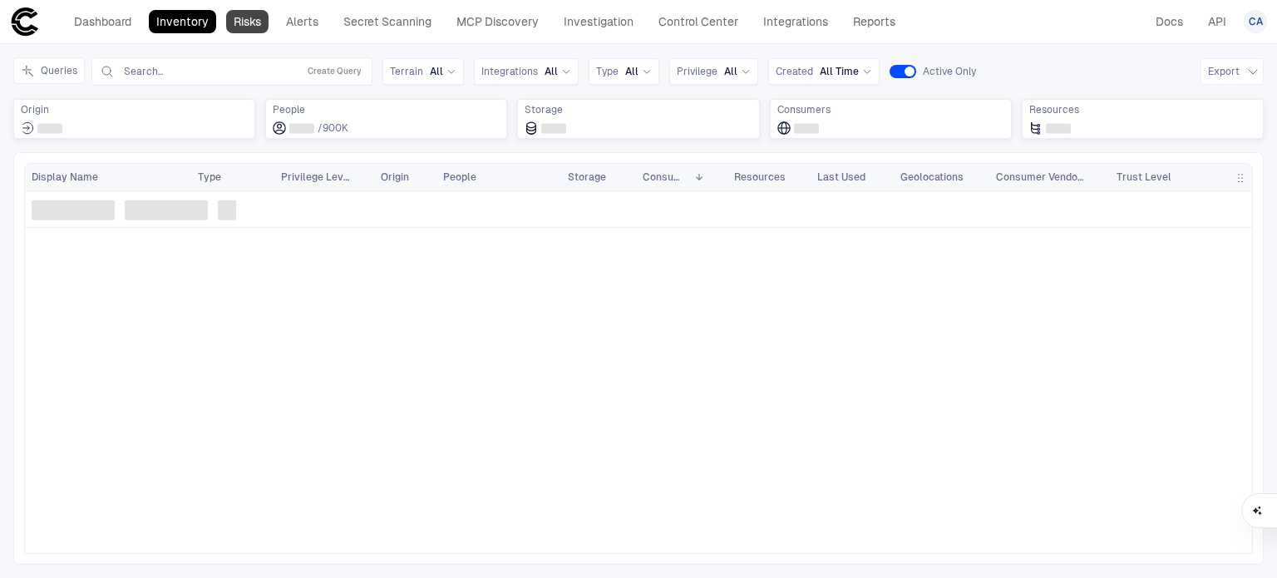
click at [249, 26] on link "Risks" at bounding box center [247, 21] width 42 height 23
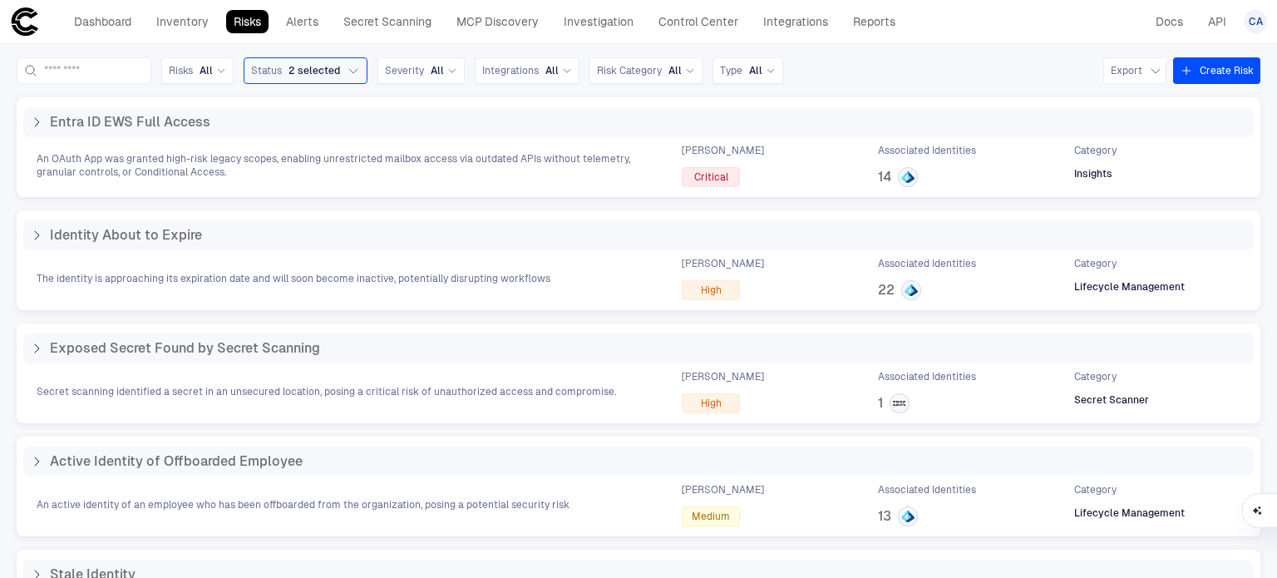
click at [1226, 52] on div "Risks All Status 2 selected Severity All Integrations All Risk Category All Typ…" at bounding box center [638, 311] width 1277 height 534
click at [1224, 68] on button "Create Risk" at bounding box center [1216, 70] width 87 height 27
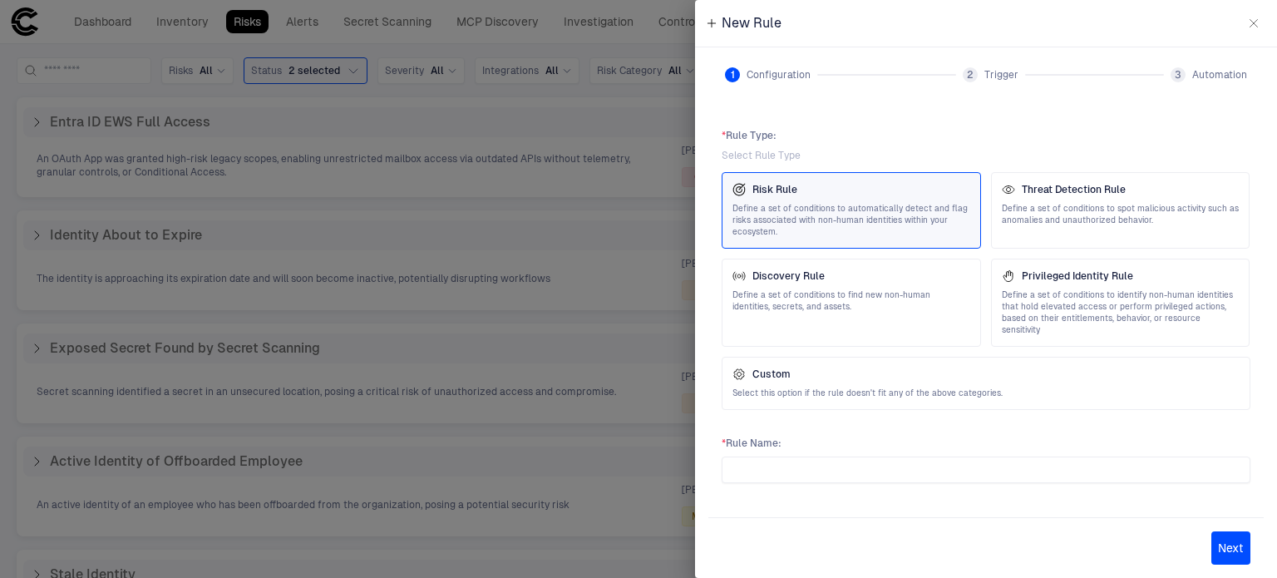
click at [941, 437] on span "* Rule Name :" at bounding box center [986, 443] width 529 height 13
click at [941, 457] on input "text" at bounding box center [986, 469] width 514 height 25
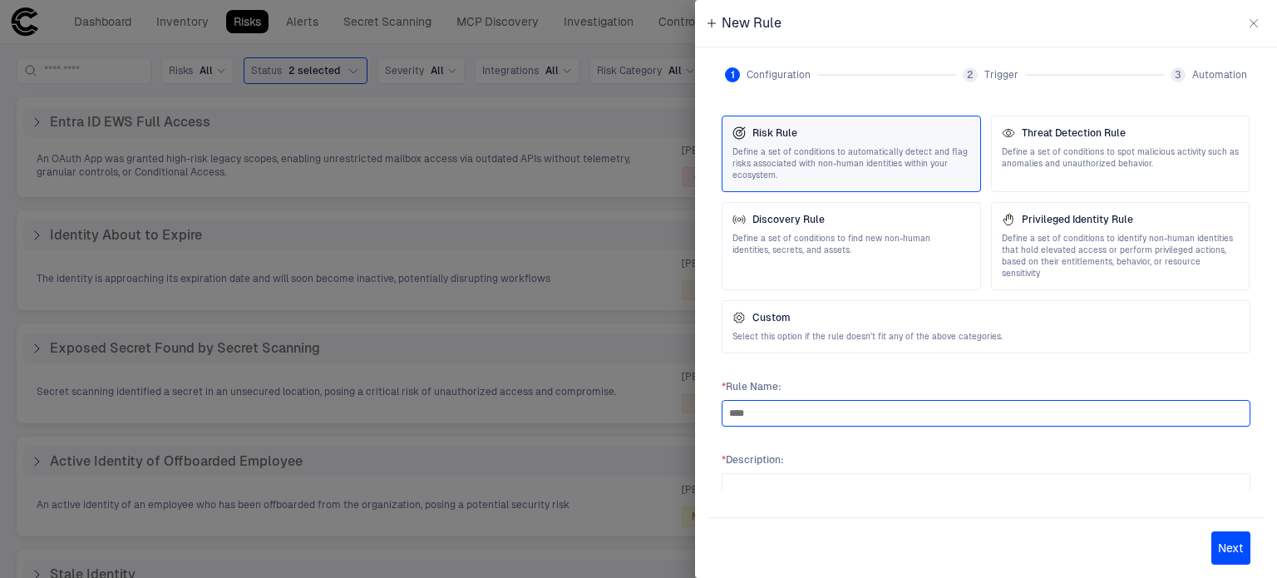
scroll to position [106, 0]
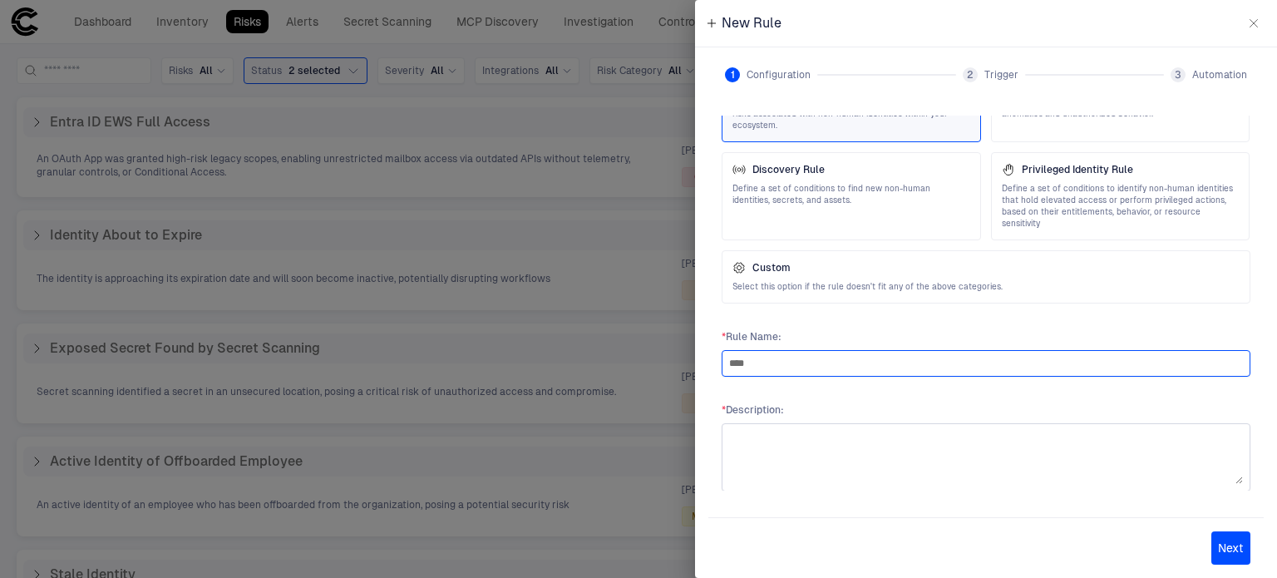
type input "****"
click at [870, 431] on textarea at bounding box center [986, 457] width 514 height 53
type textarea "****"
click at [1229, 538] on button "Next" at bounding box center [1230, 547] width 39 height 33
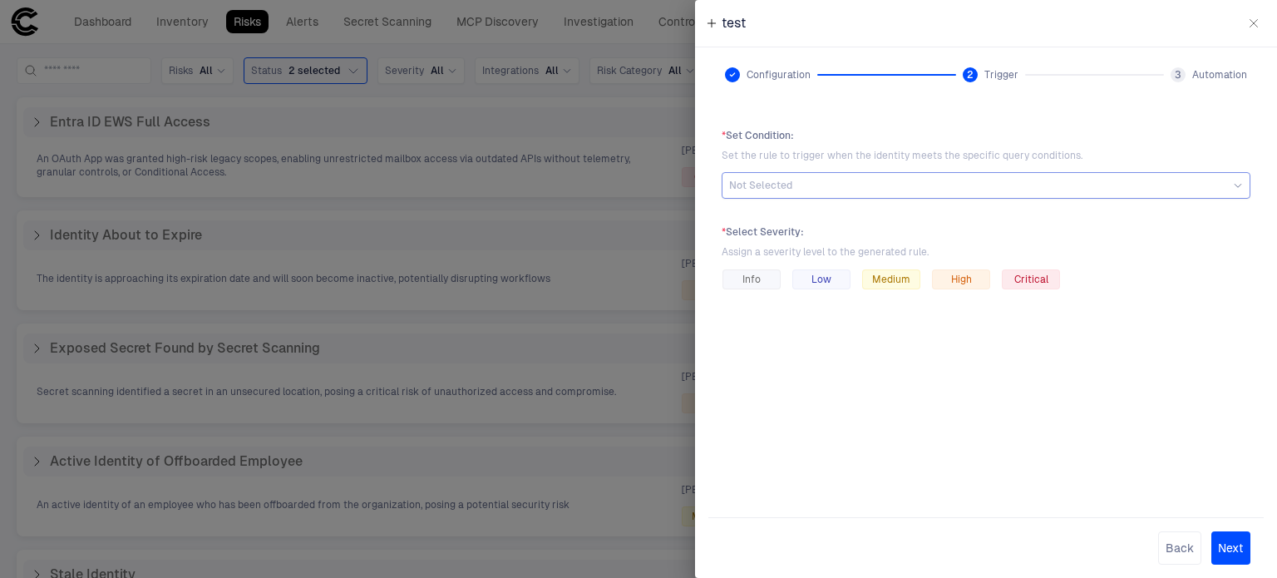
click at [827, 190] on div "Not Selected" at bounding box center [986, 185] width 514 height 13
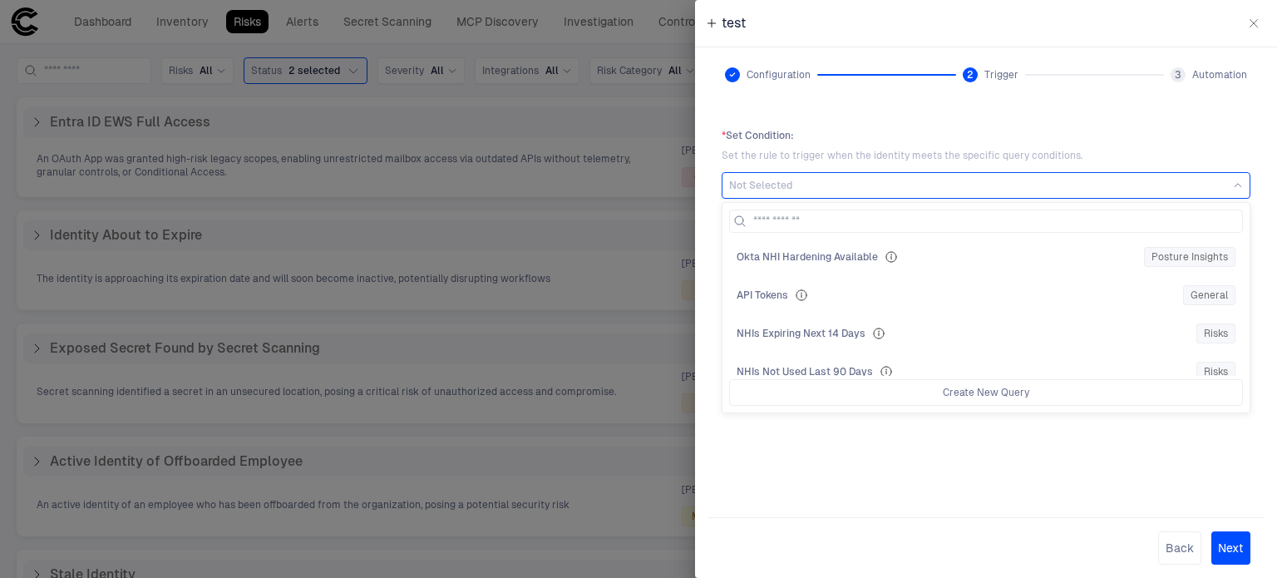
scroll to position [0, 0]
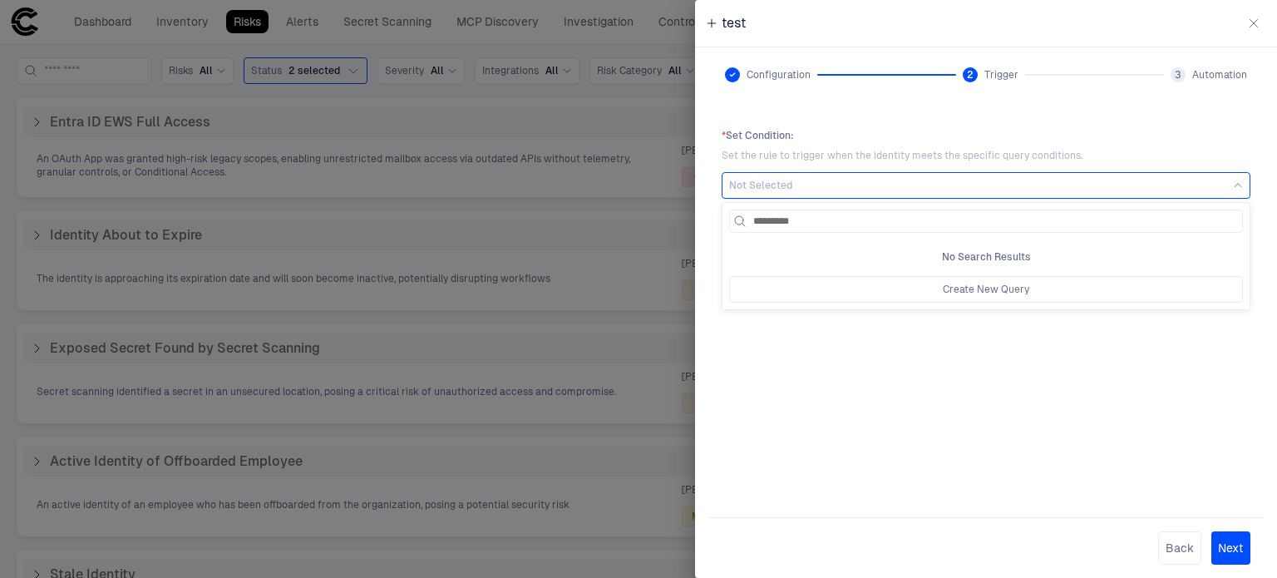
type input "*********"
click at [938, 391] on div "* Set Condition : Set the rule to trigger when the identity meets the specific …" at bounding box center [985, 303] width 555 height 375
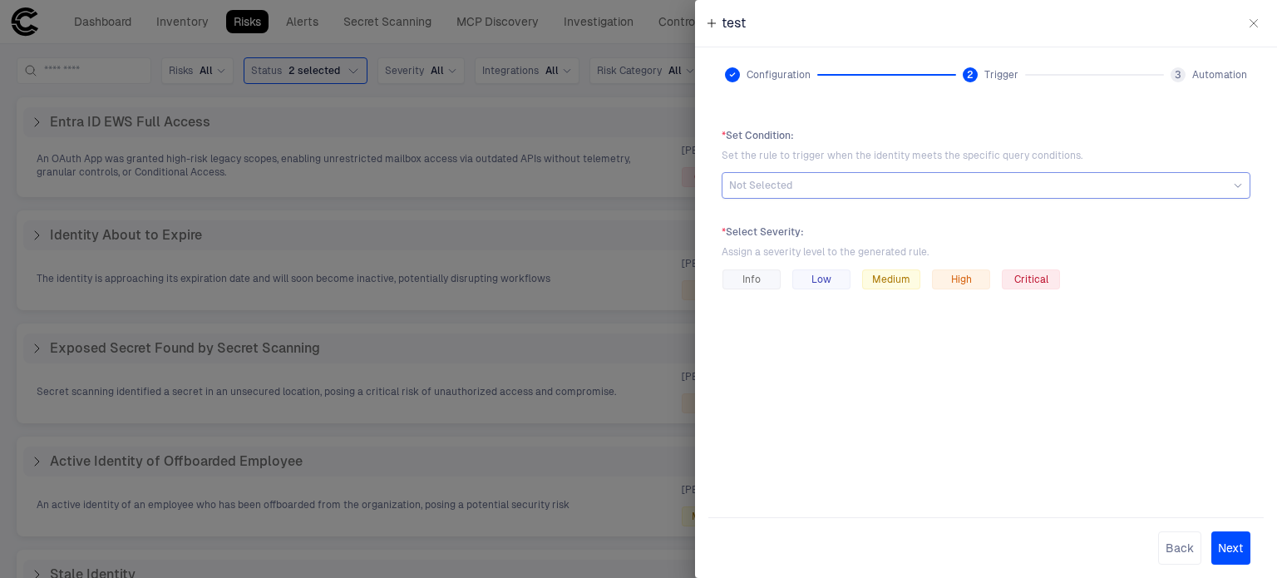
click at [835, 180] on div "Not Selected" at bounding box center [986, 185] width 514 height 13
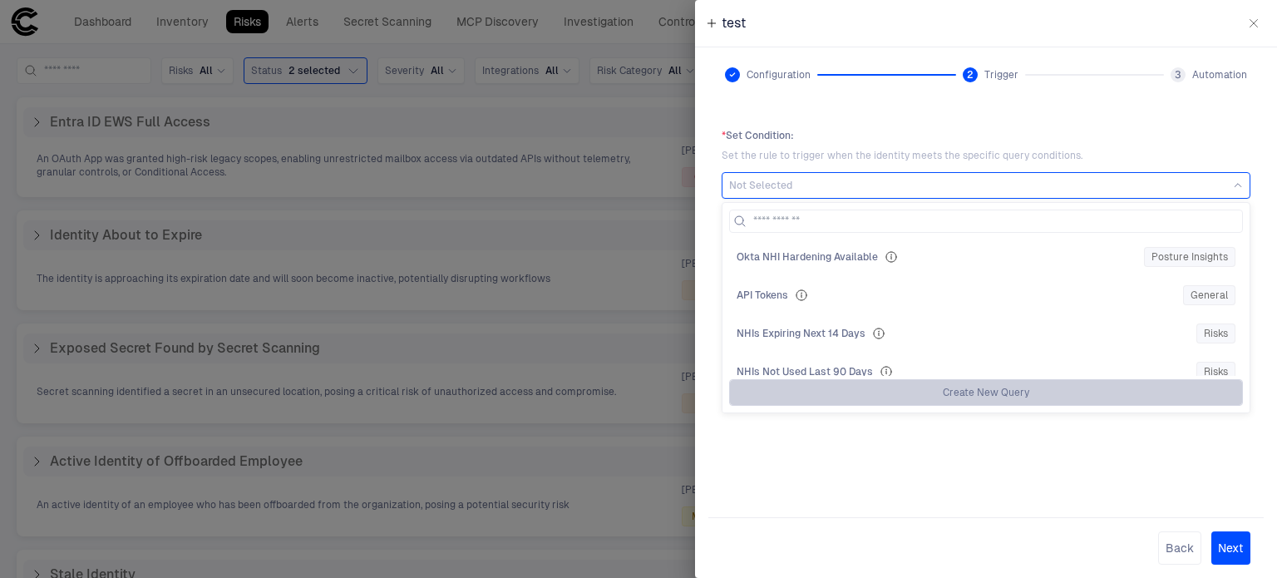
click at [933, 389] on button "Create New Query" at bounding box center [986, 392] width 514 height 27
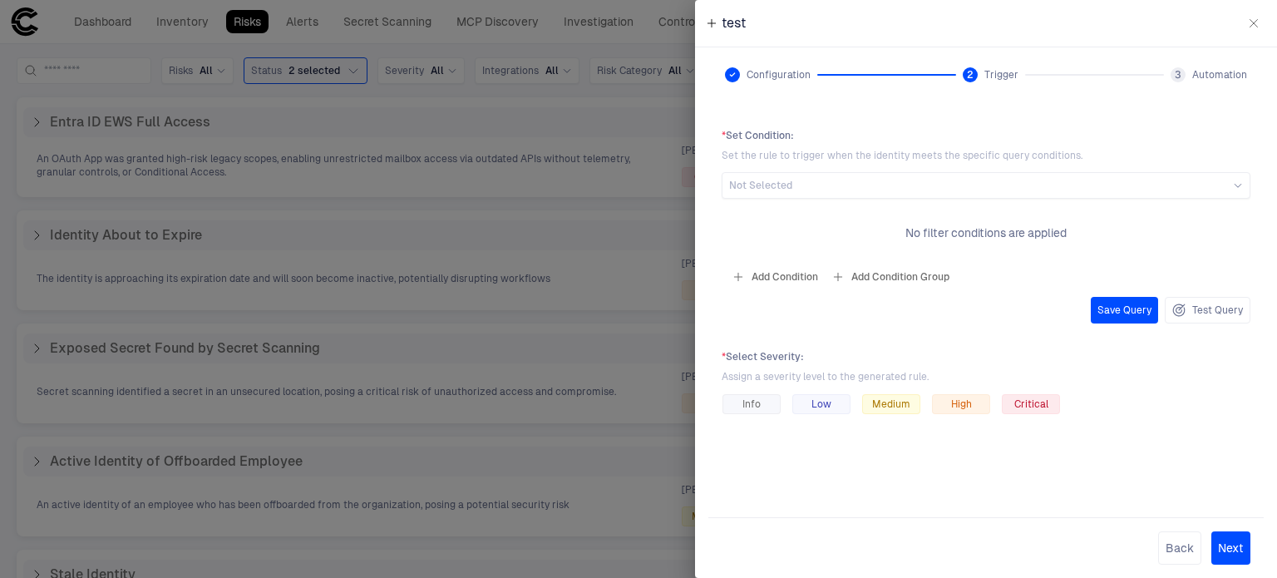
click at [783, 271] on button "Add Condition" at bounding box center [774, 277] width 93 height 27
click at [841, 232] on span "Origin: Name" at bounding box center [823, 228] width 62 height 13
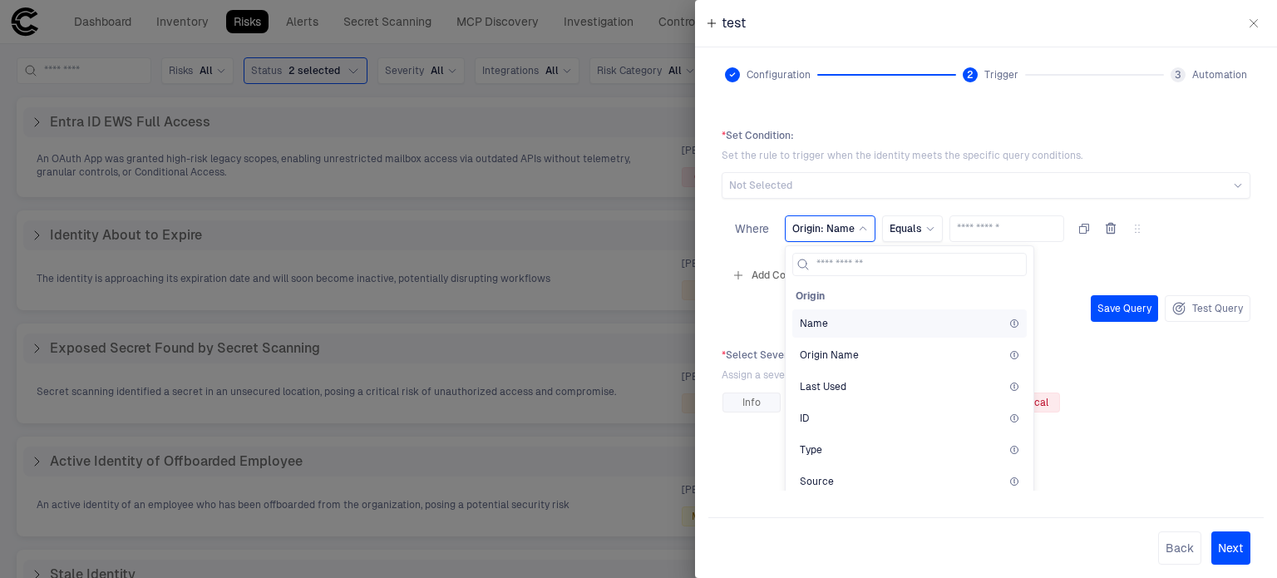
scroll to position [47, 0]
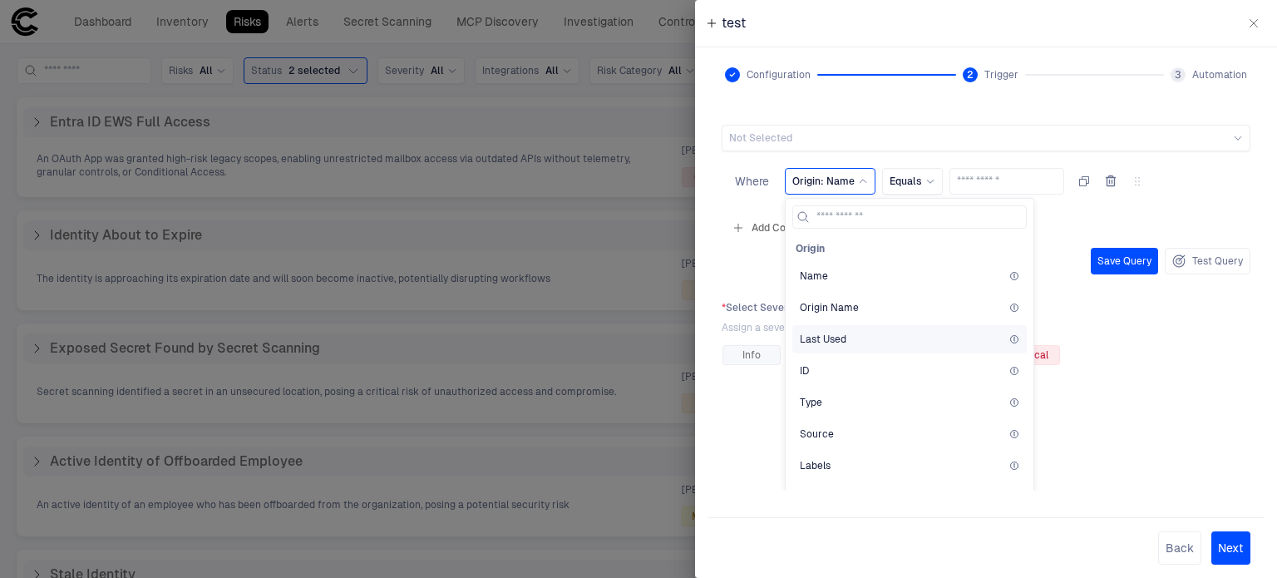
click at [845, 342] on span "Last Used" at bounding box center [823, 339] width 47 height 13
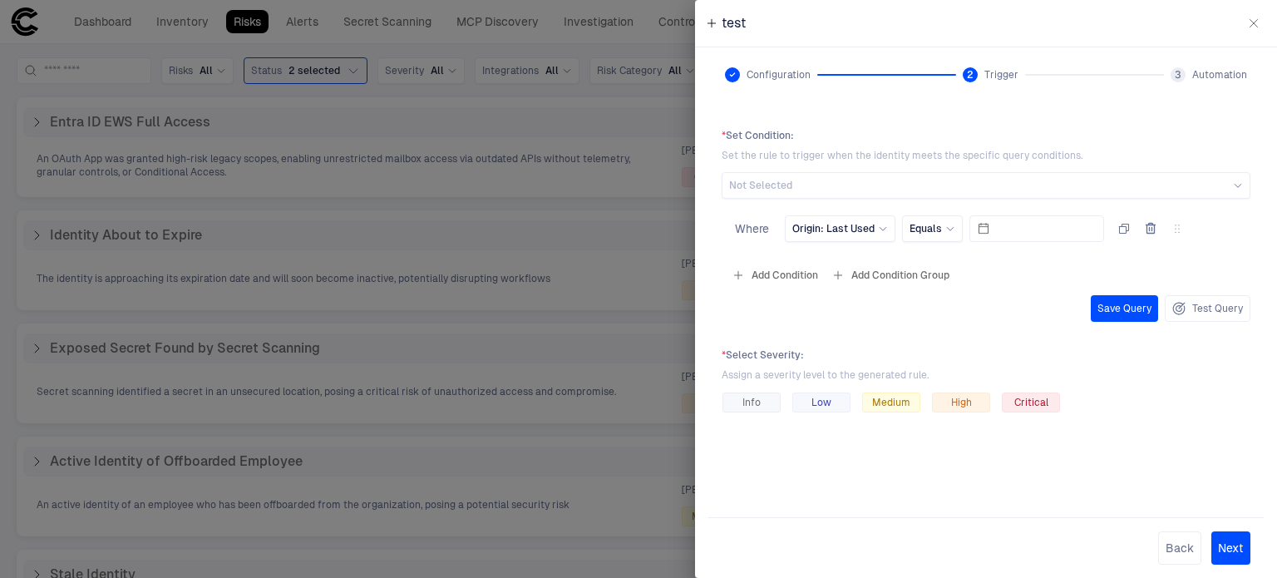
scroll to position [0, 0]
click at [947, 232] on icon at bounding box center [950, 229] width 10 height 10
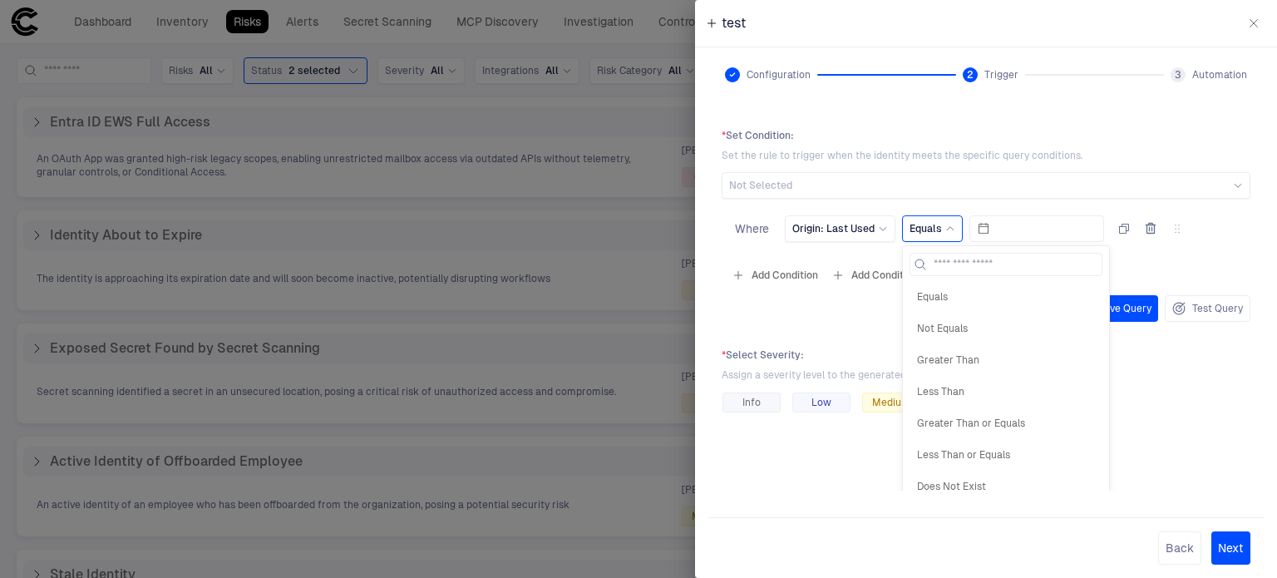
scroll to position [47, 0]
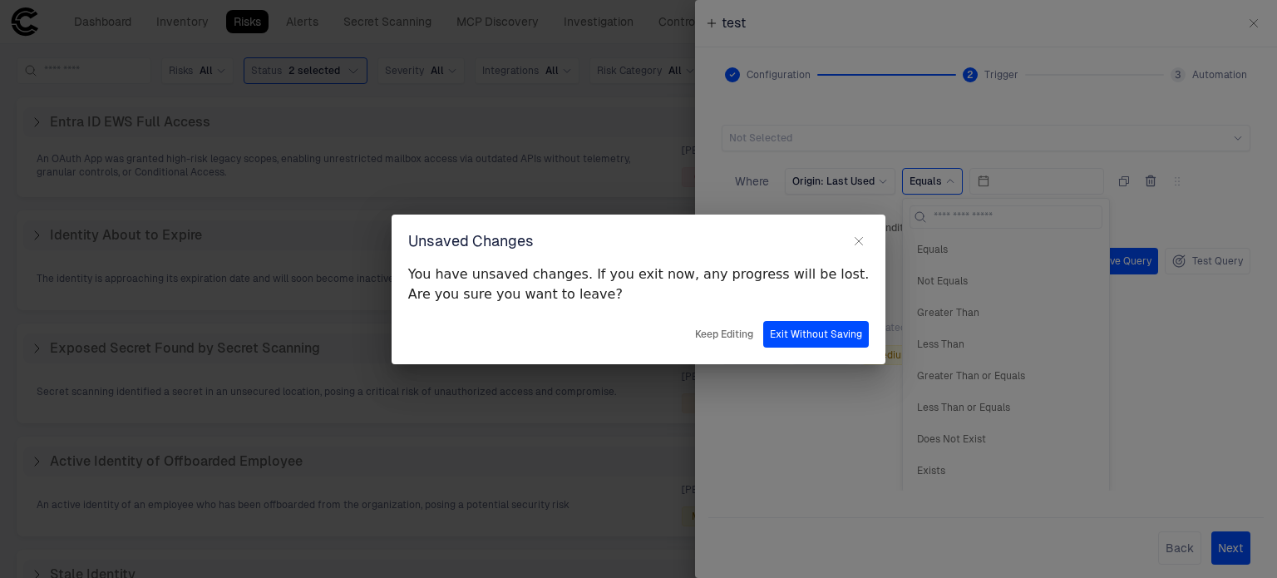
click at [807, 334] on button "Exit Without Saving" at bounding box center [816, 334] width 106 height 27
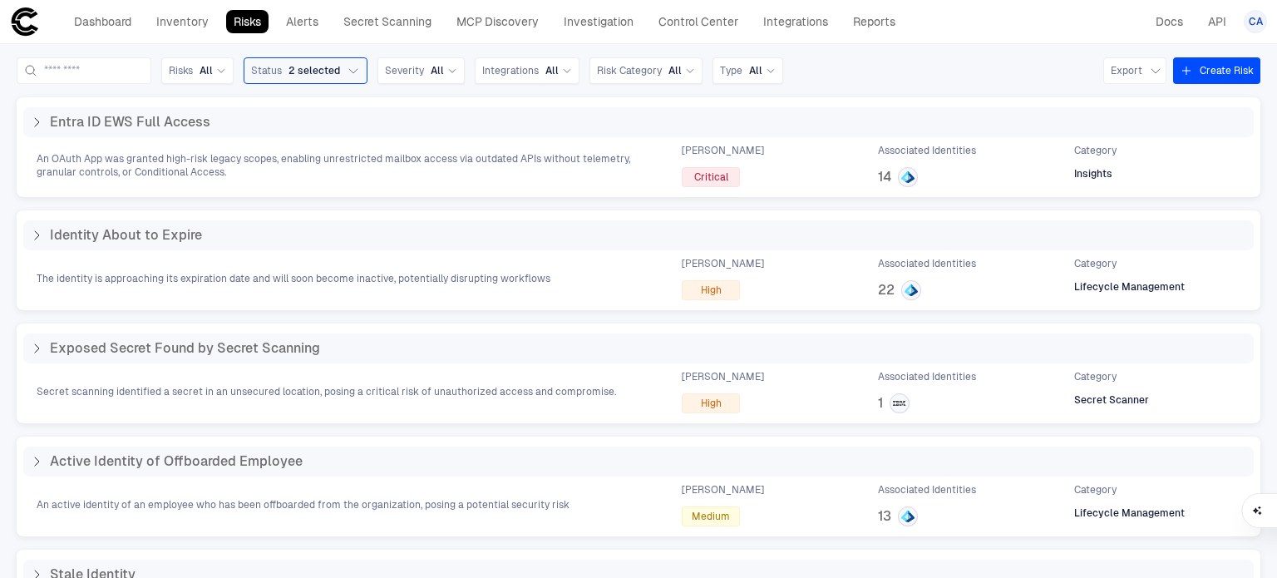
click at [40, 36] on div "Dashboard Inventory Risks Alerts Secret Scanning MCP Discovery Investigation Co…" at bounding box center [456, 22] width 893 height 30
click at [67, 28] on link "Dashboard" at bounding box center [103, 21] width 72 height 23
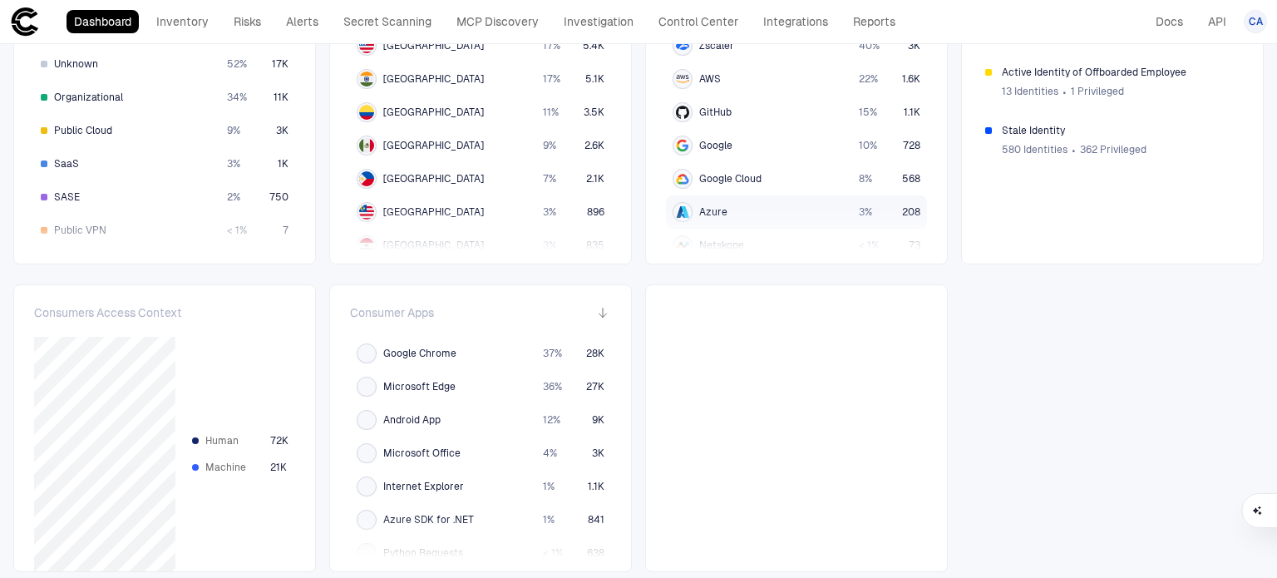
scroll to position [303, 0]
